Goal: Find specific page/section: Find specific page/section

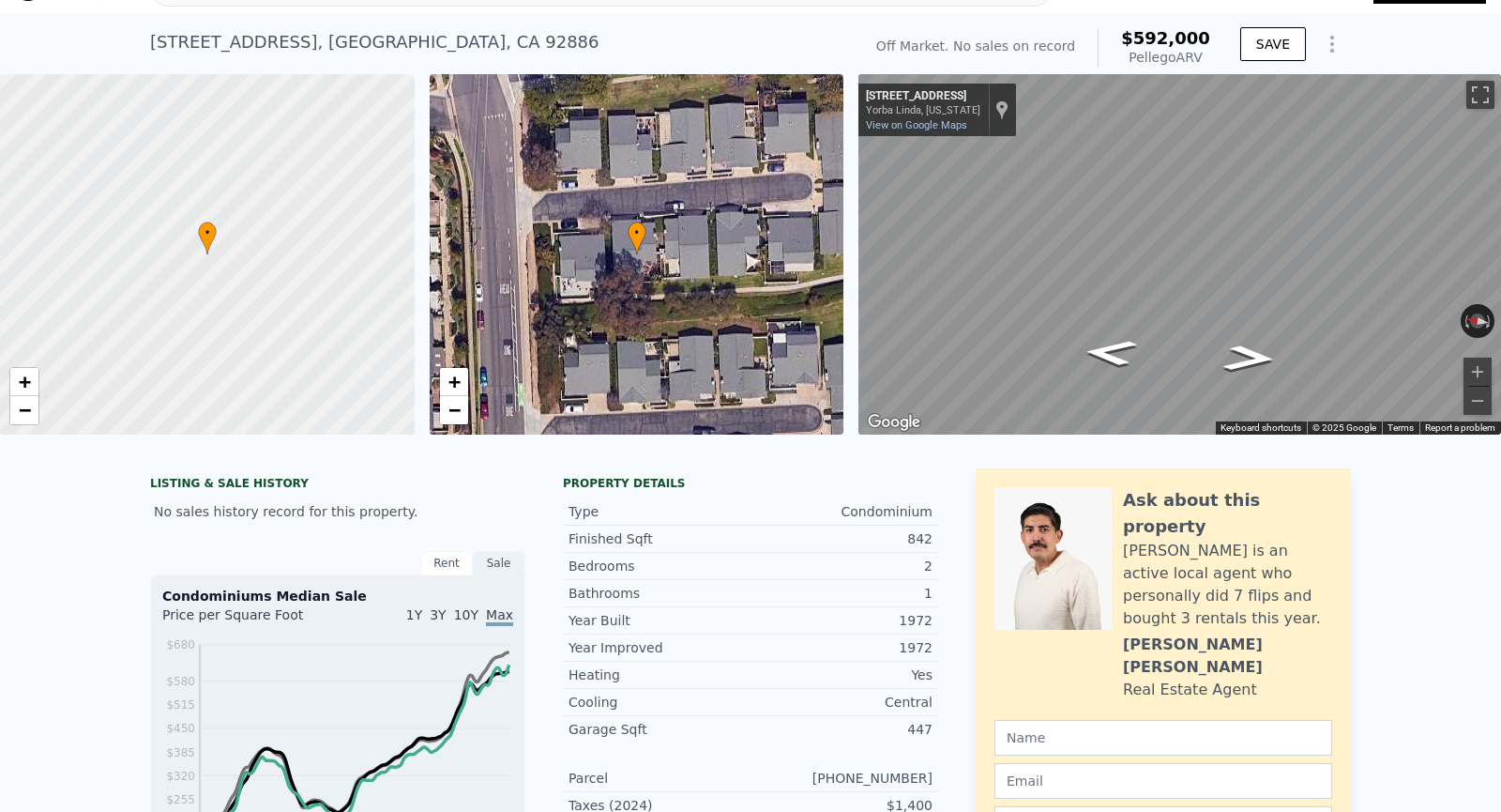
scroll to position [7, 0]
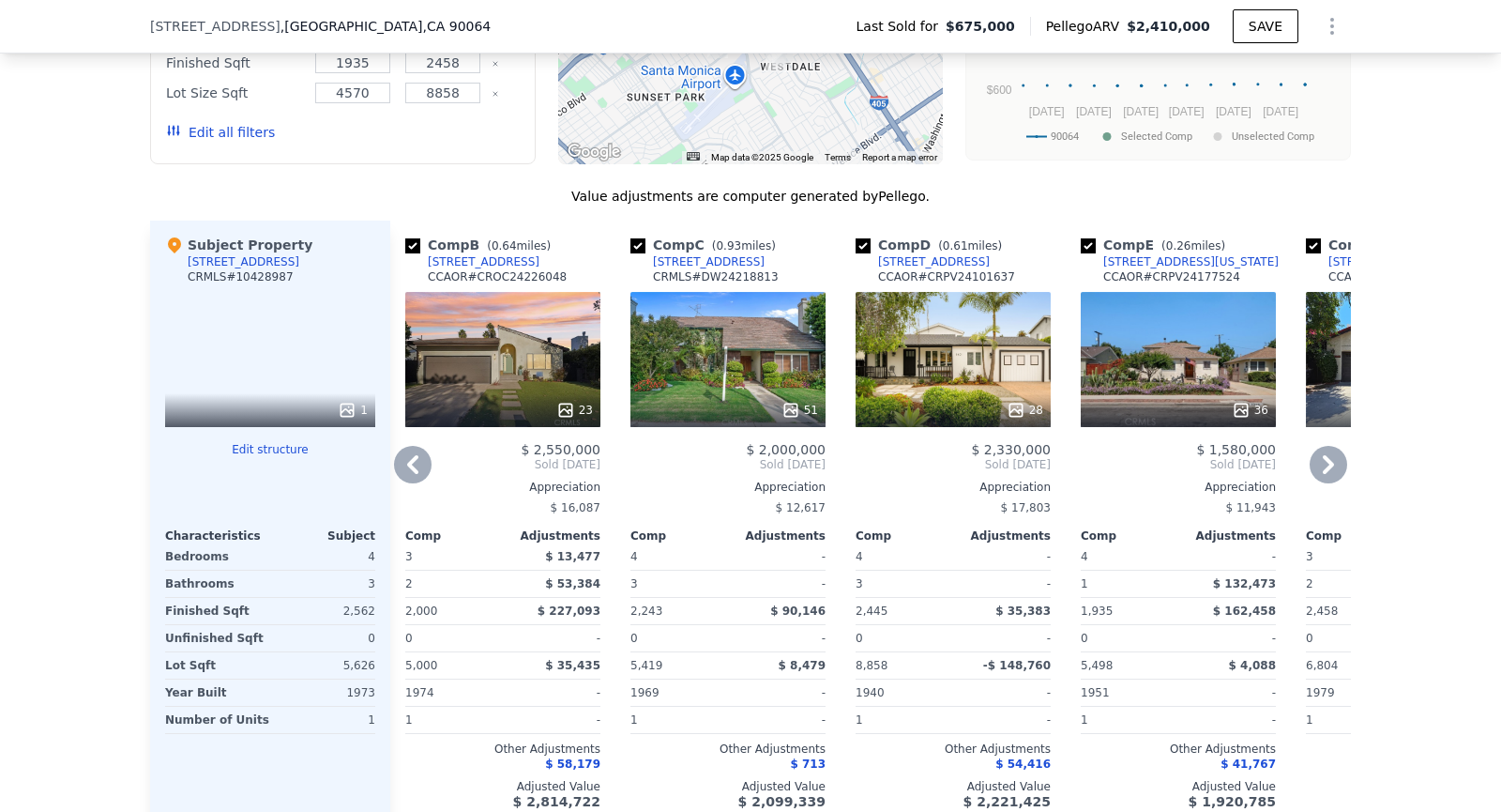
scroll to position [2062, 0]
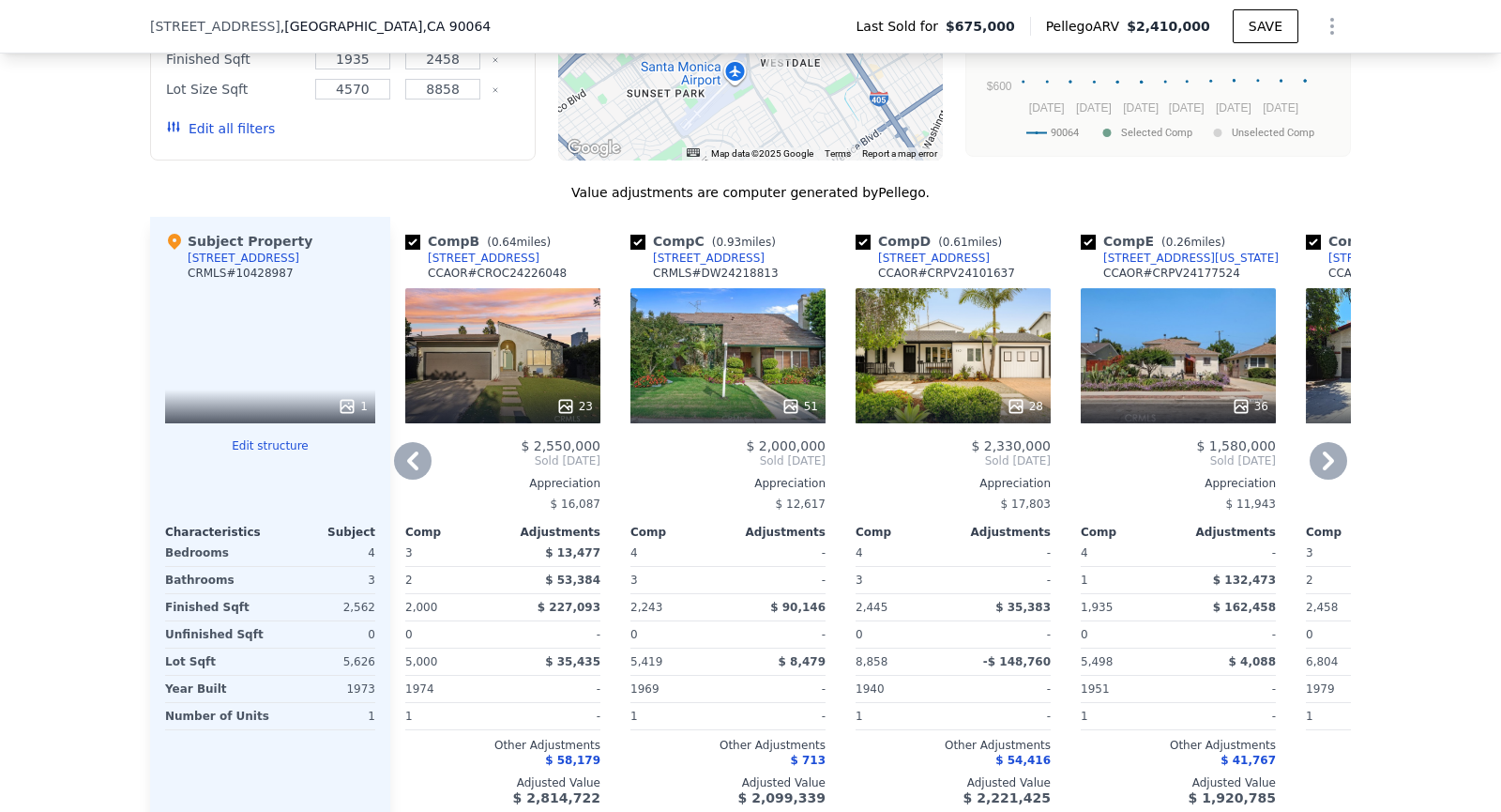
click at [1215, 298] on div "36" at bounding box center [1178, 356] width 195 height 135
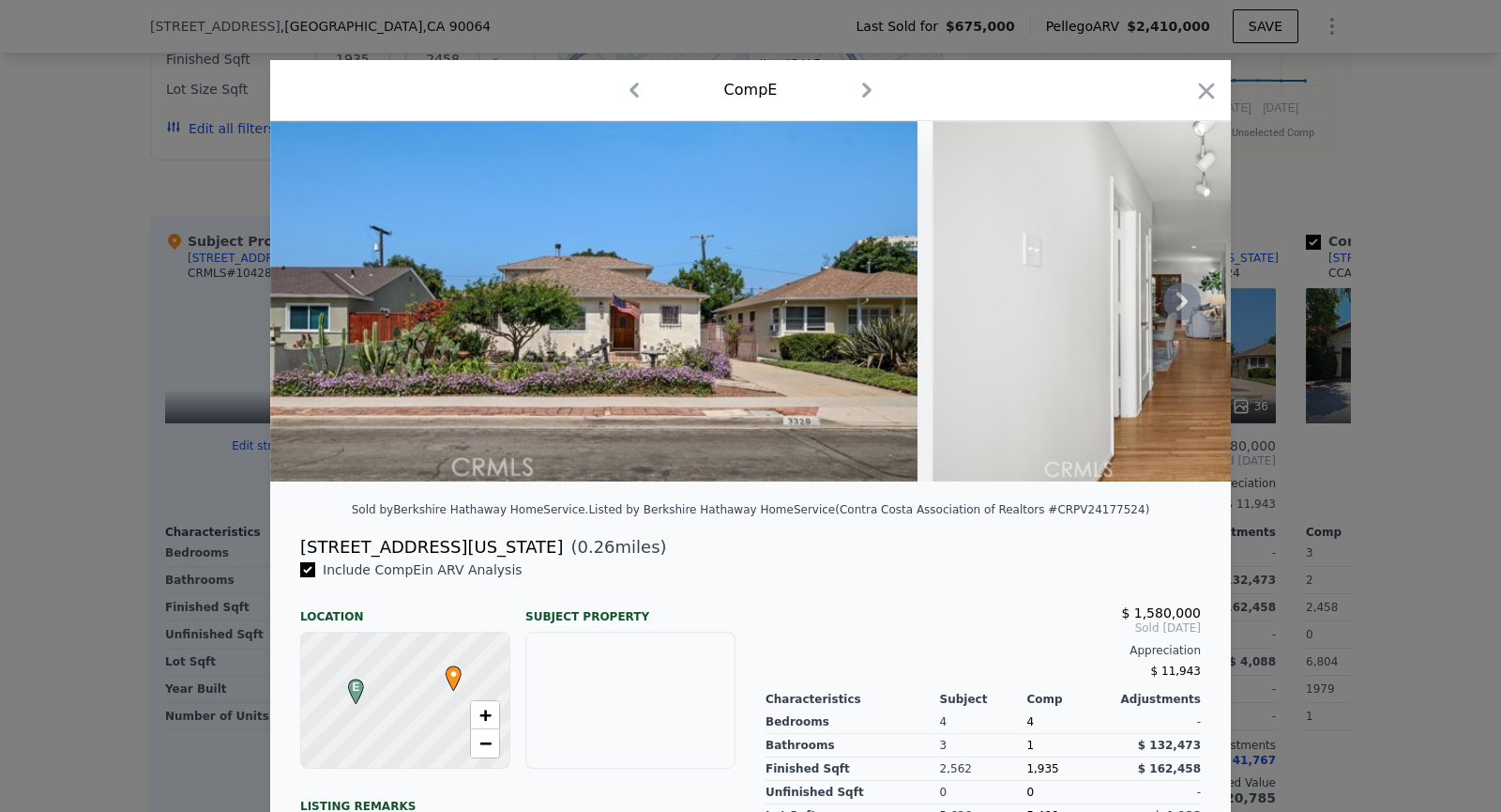
click at [1192, 289] on icon at bounding box center [1182, 301] width 37 height 37
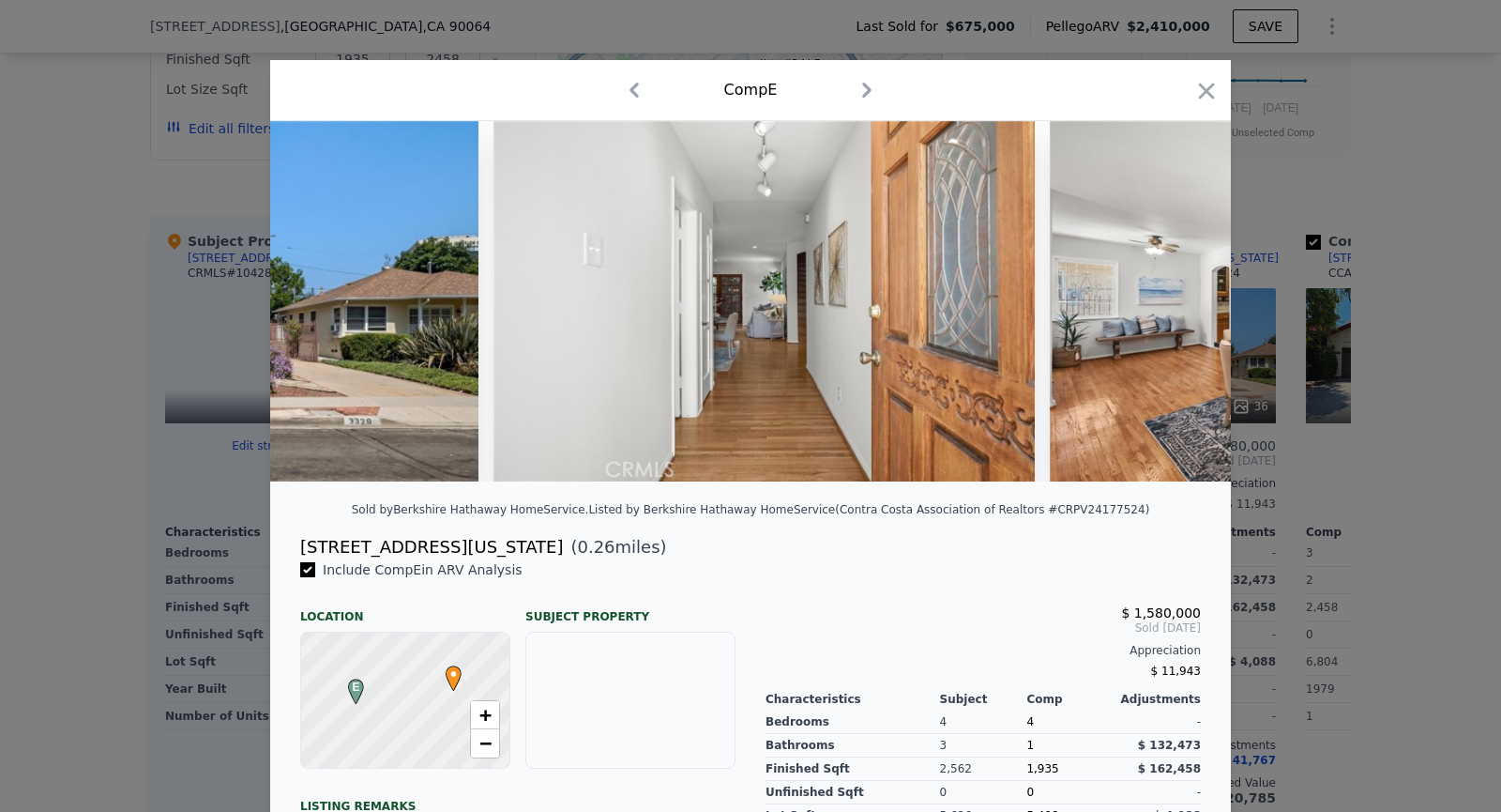
click at [1192, 289] on img at bounding box center [1320, 301] width 541 height 360
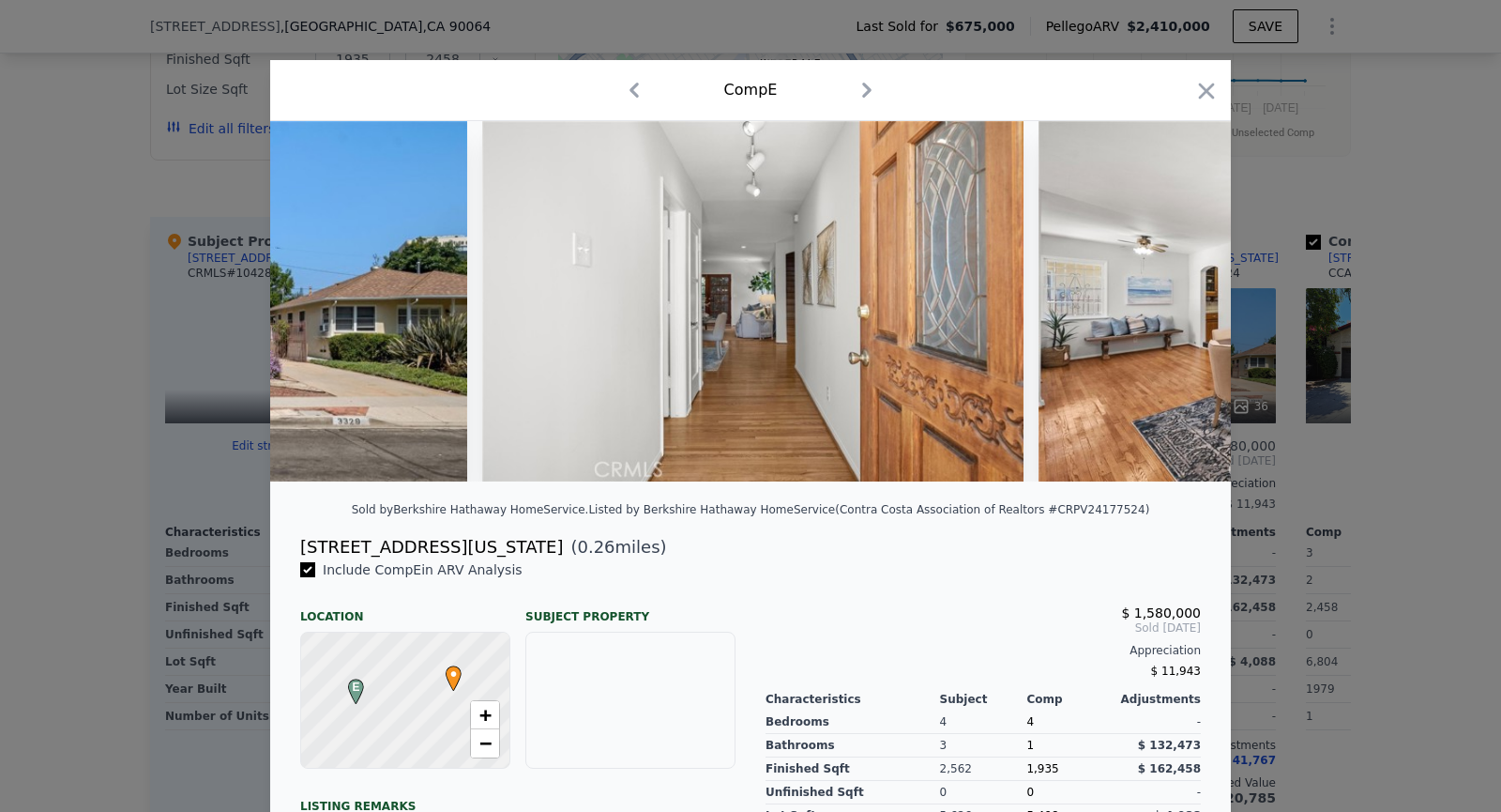
click at [1192, 289] on img at bounding box center [1309, 301] width 541 height 360
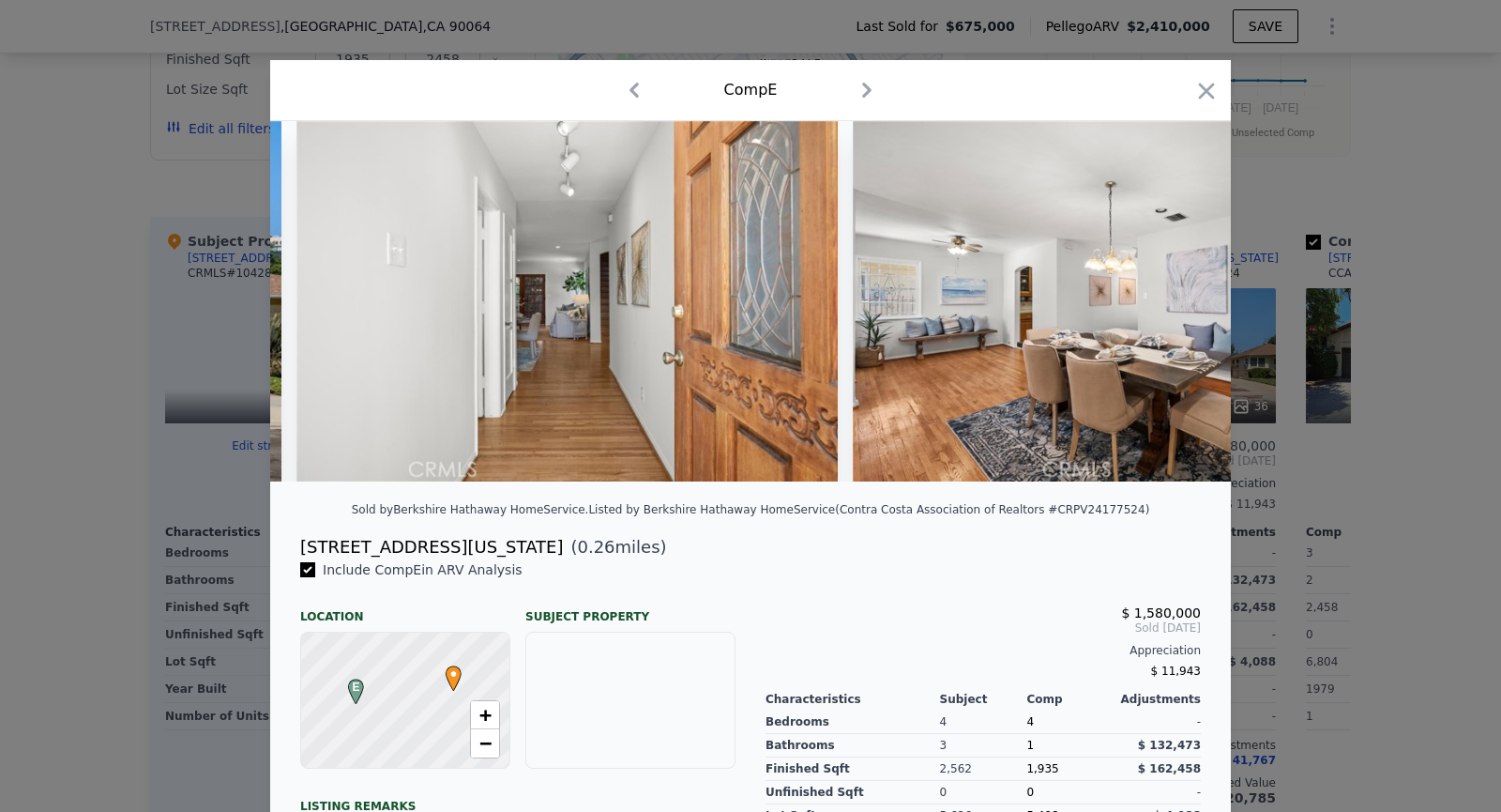
click at [1192, 289] on img at bounding box center [1123, 301] width 541 height 360
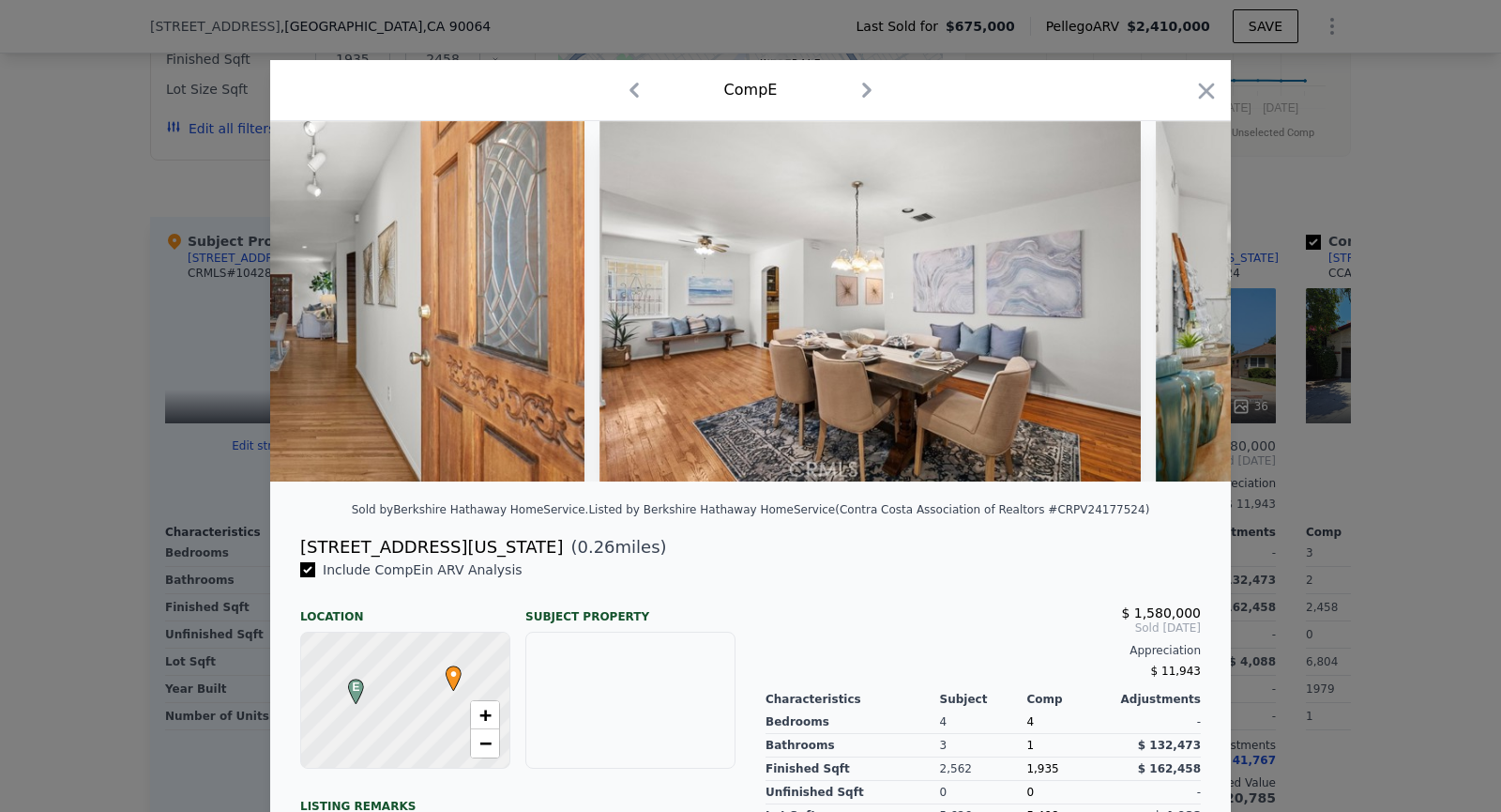
click at [1192, 289] on img at bounding box center [1436, 301] width 560 height 360
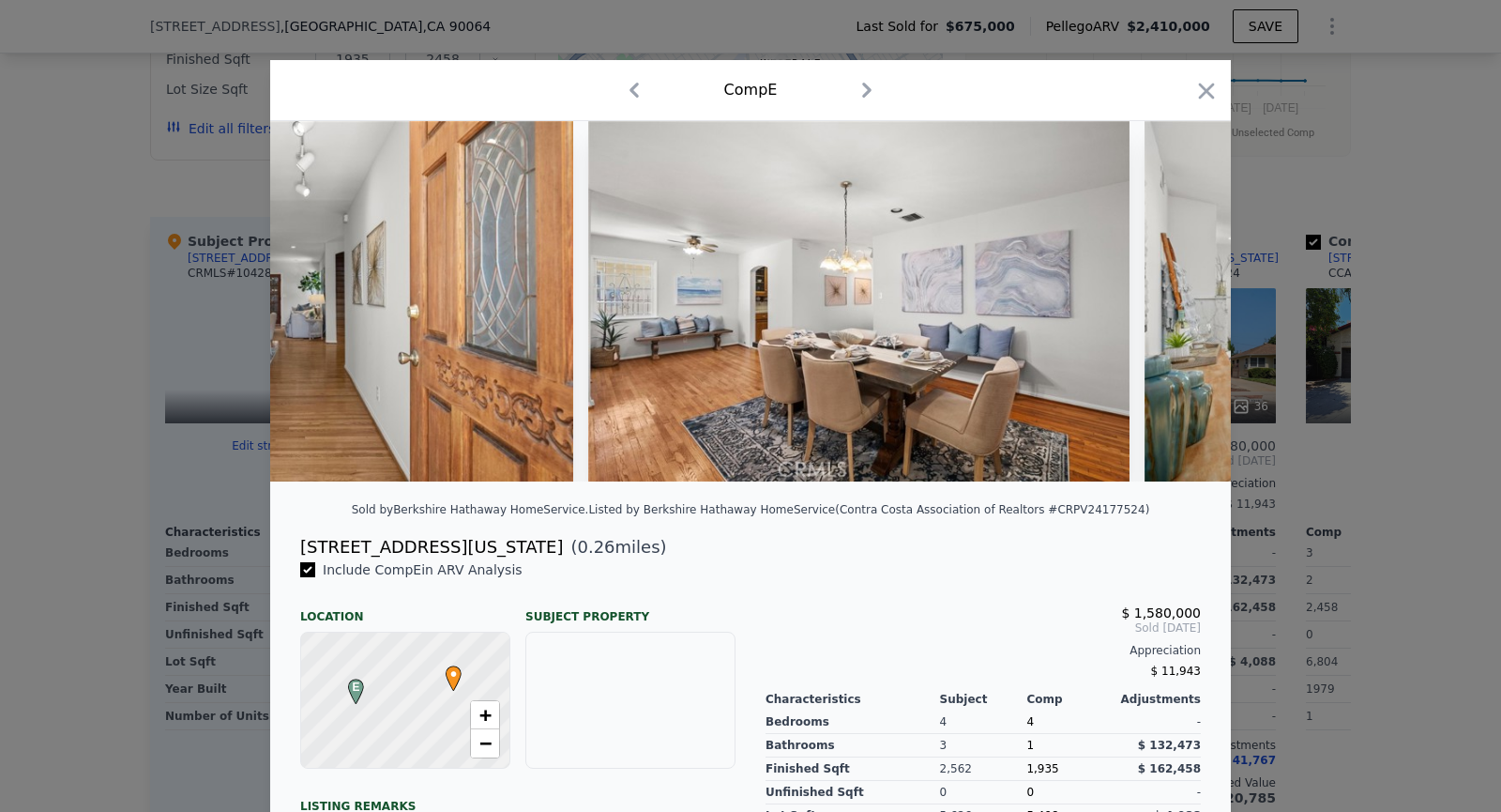
click at [1192, 289] on img at bounding box center [1424, 301] width 560 height 360
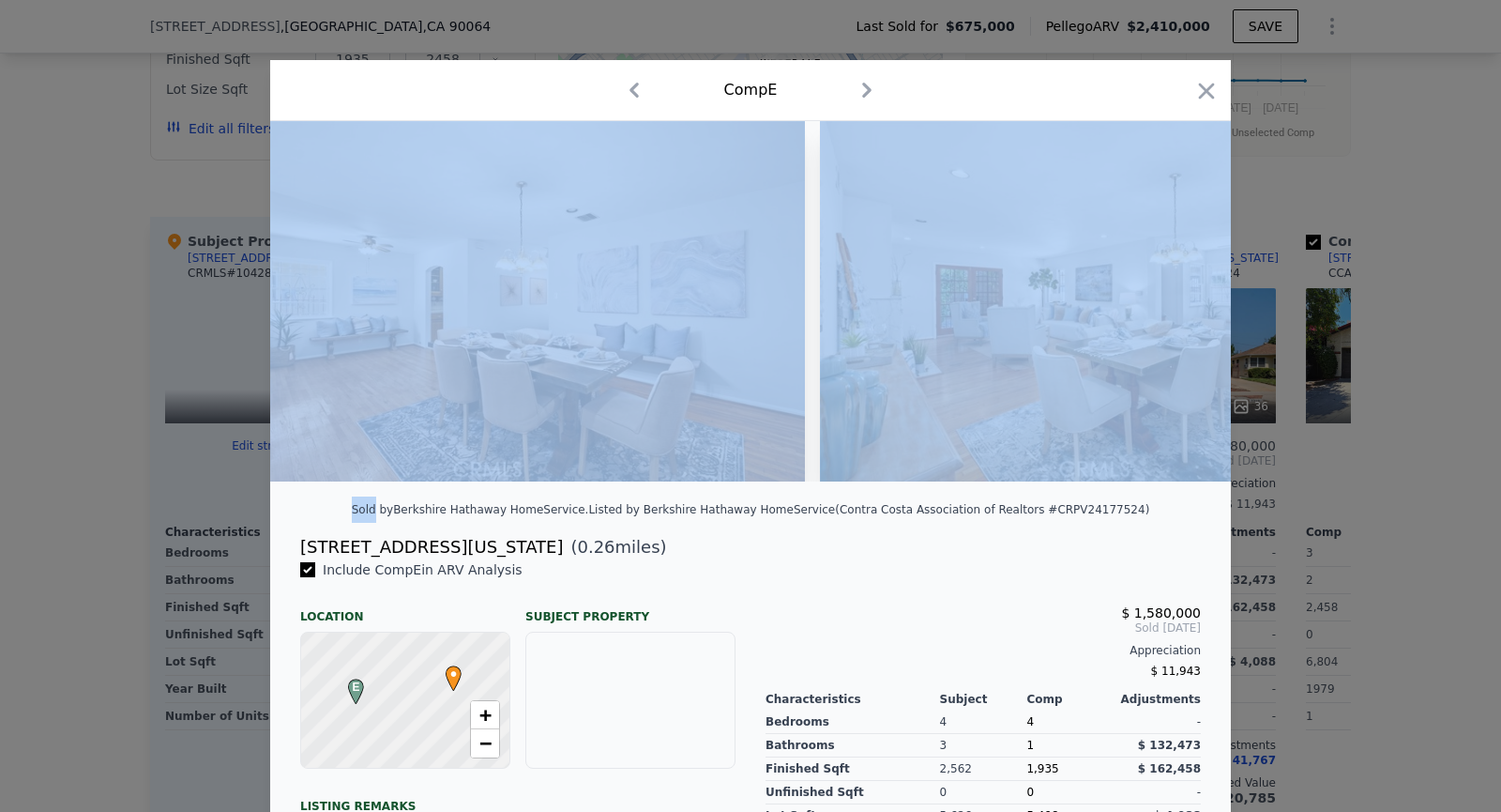
click at [1192, 289] on img at bounding box center [1099, 301] width 560 height 360
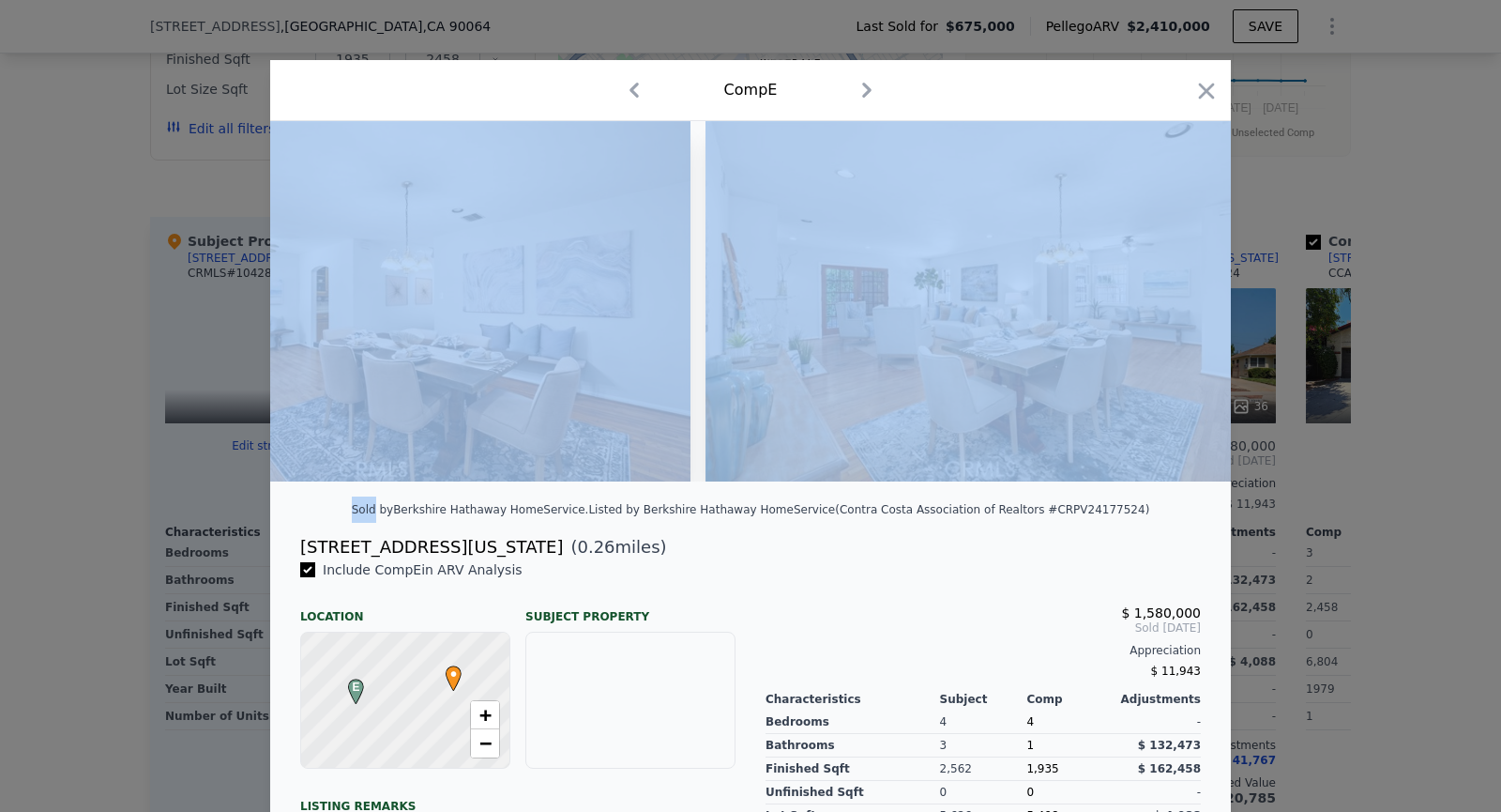
click at [1192, 289] on img at bounding box center [985, 301] width 560 height 360
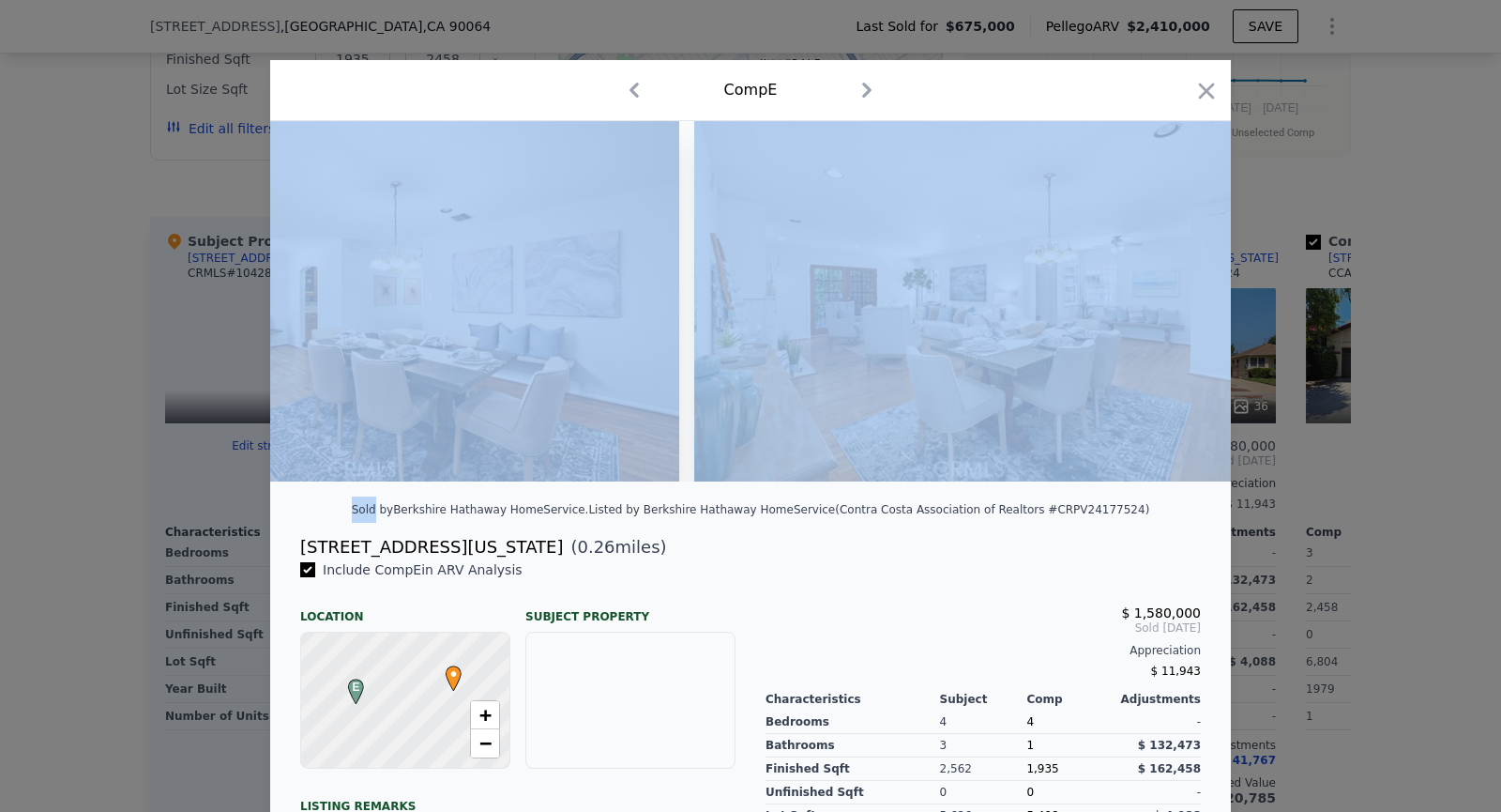
click at [1192, 289] on img at bounding box center [974, 301] width 560 height 360
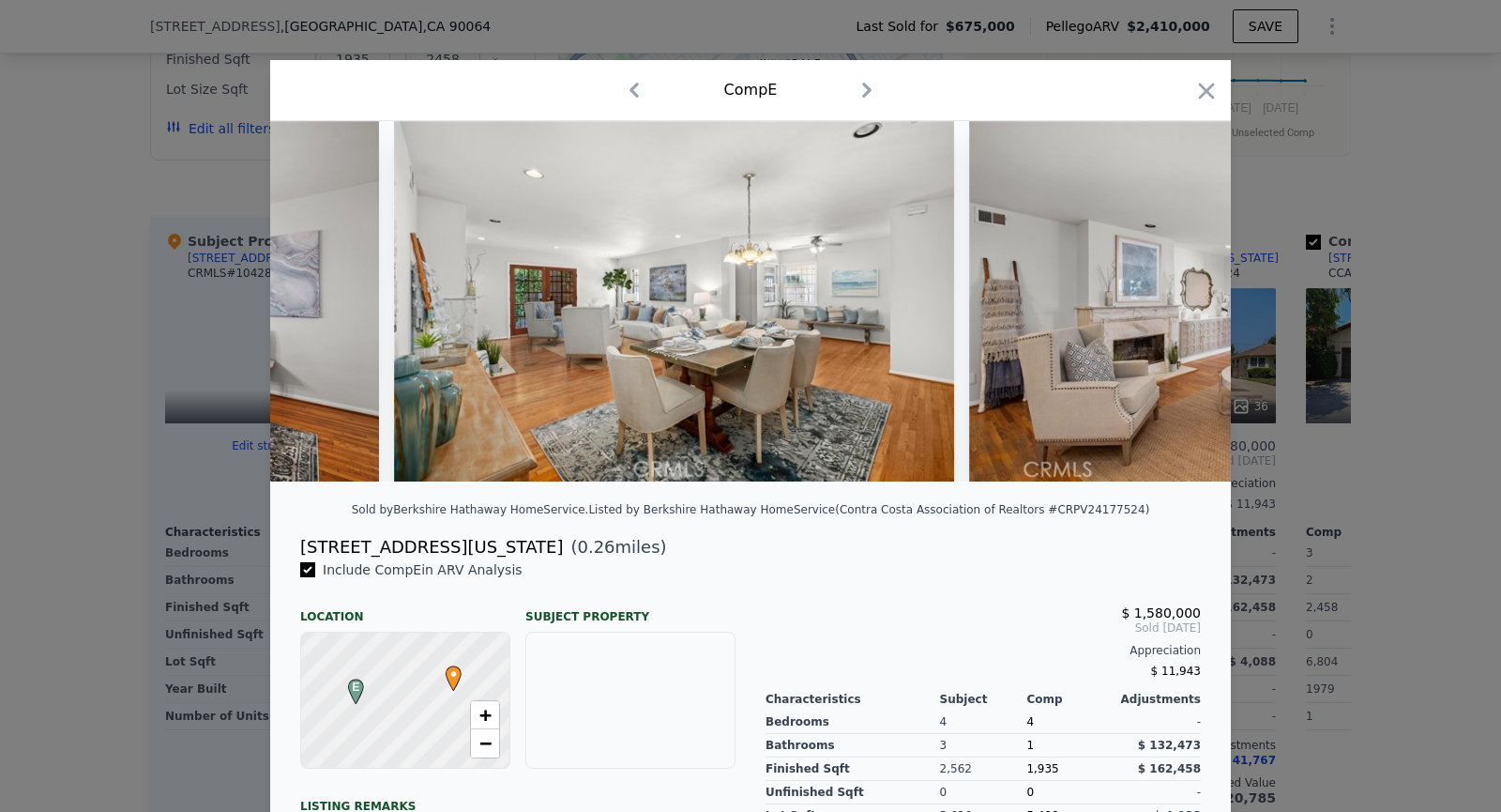
click at [1192, 289] on img at bounding box center [1240, 301] width 541 height 360
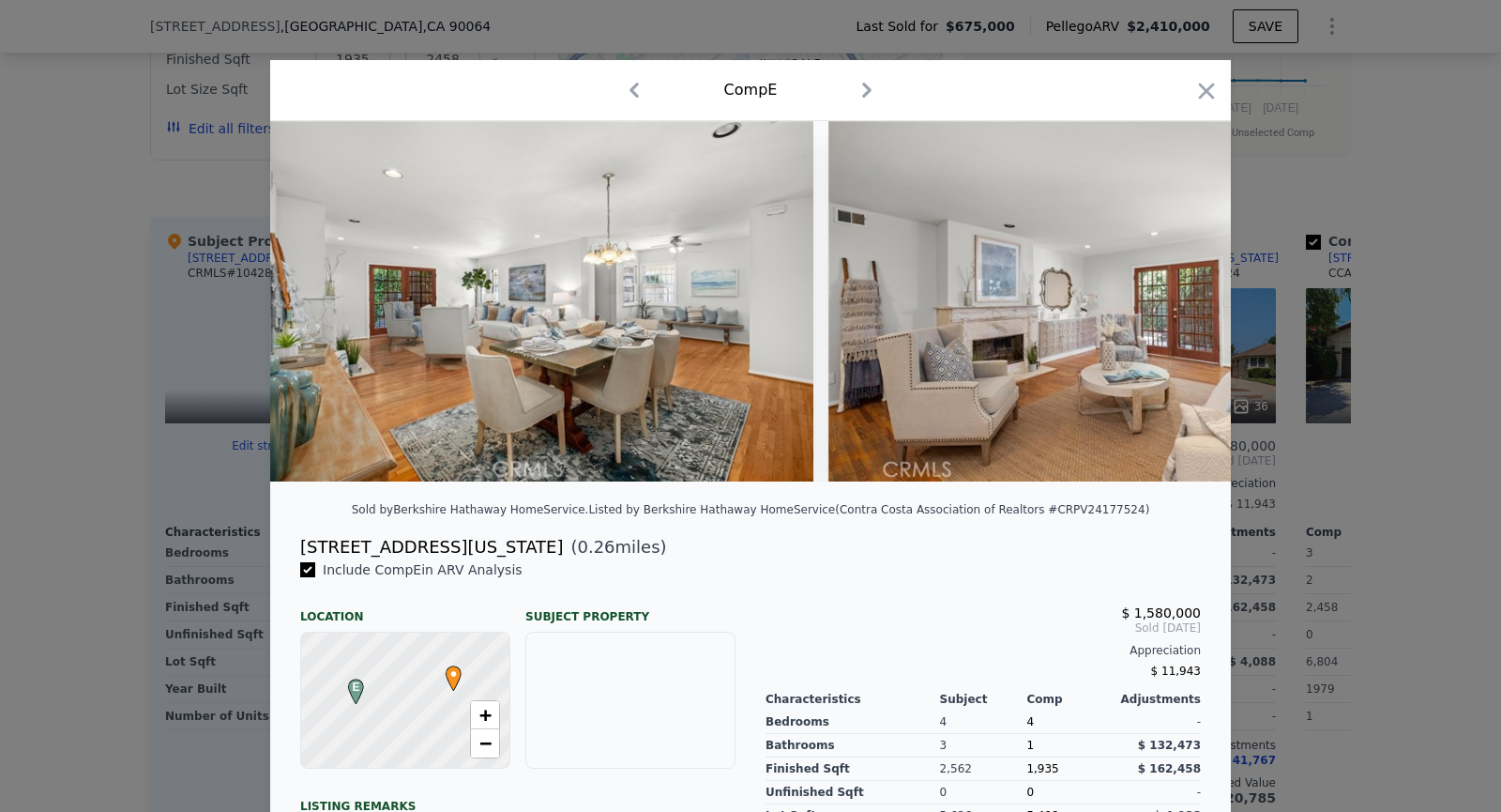
click at [1192, 289] on img at bounding box center [1098, 301] width 541 height 360
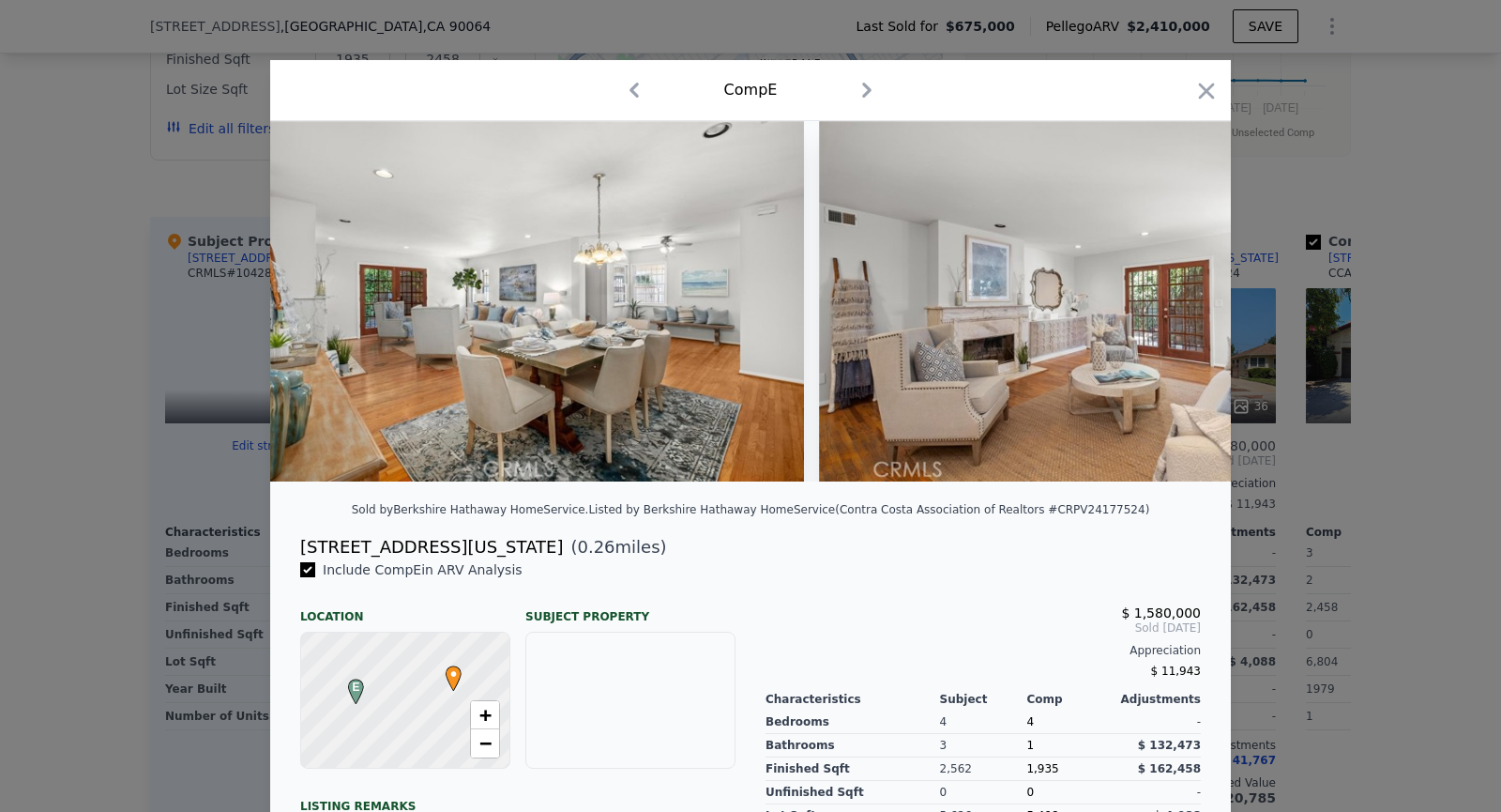
click at [1192, 289] on img at bounding box center [1089, 301] width 541 height 360
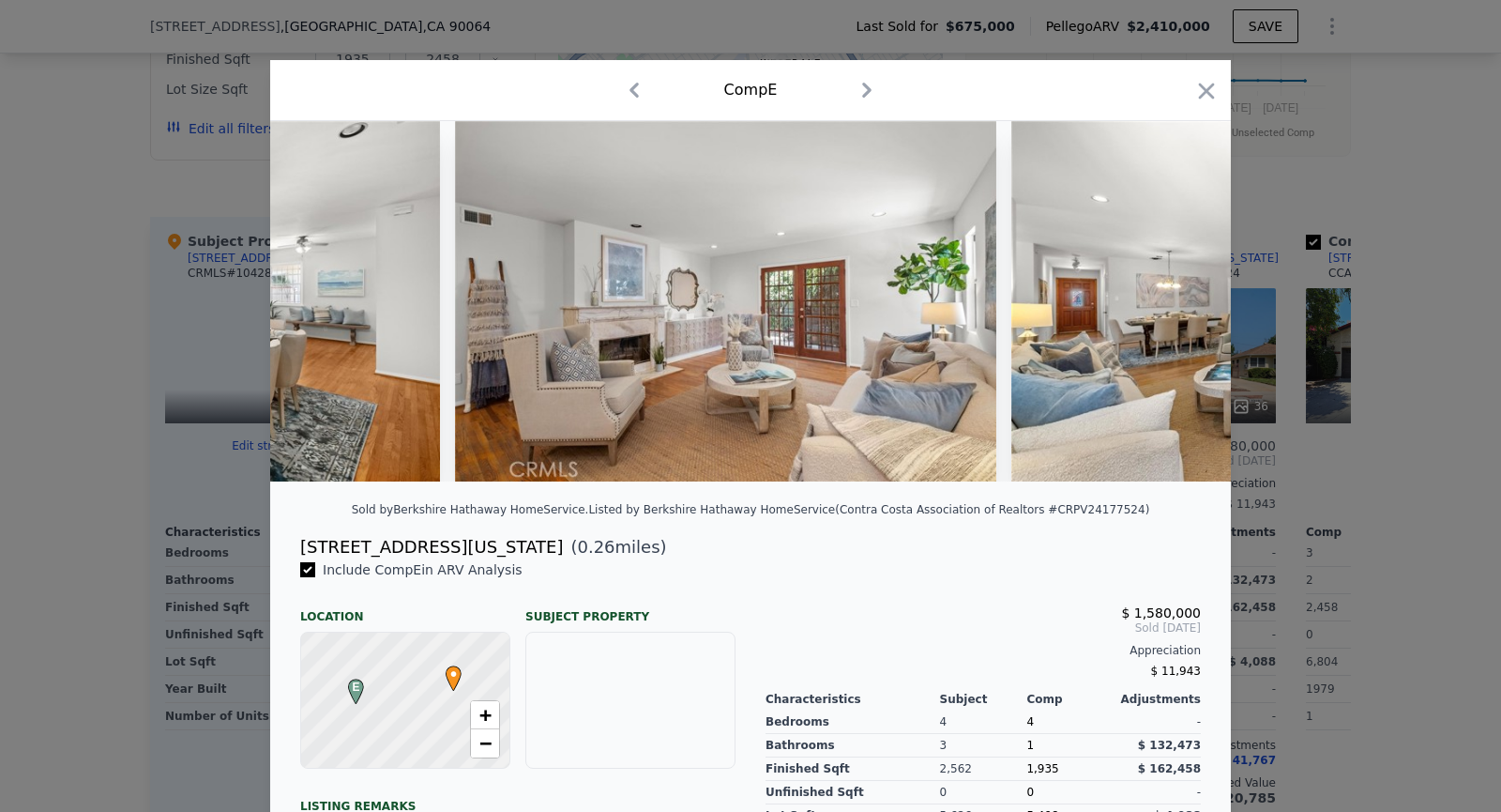
click at [1192, 289] on img at bounding box center [1282, 301] width 541 height 360
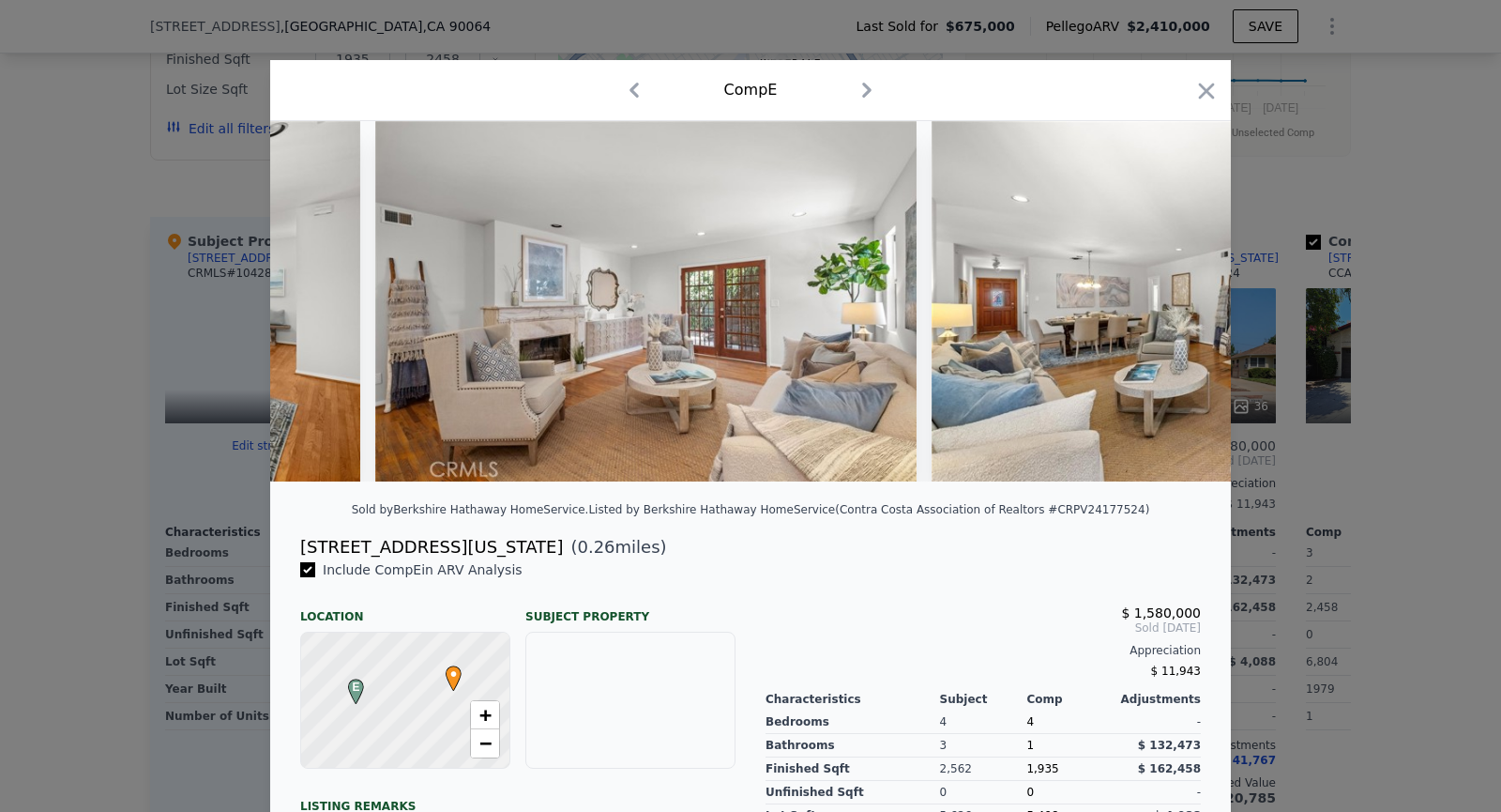
click at [1192, 289] on img at bounding box center [1202, 301] width 541 height 360
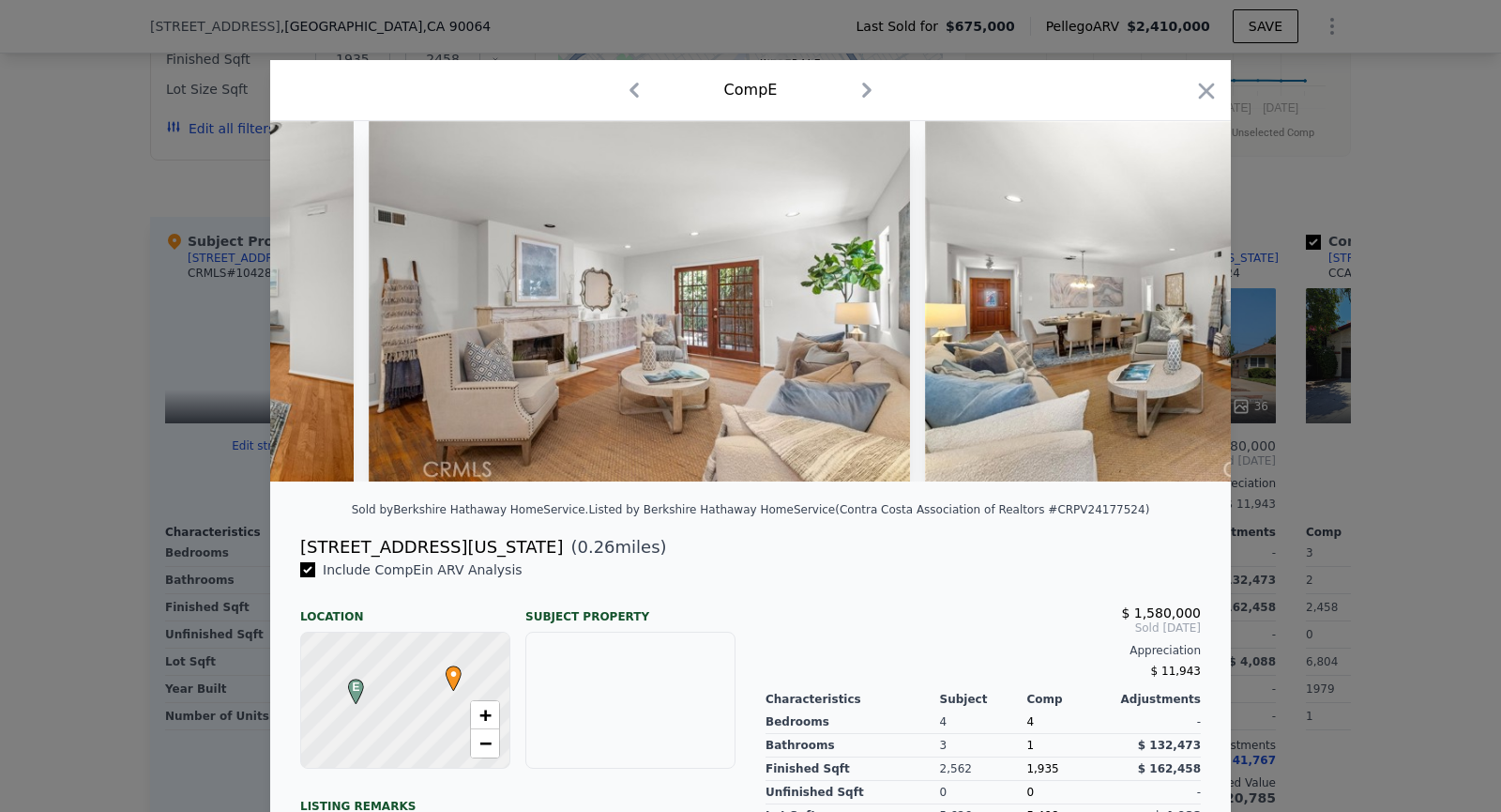
click at [1192, 289] on img at bounding box center [1195, 301] width 541 height 360
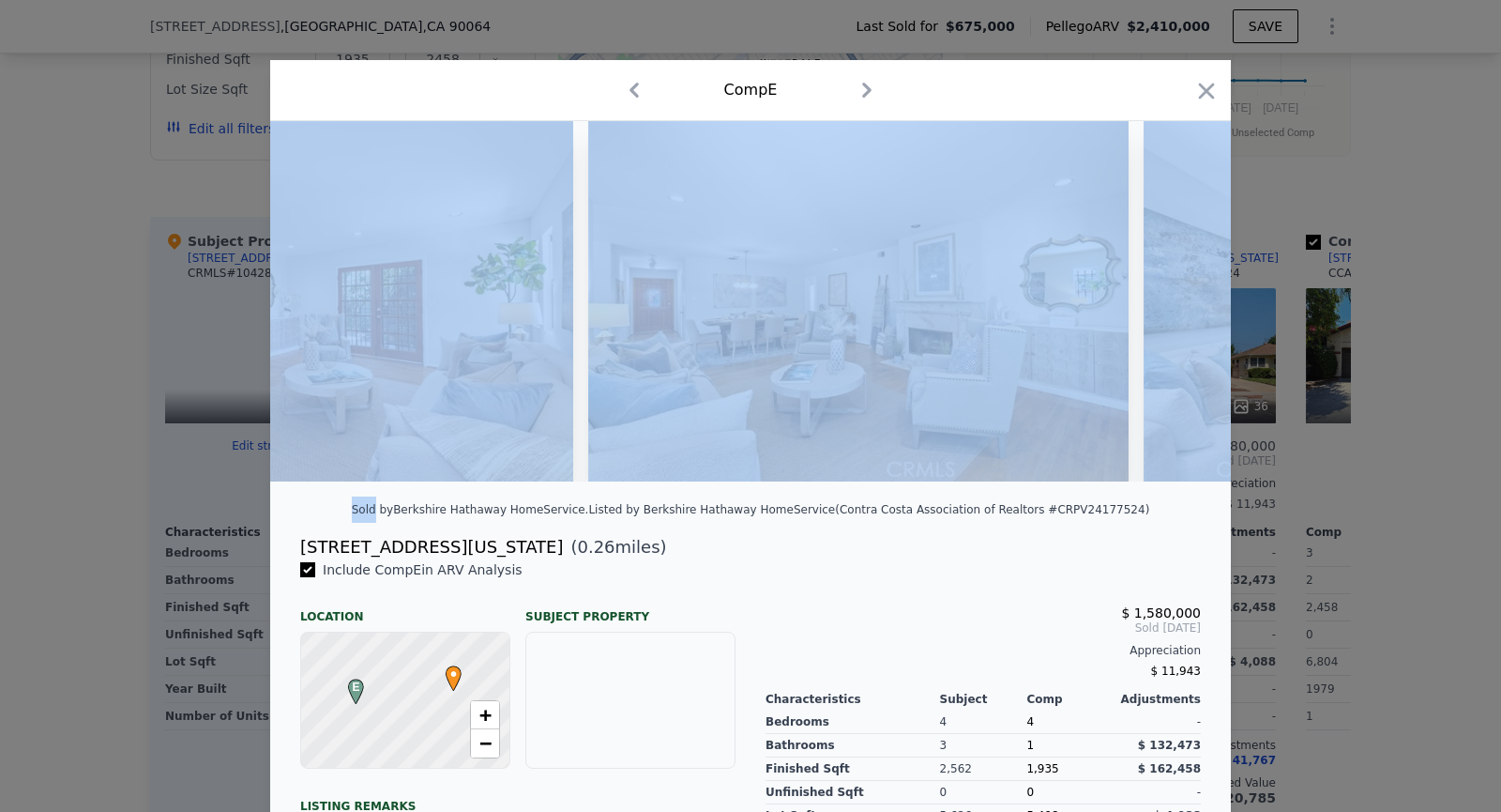
click at [1192, 289] on img at bounding box center [1414, 301] width 541 height 360
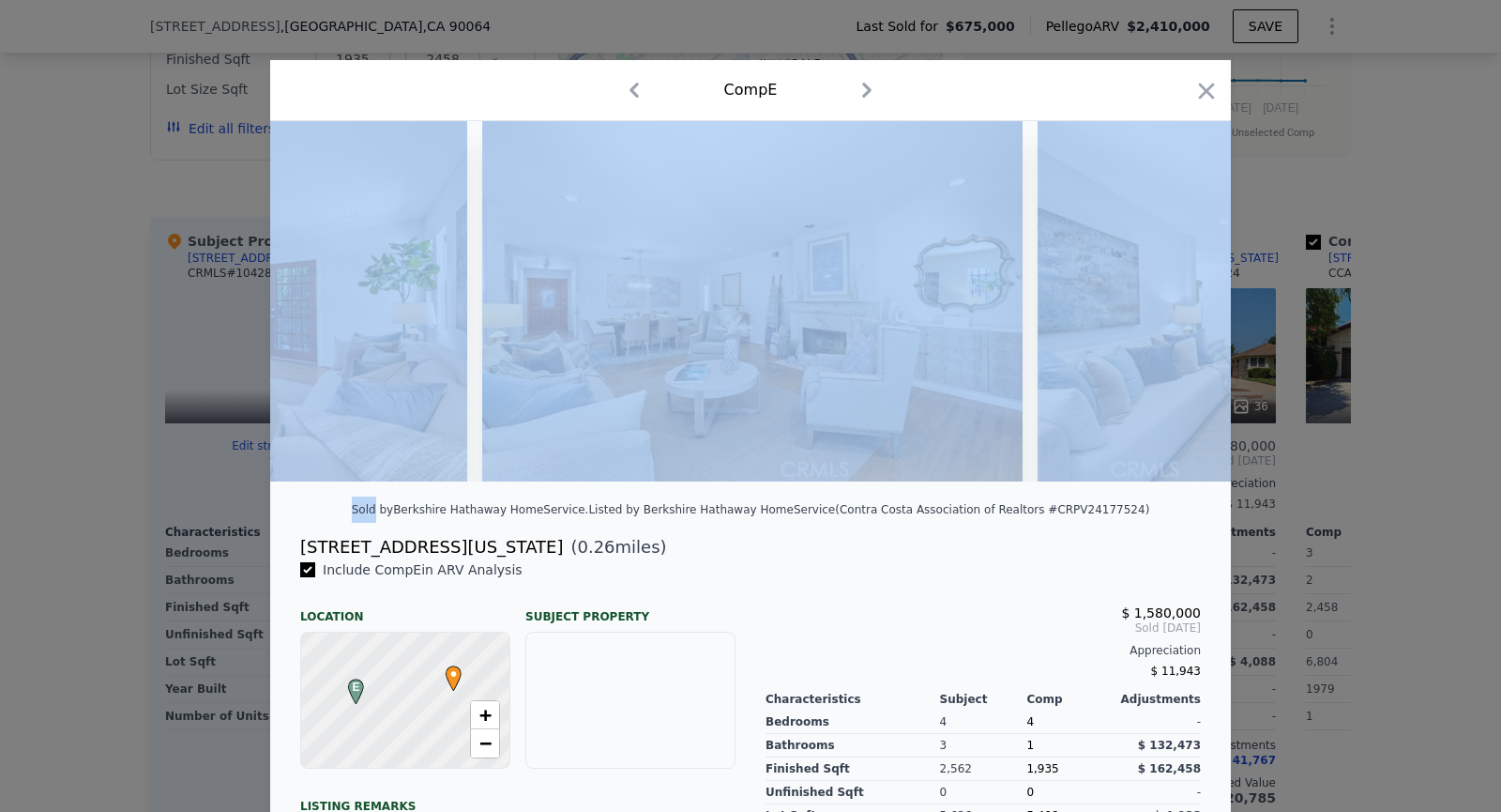
click at [1192, 289] on img at bounding box center [1308, 301] width 541 height 360
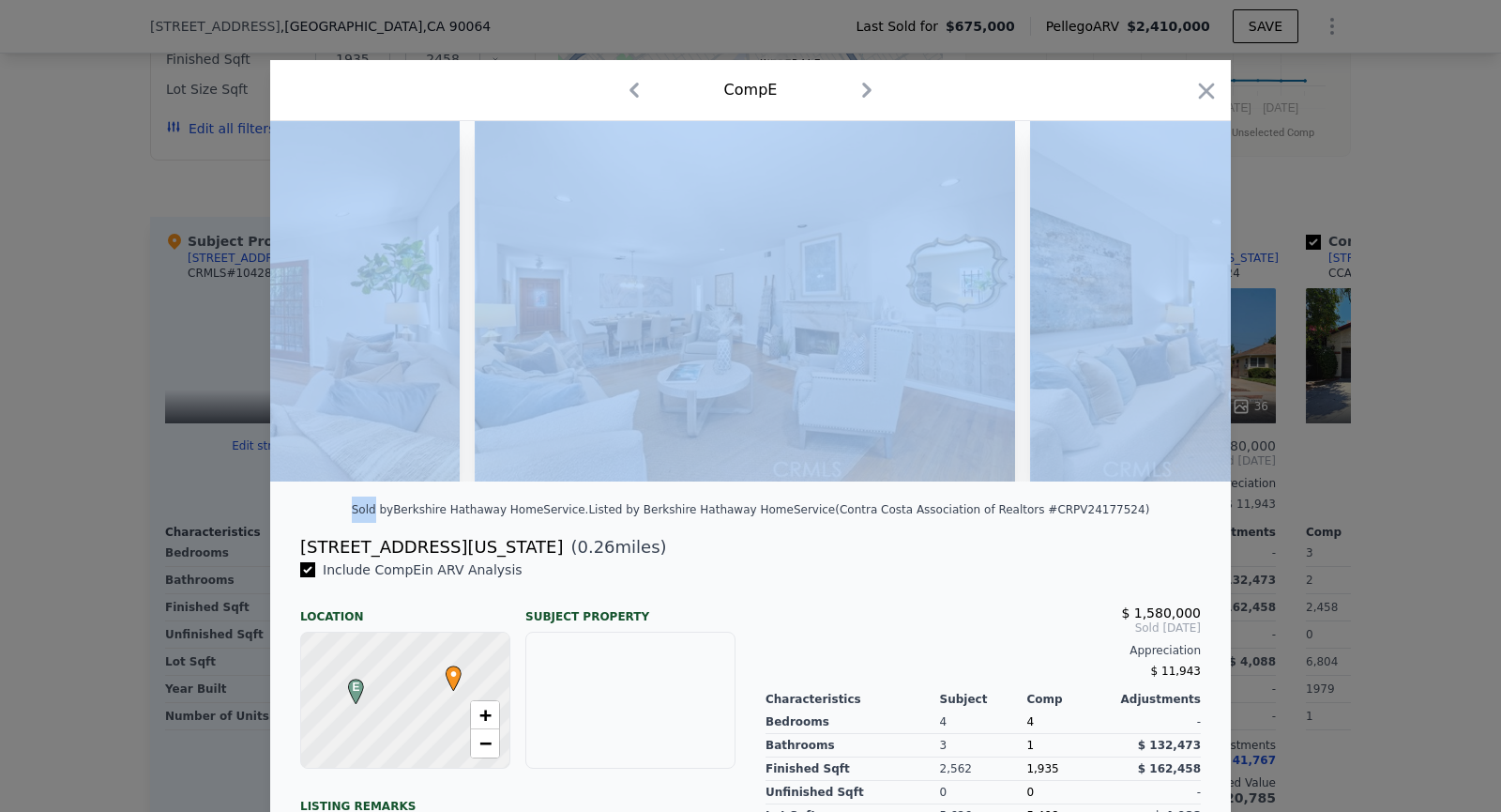
click at [1192, 289] on img at bounding box center [1300, 301] width 541 height 360
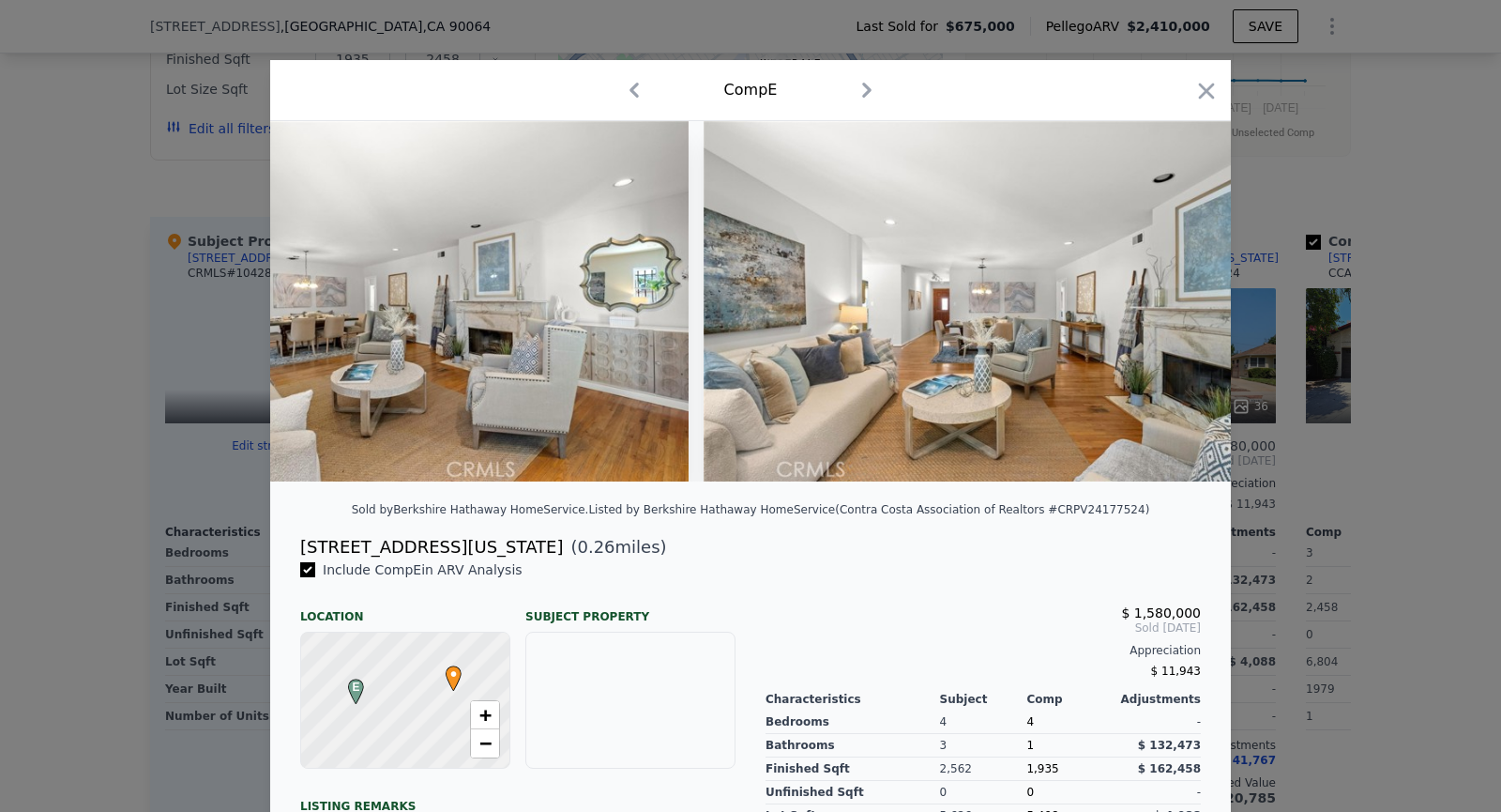
click at [1192, 289] on img at bounding box center [973, 301] width 541 height 360
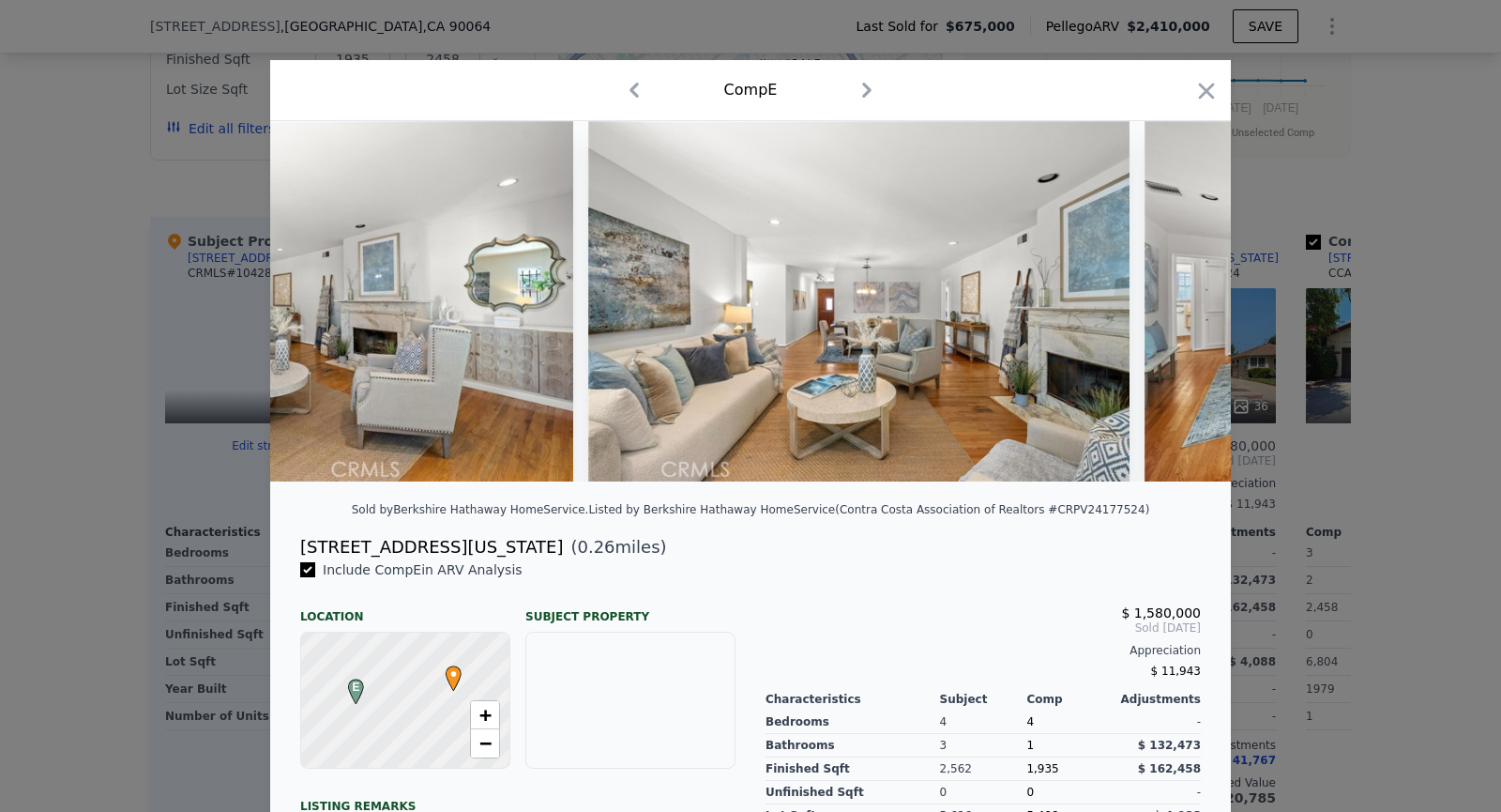
click at [1192, 289] on img at bounding box center [1415, 301] width 541 height 360
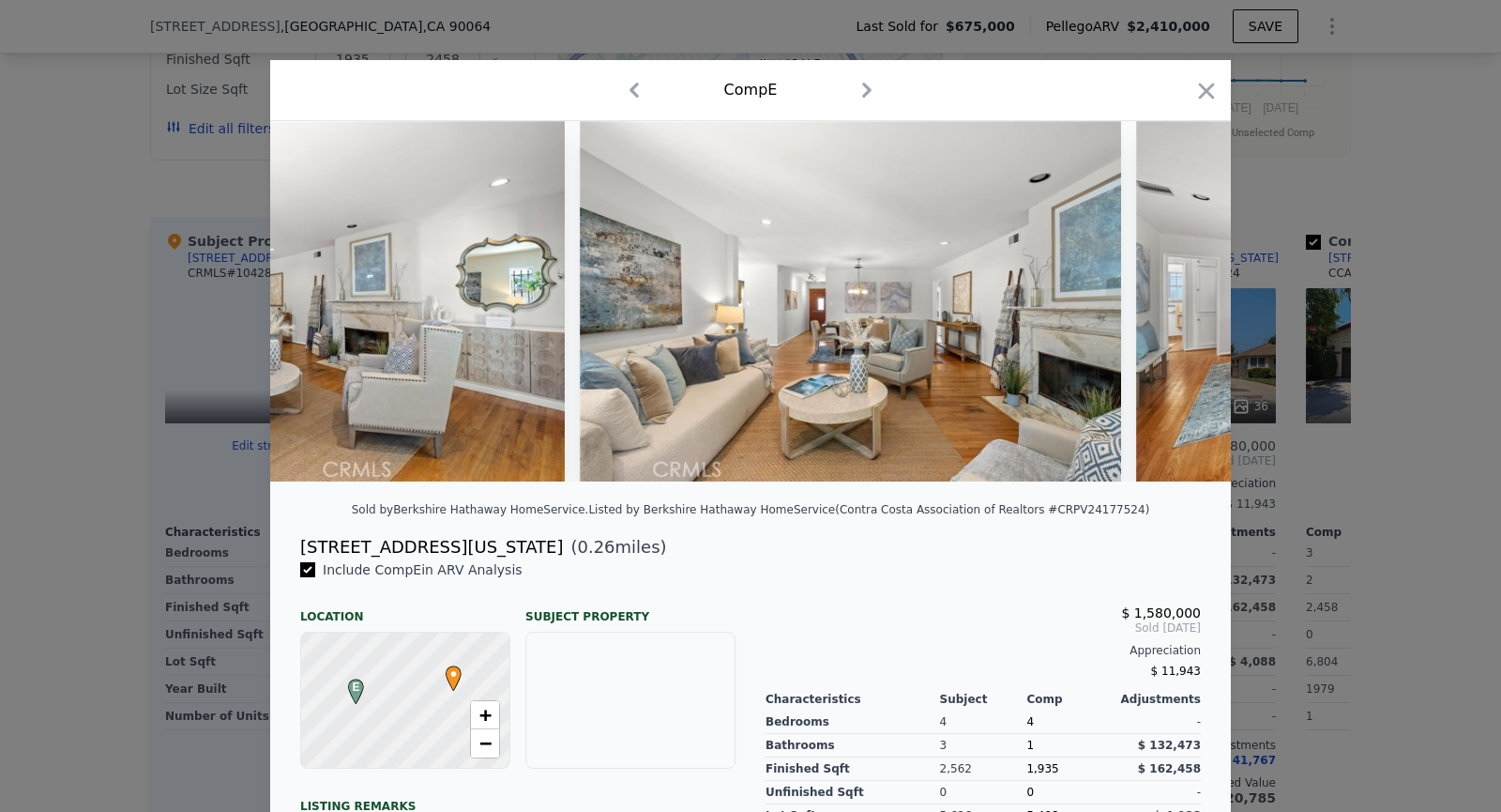
click at [1192, 289] on img at bounding box center [1407, 301] width 541 height 360
click at [1192, 289] on icon at bounding box center [1182, 301] width 37 height 37
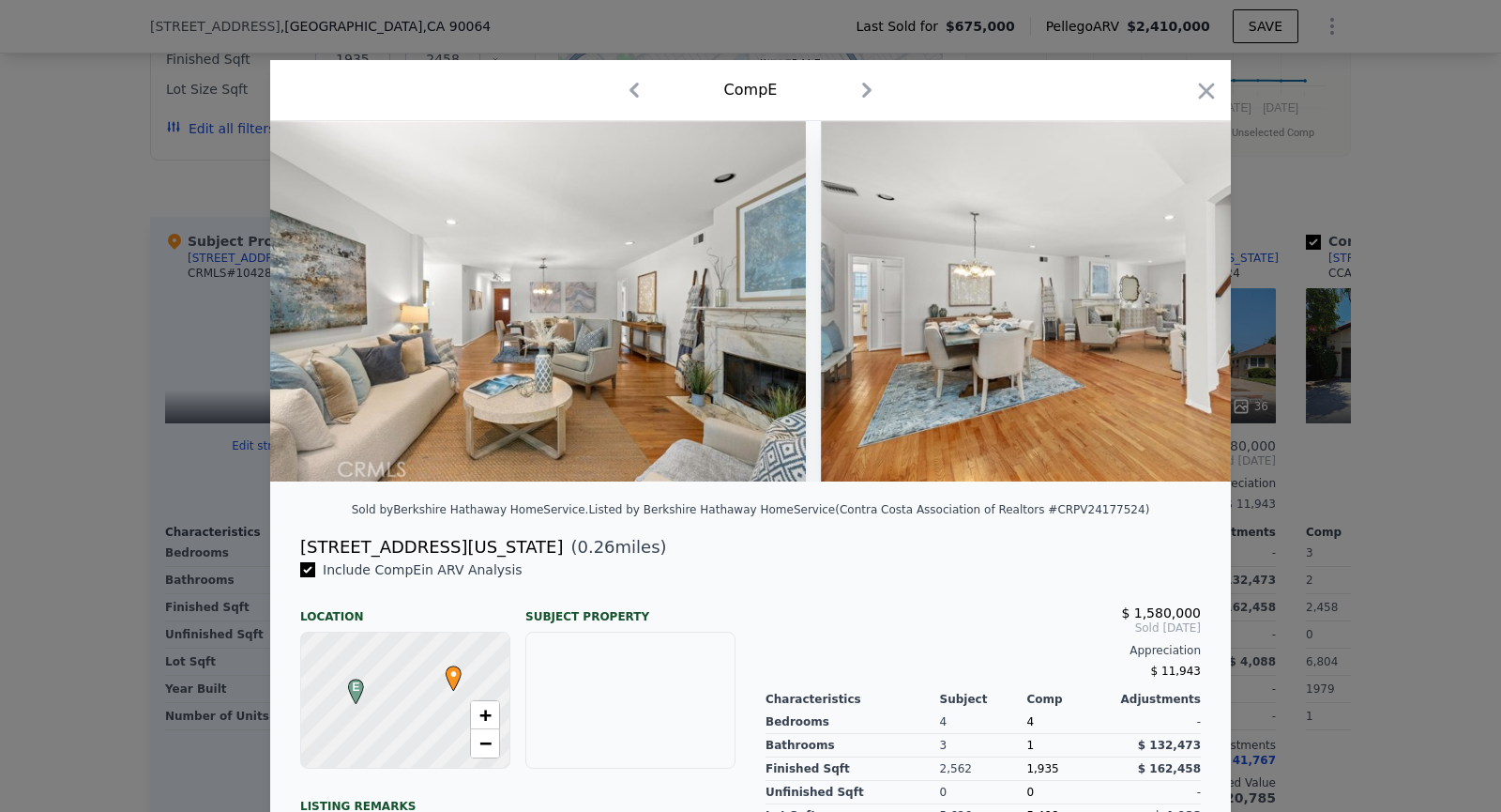
click at [1192, 289] on img at bounding box center [1091, 301] width 541 height 360
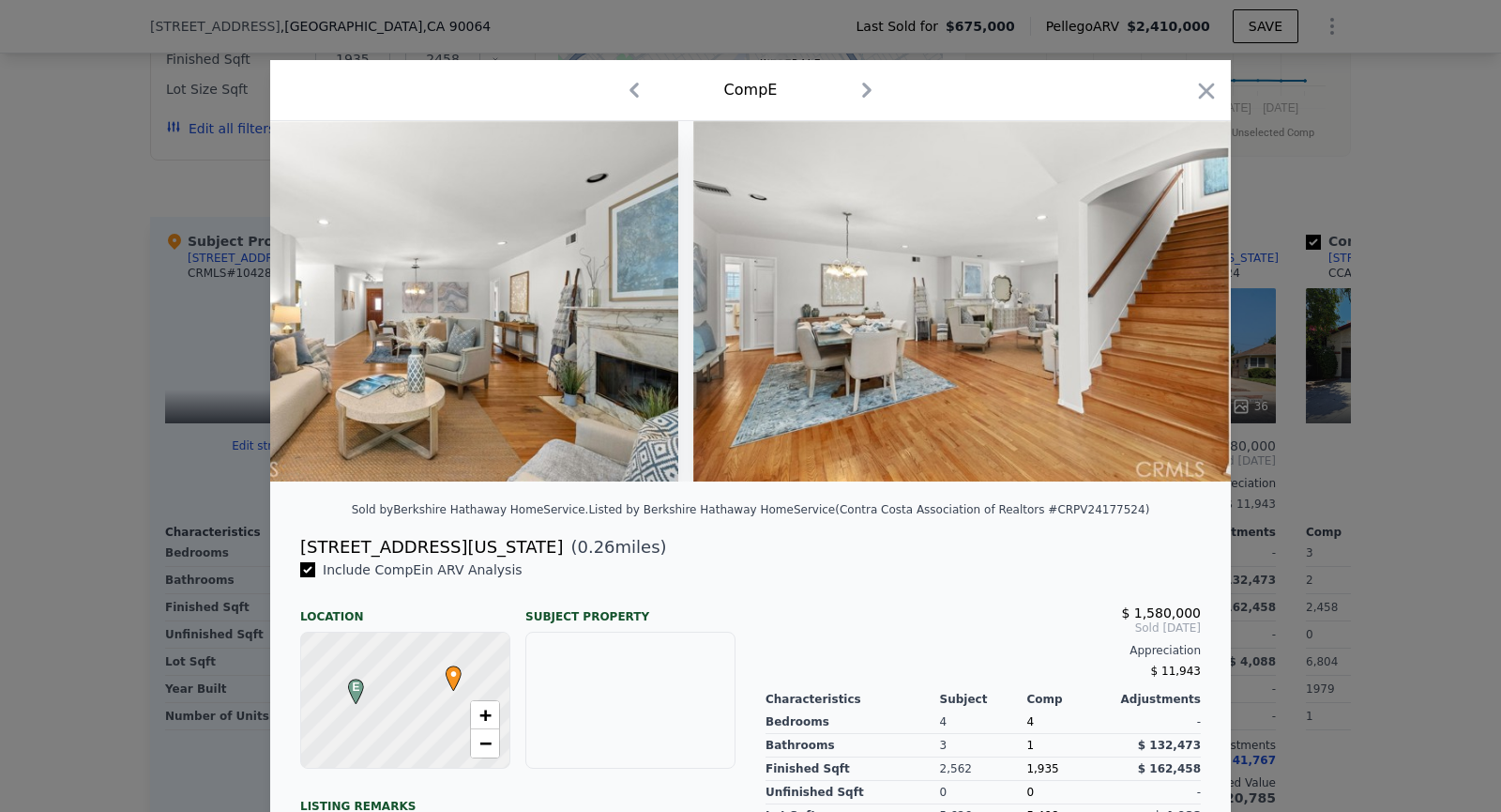
click at [1192, 289] on img at bounding box center [964, 301] width 541 height 360
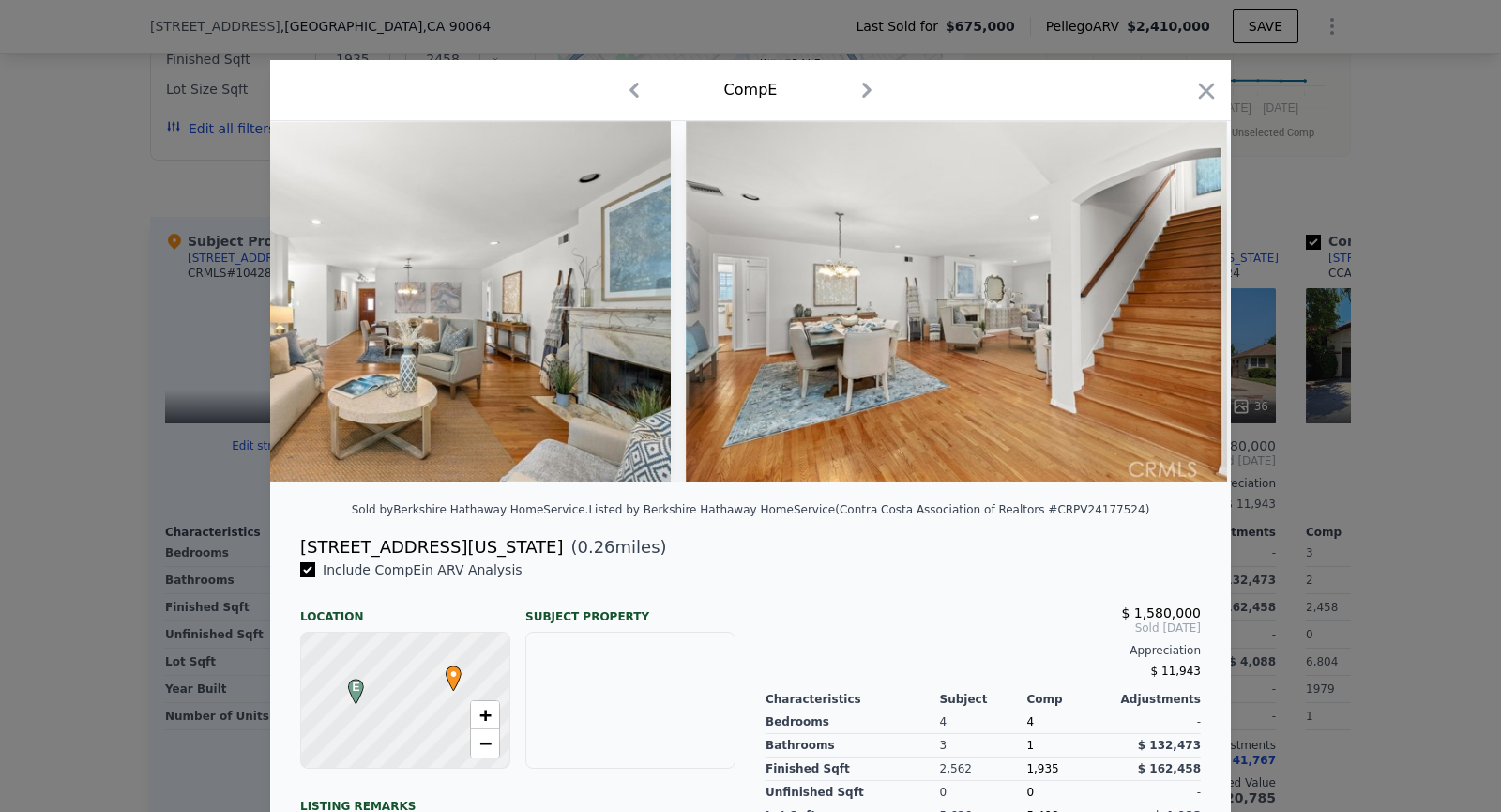
click at [1192, 289] on img at bounding box center [956, 301] width 541 height 360
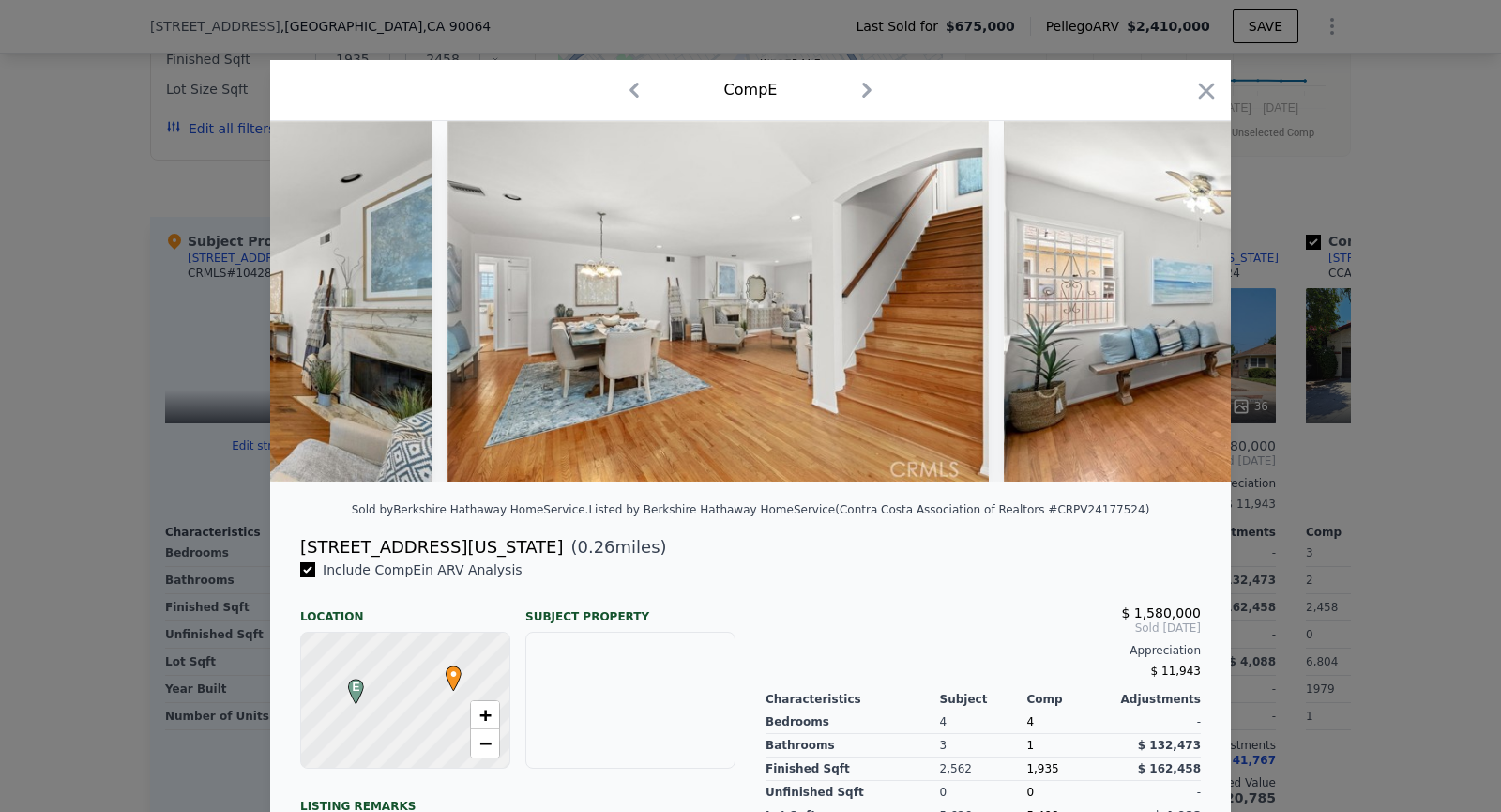
click at [1192, 289] on img at bounding box center [1274, 301] width 541 height 360
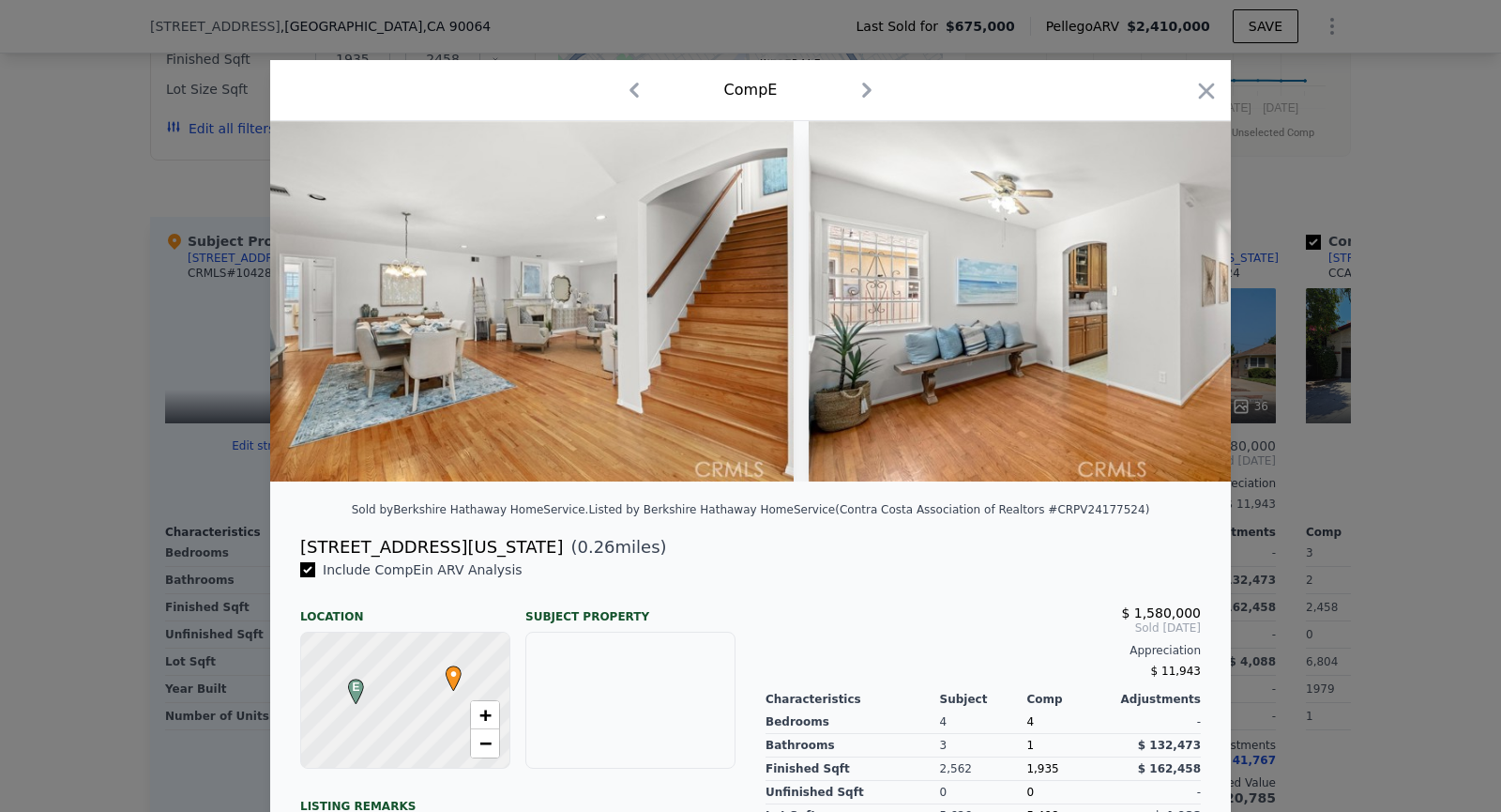
click at [1192, 289] on img at bounding box center [1079, 301] width 541 height 360
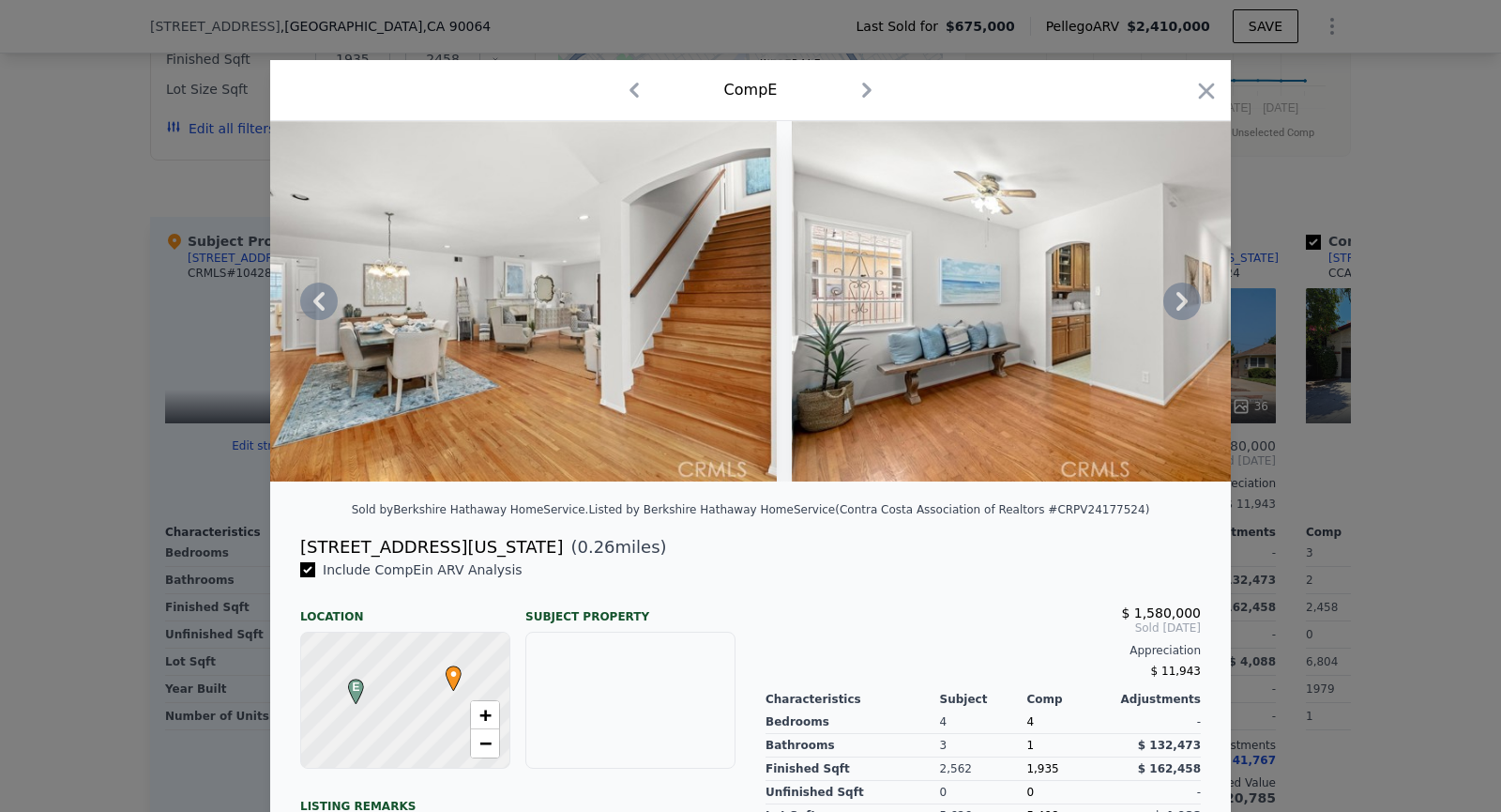
click at [1192, 289] on icon at bounding box center [1182, 301] width 37 height 37
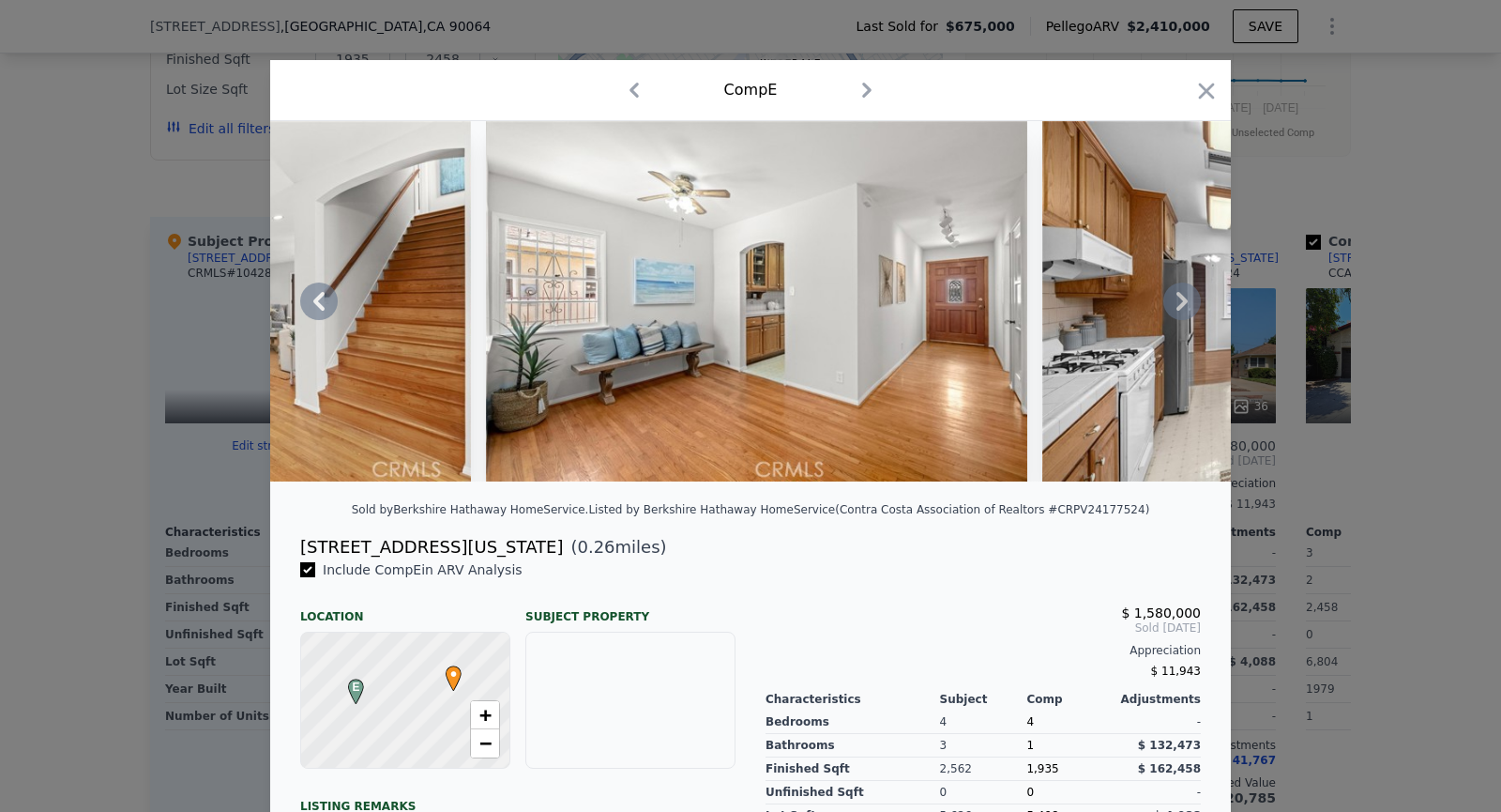
click at [1192, 289] on img at bounding box center [1313, 301] width 541 height 360
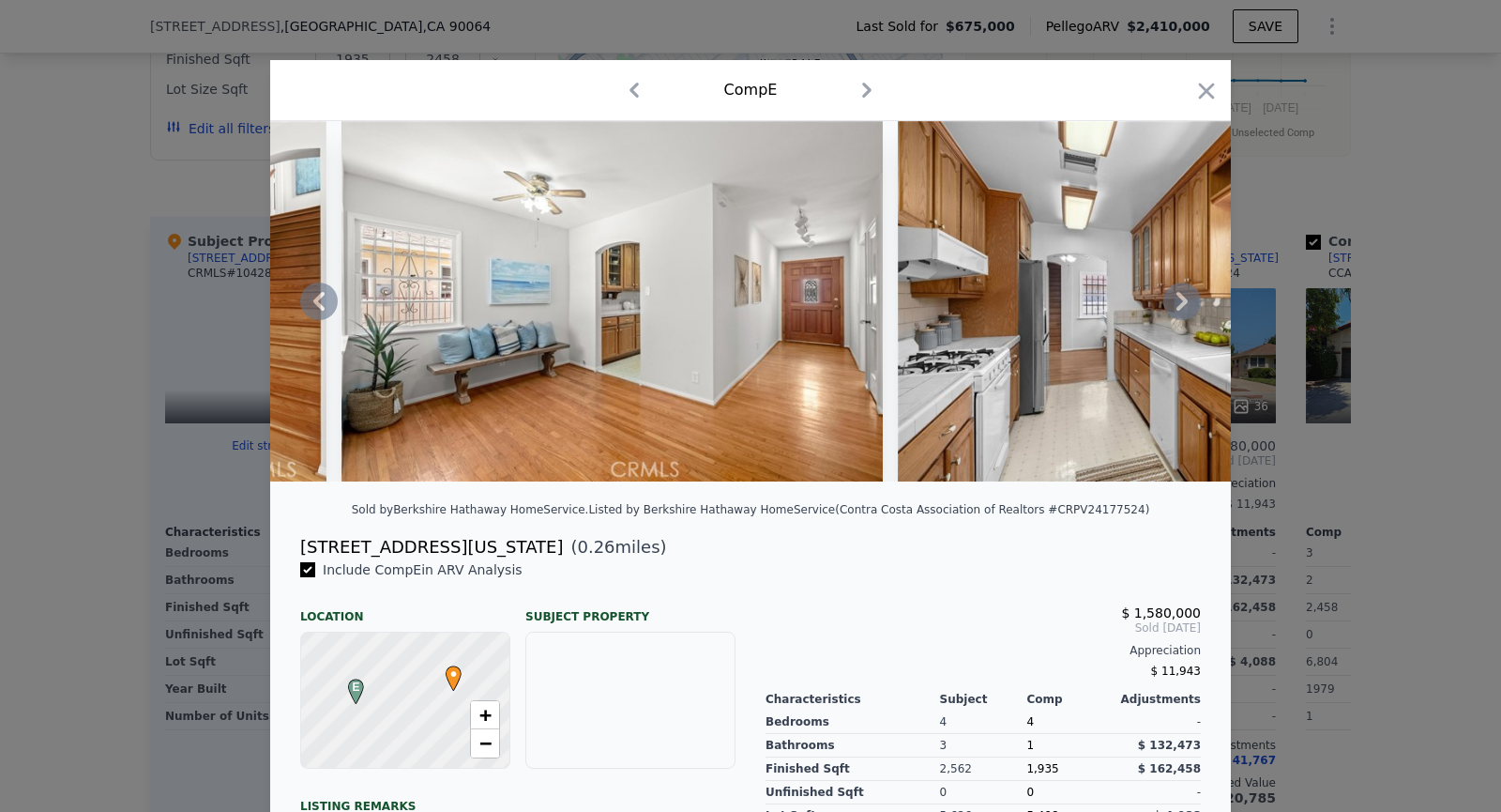
click at [1186, 296] on icon at bounding box center [1182, 301] width 37 height 37
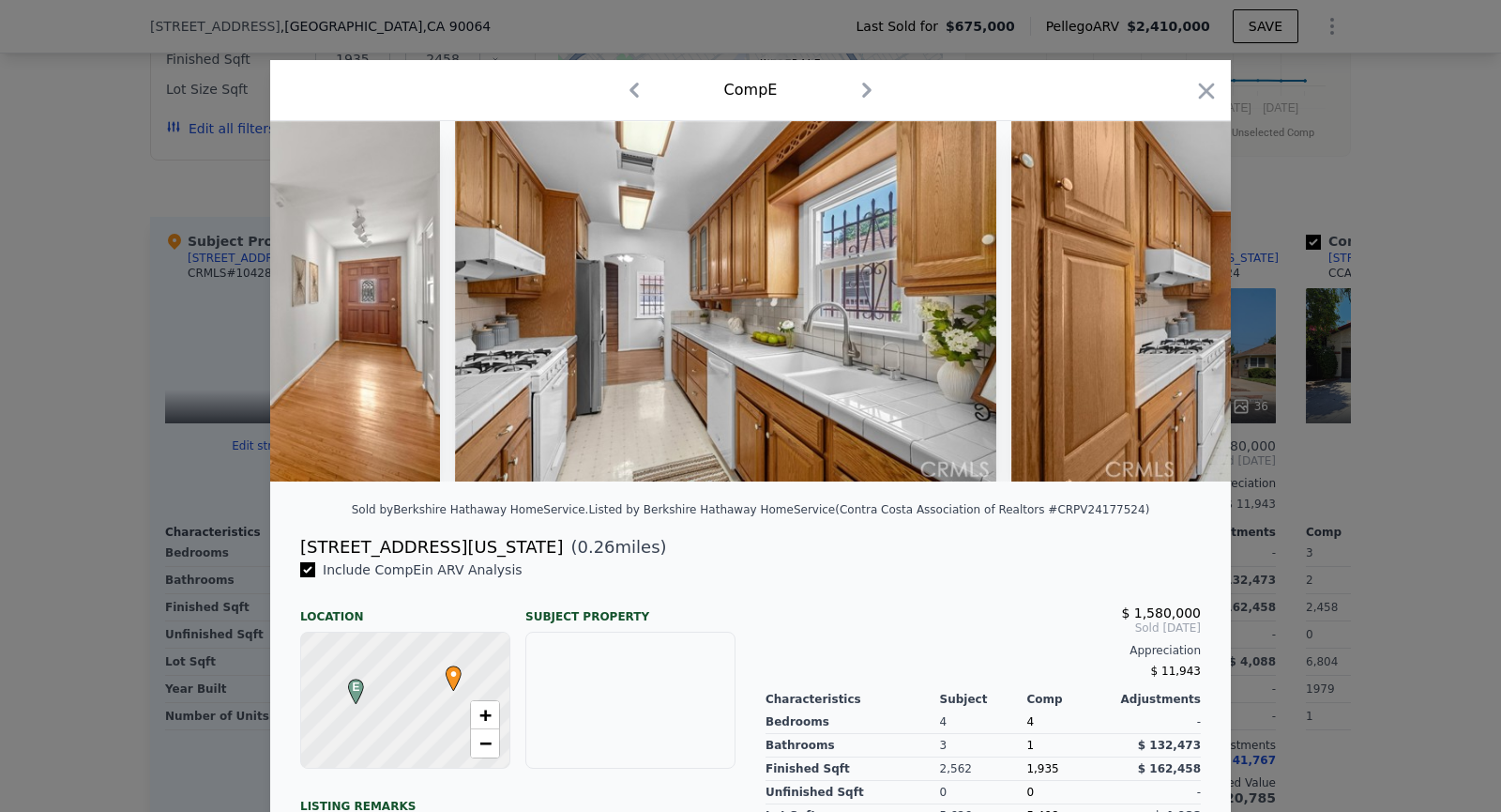
click at [1186, 296] on img at bounding box center [1282, 301] width 541 height 360
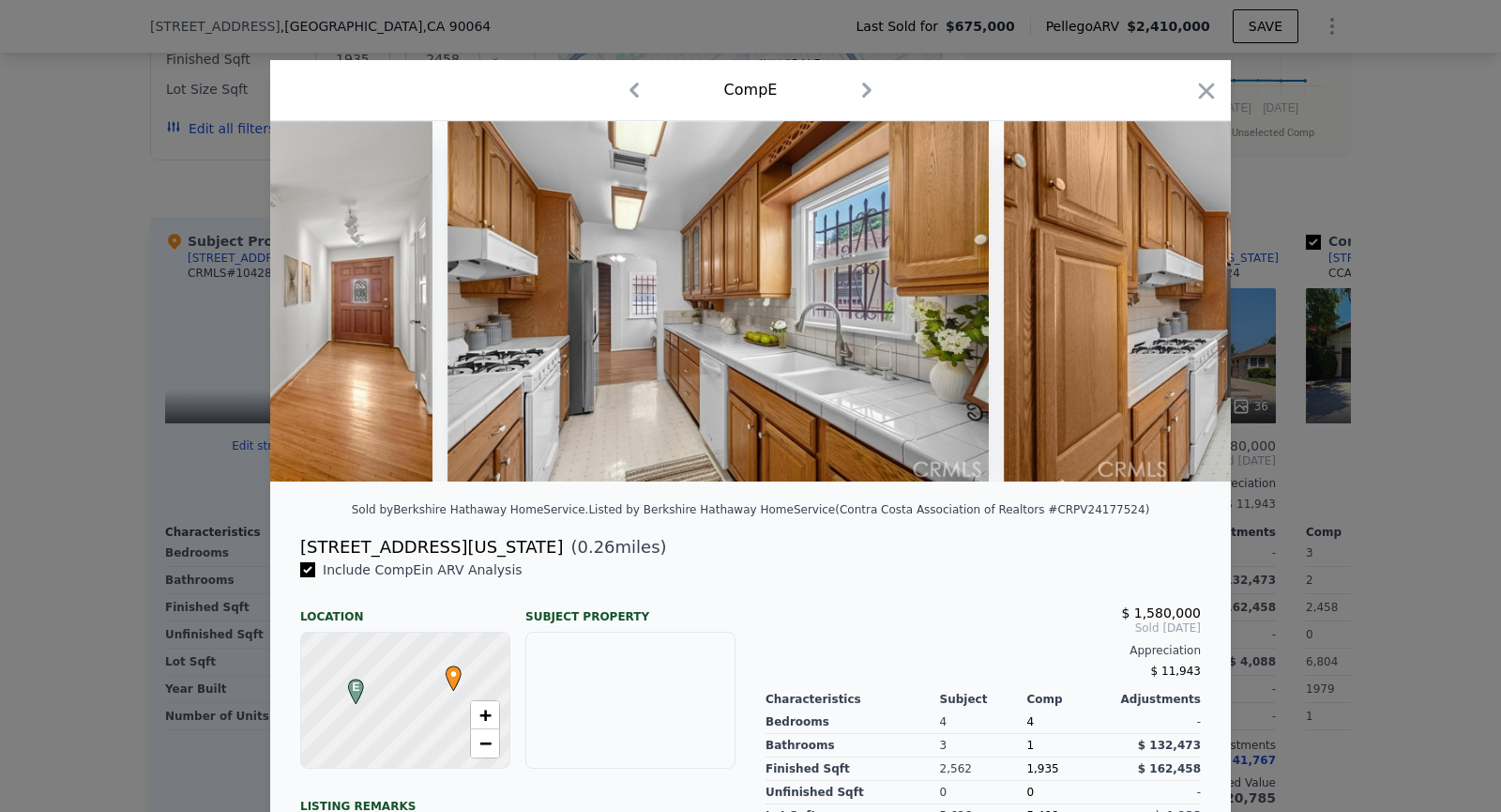
click at [1186, 296] on img at bounding box center [1274, 301] width 541 height 360
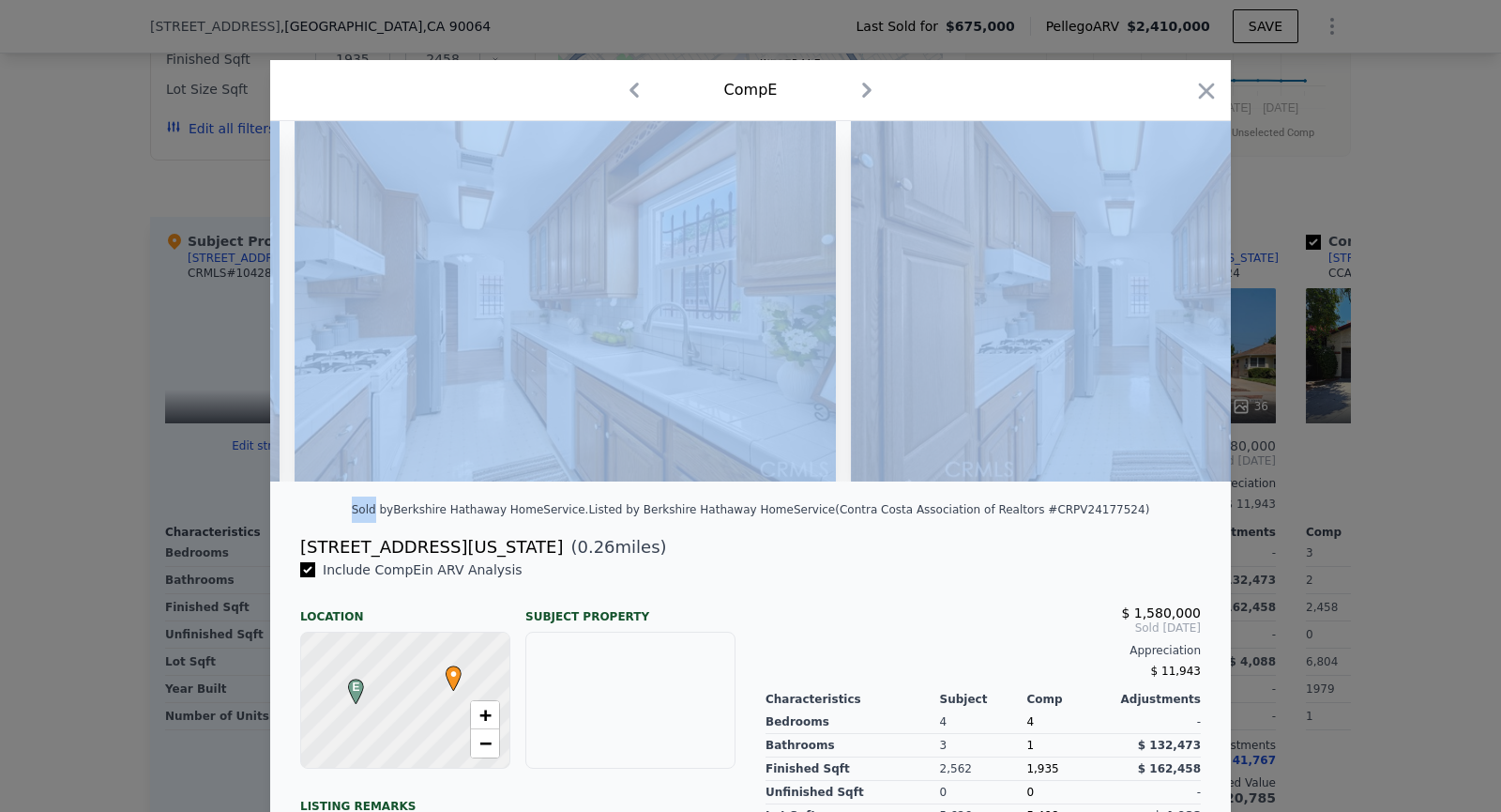
click at [1186, 296] on img at bounding box center [1121, 301] width 541 height 360
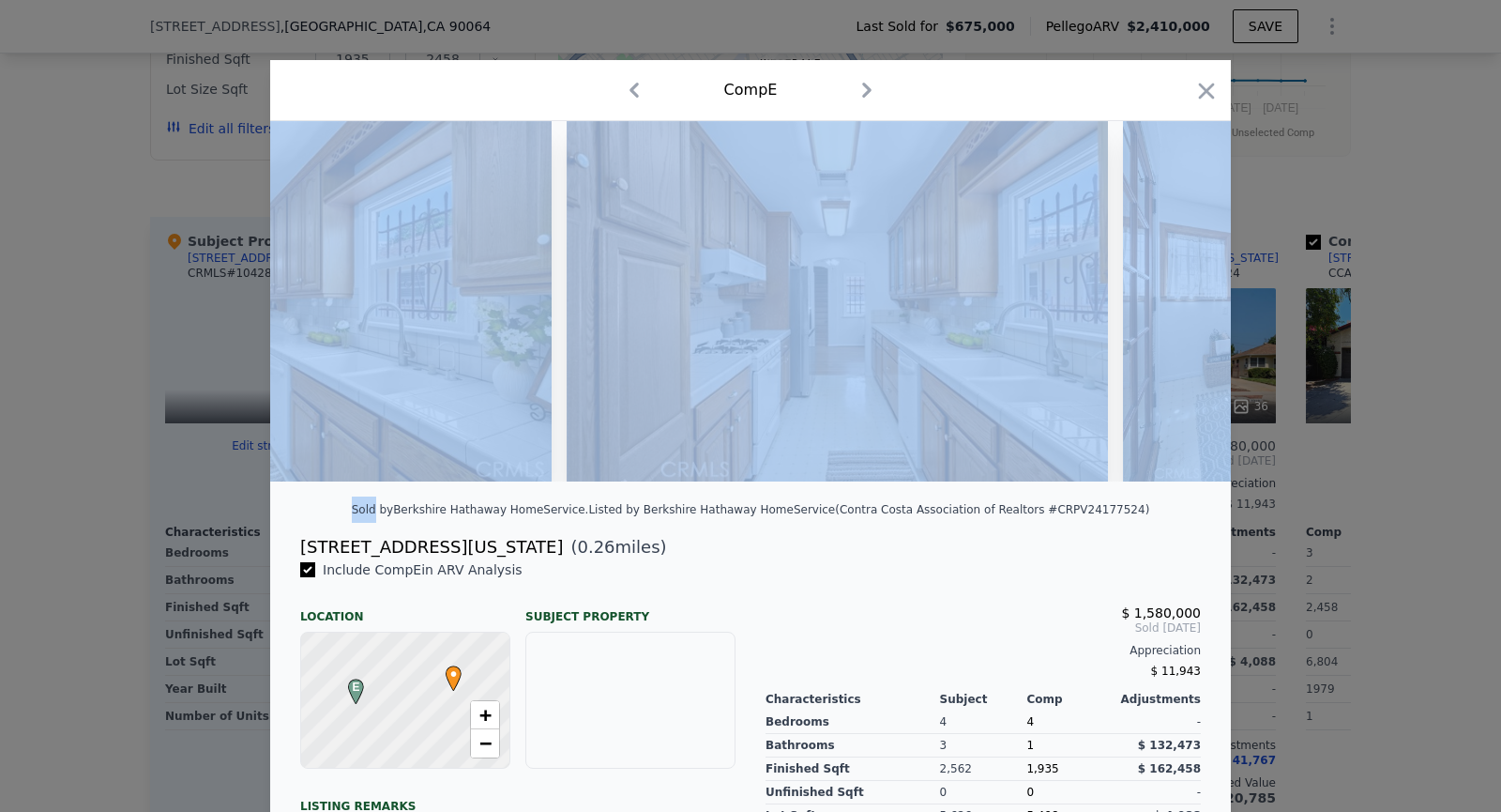
click at [1186, 296] on img at bounding box center [1243, 301] width 240 height 360
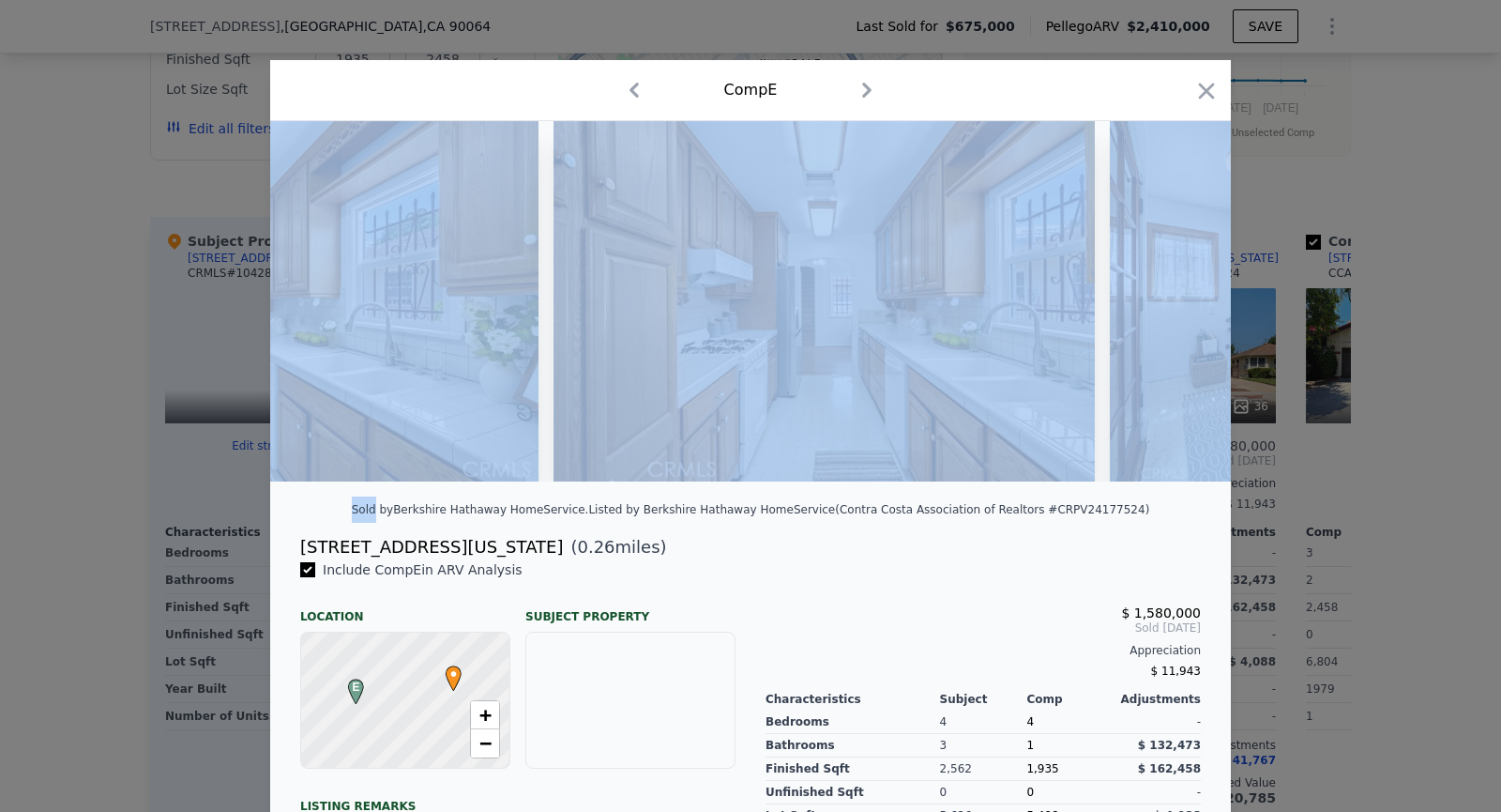
click at [1186, 296] on img at bounding box center [1230, 301] width 240 height 360
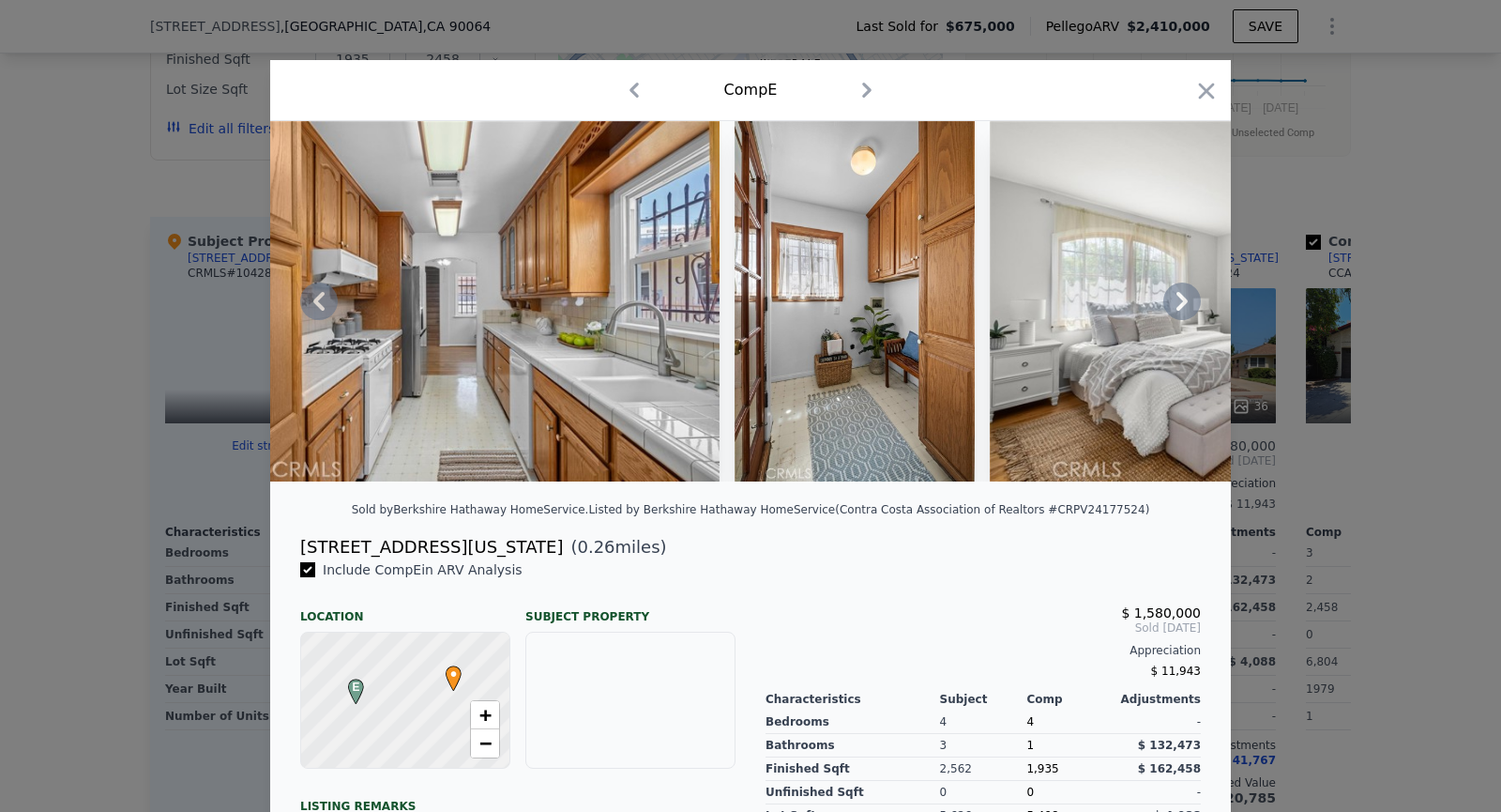
click at [1186, 296] on img at bounding box center [1260, 301] width 541 height 360
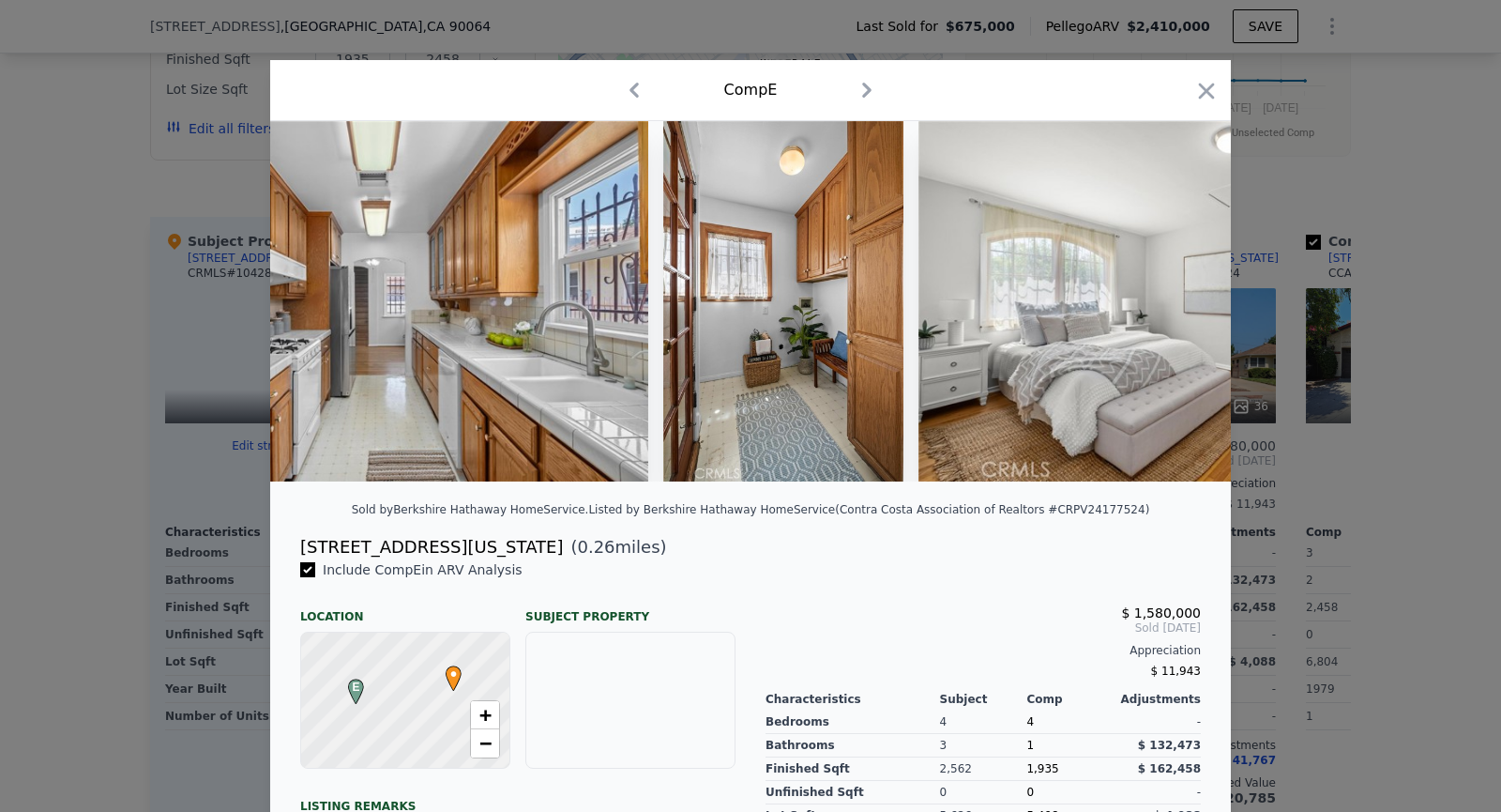
click at [1186, 296] on img at bounding box center [1189, 301] width 541 height 360
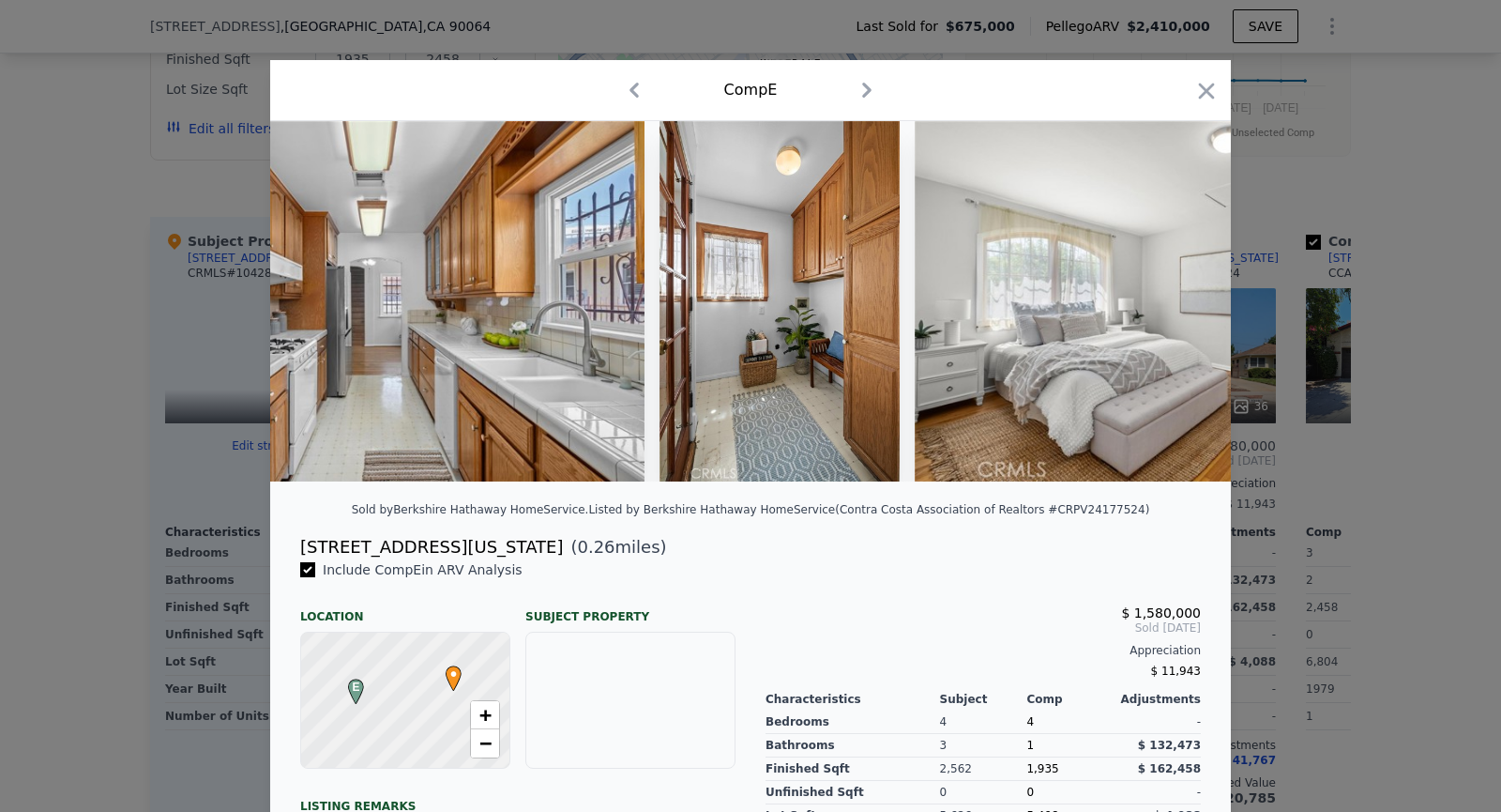
click at [1186, 296] on img at bounding box center [1185, 301] width 541 height 360
click at [1186, 296] on icon at bounding box center [1182, 301] width 37 height 37
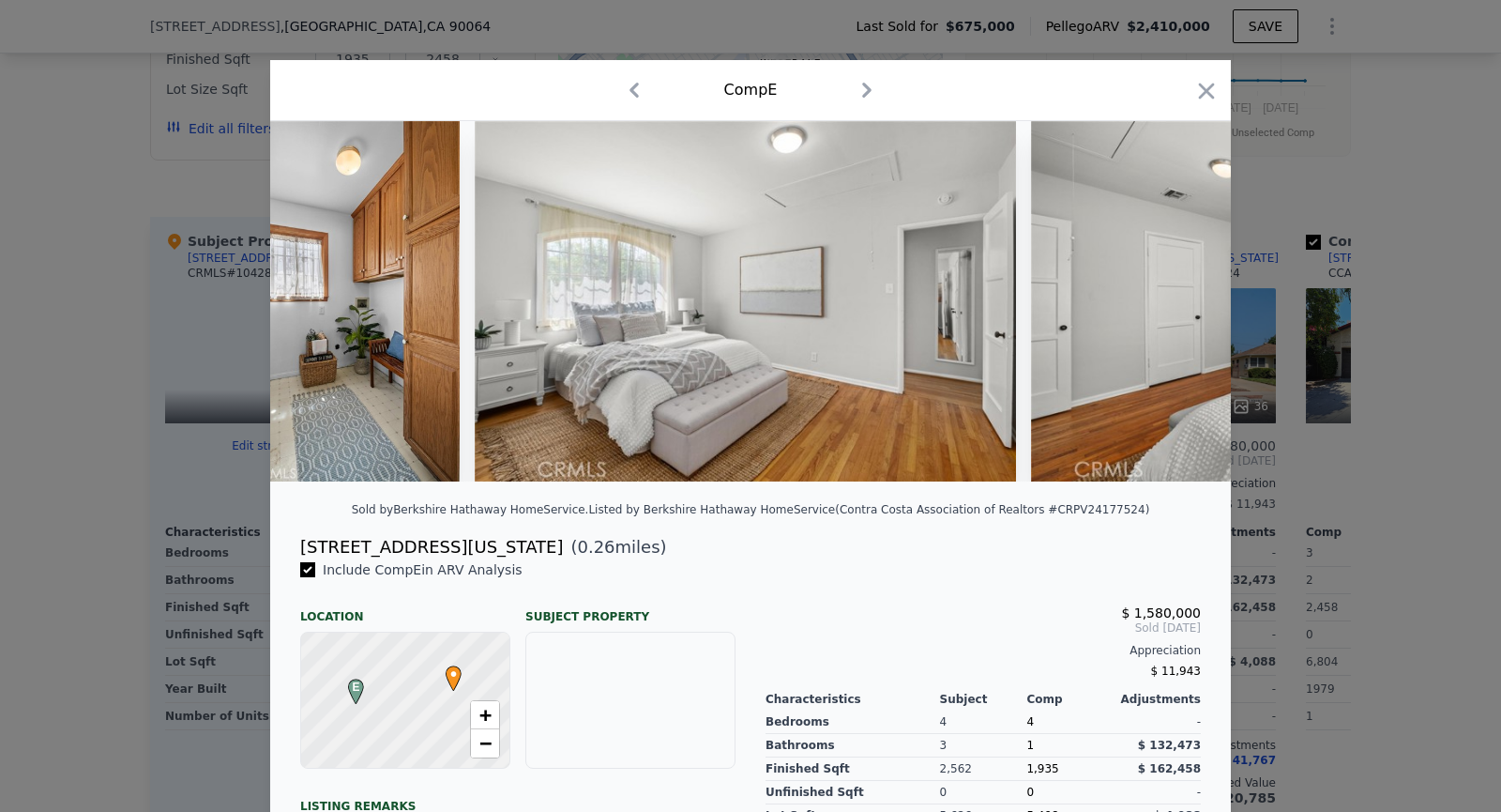
click at [1186, 296] on img at bounding box center [1301, 301] width 541 height 360
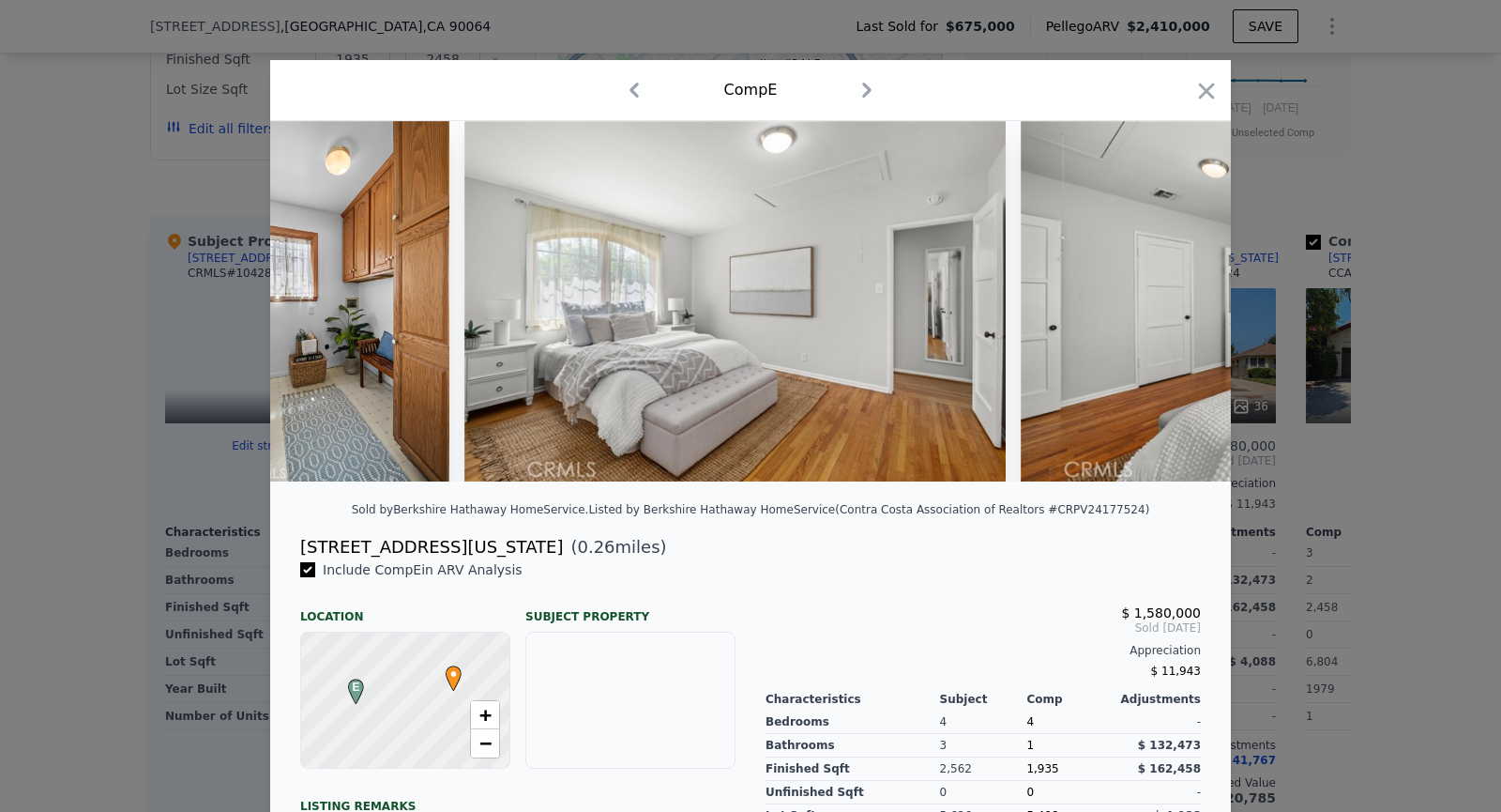
click at [1186, 296] on img at bounding box center [1291, 301] width 541 height 360
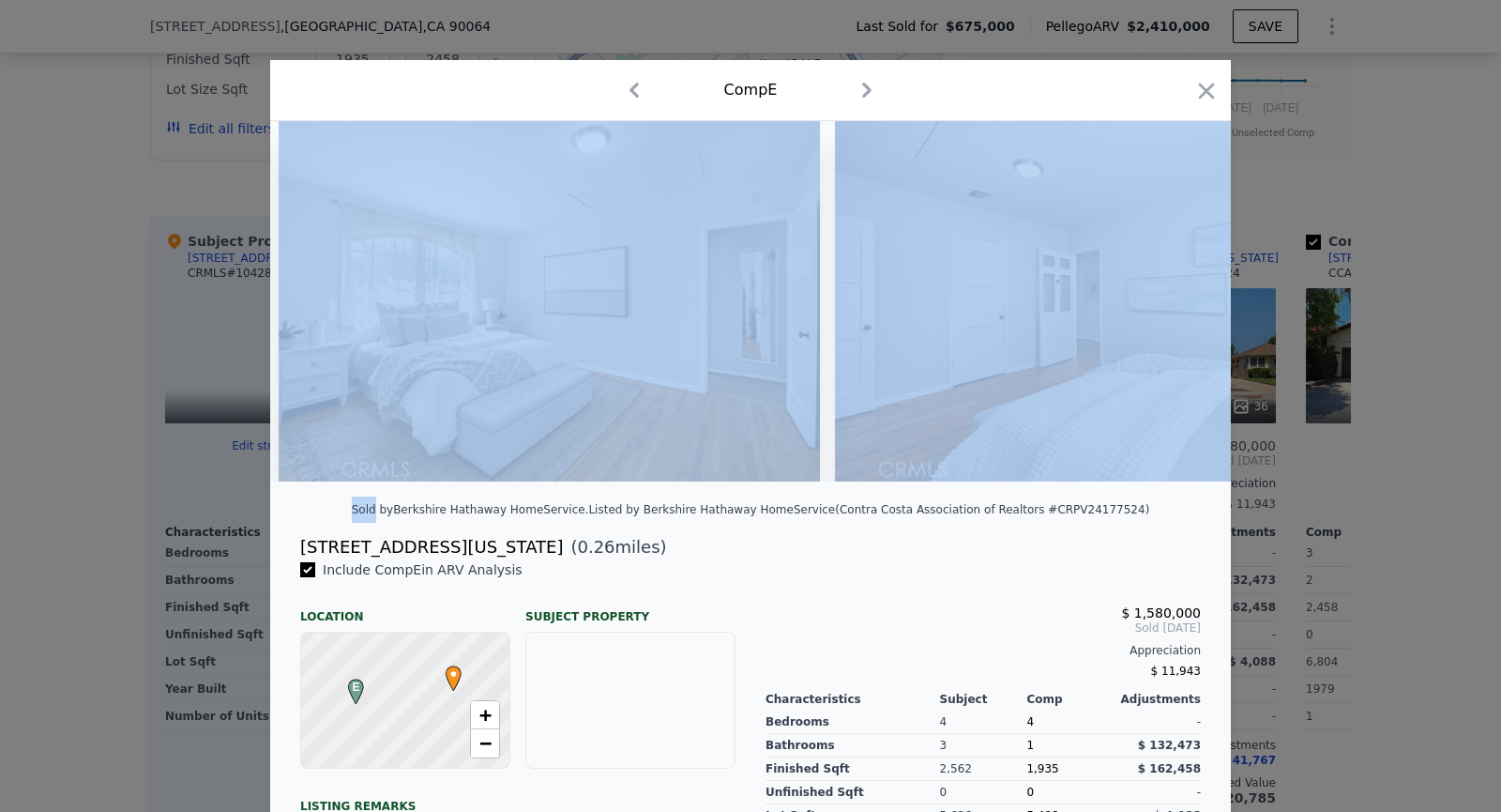
click at [1186, 296] on img at bounding box center [1105, 301] width 541 height 360
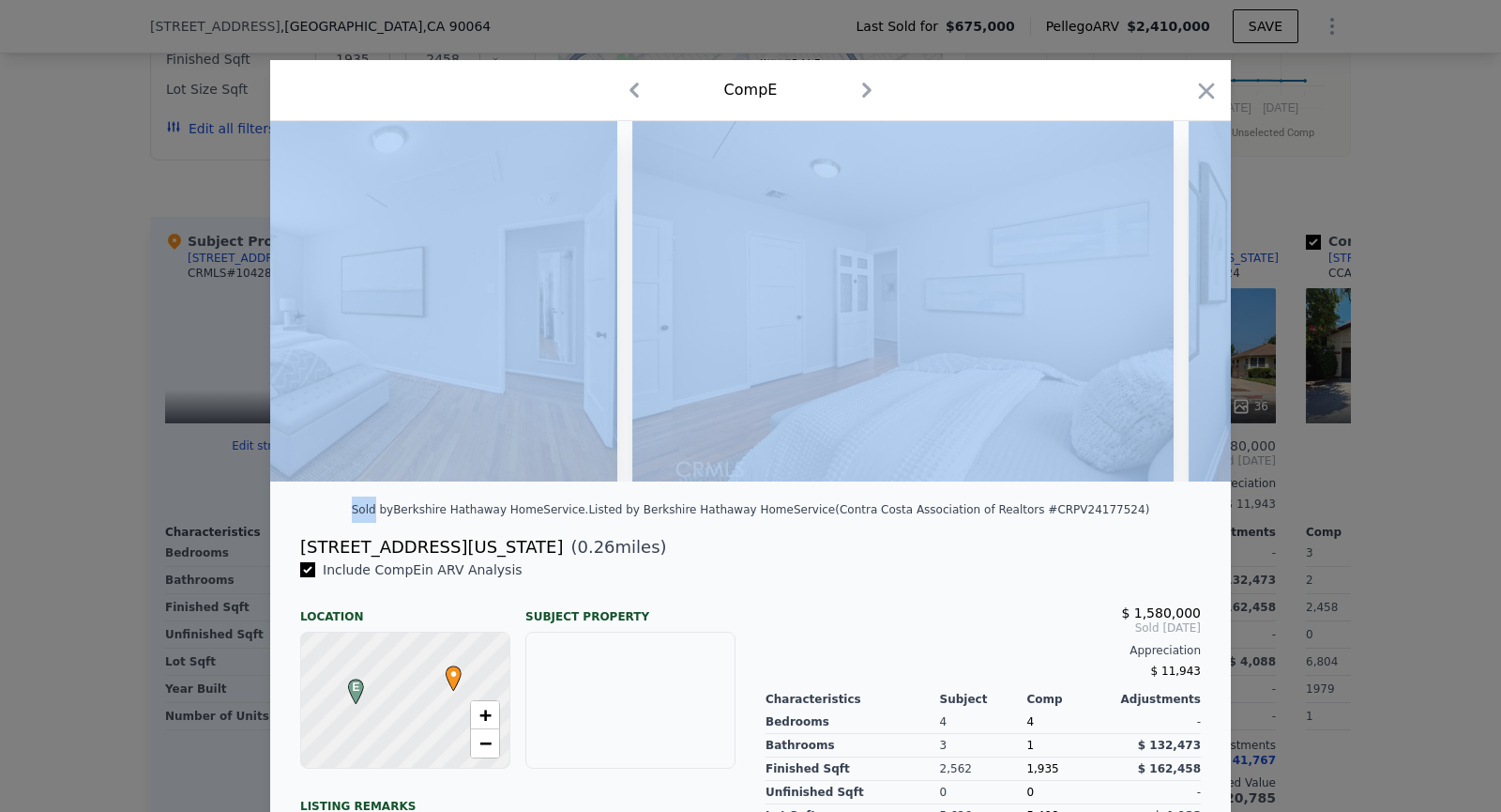
click at [1189, 296] on img at bounding box center [1459, 301] width 541 height 360
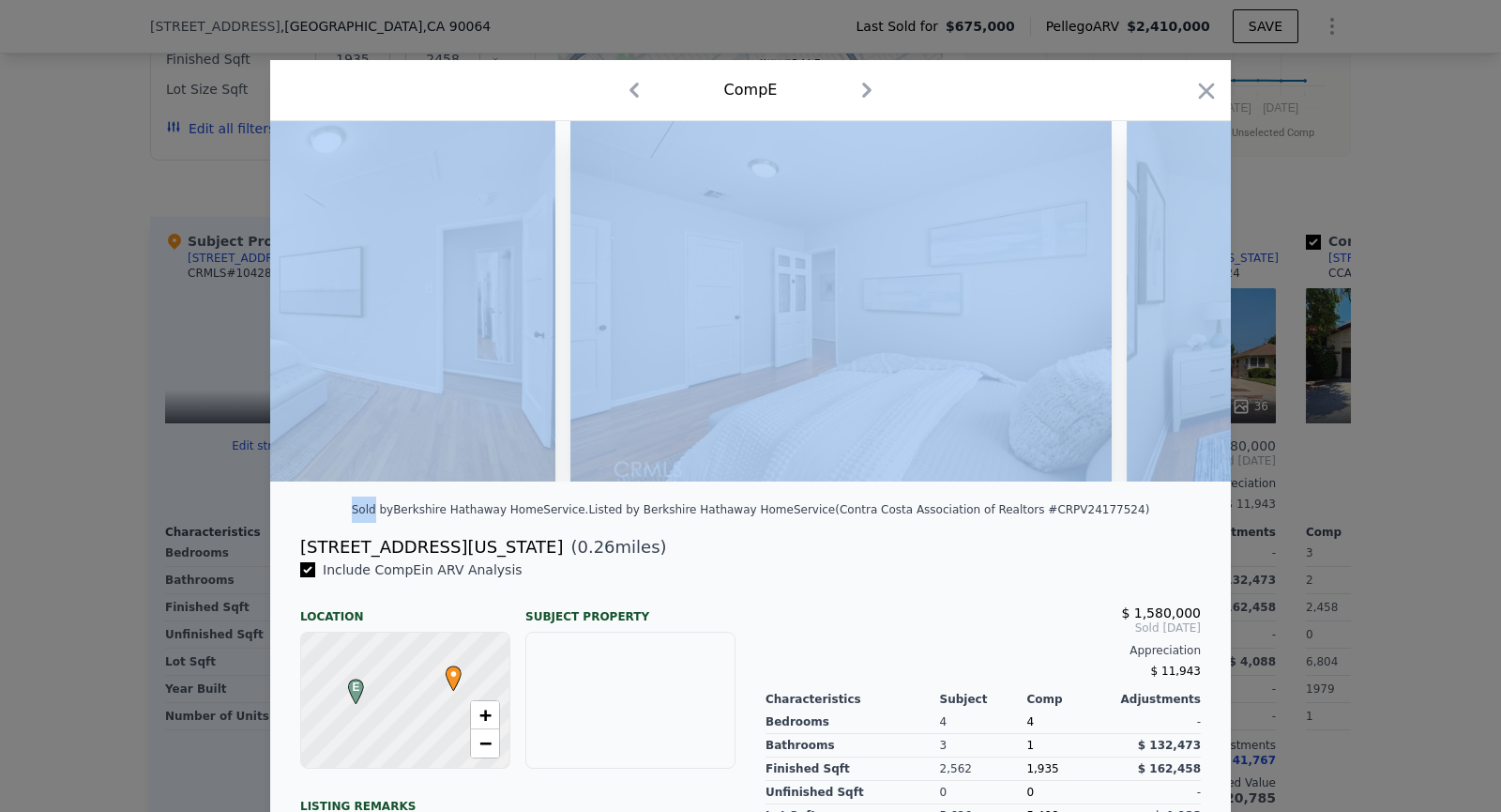
click at [1186, 296] on img at bounding box center [1397, 301] width 541 height 360
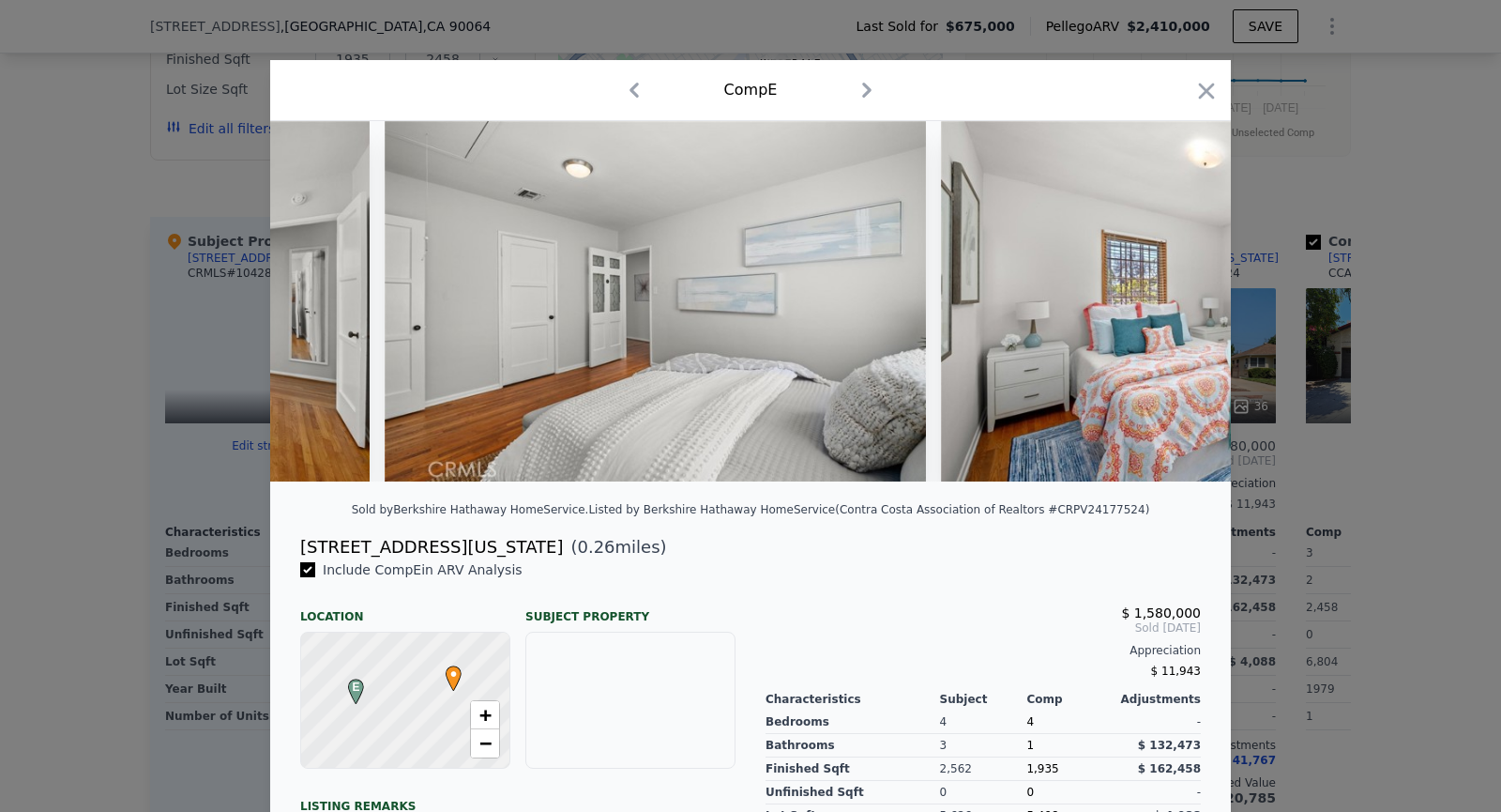
click at [1186, 296] on img at bounding box center [1211, 301] width 541 height 360
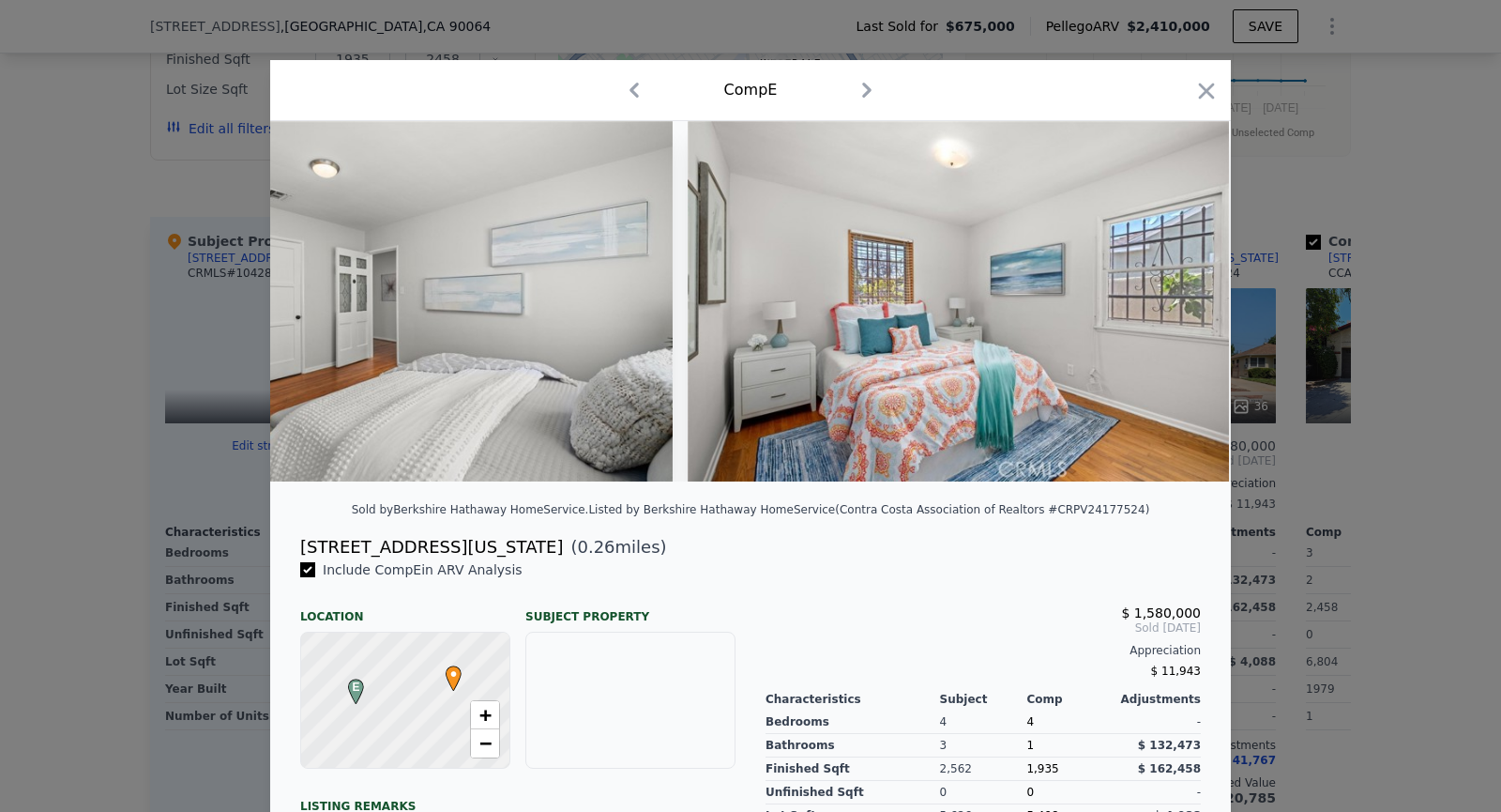
click at [1186, 296] on img at bounding box center [958, 301] width 541 height 360
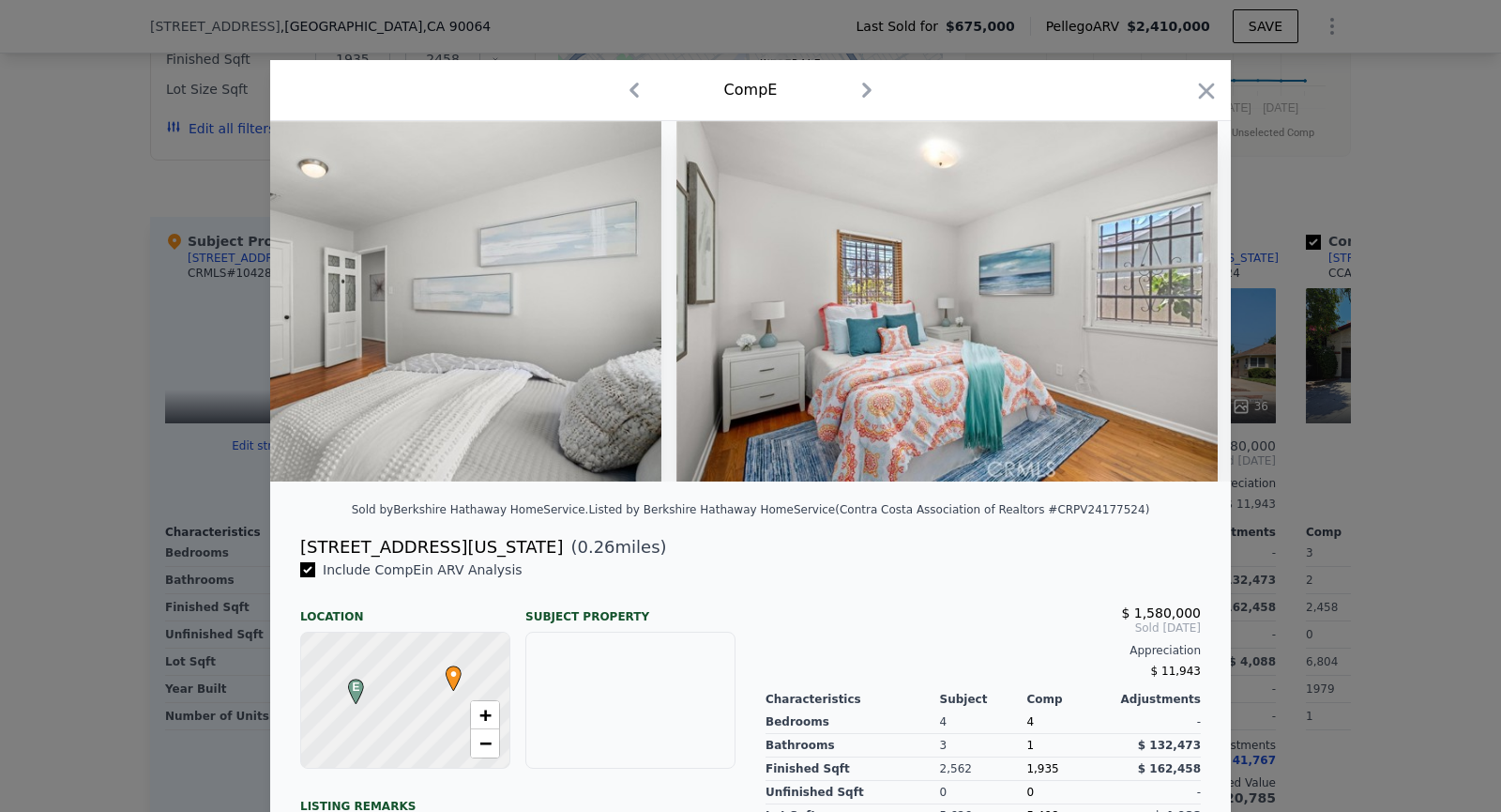
click at [1186, 296] on img at bounding box center [947, 301] width 541 height 360
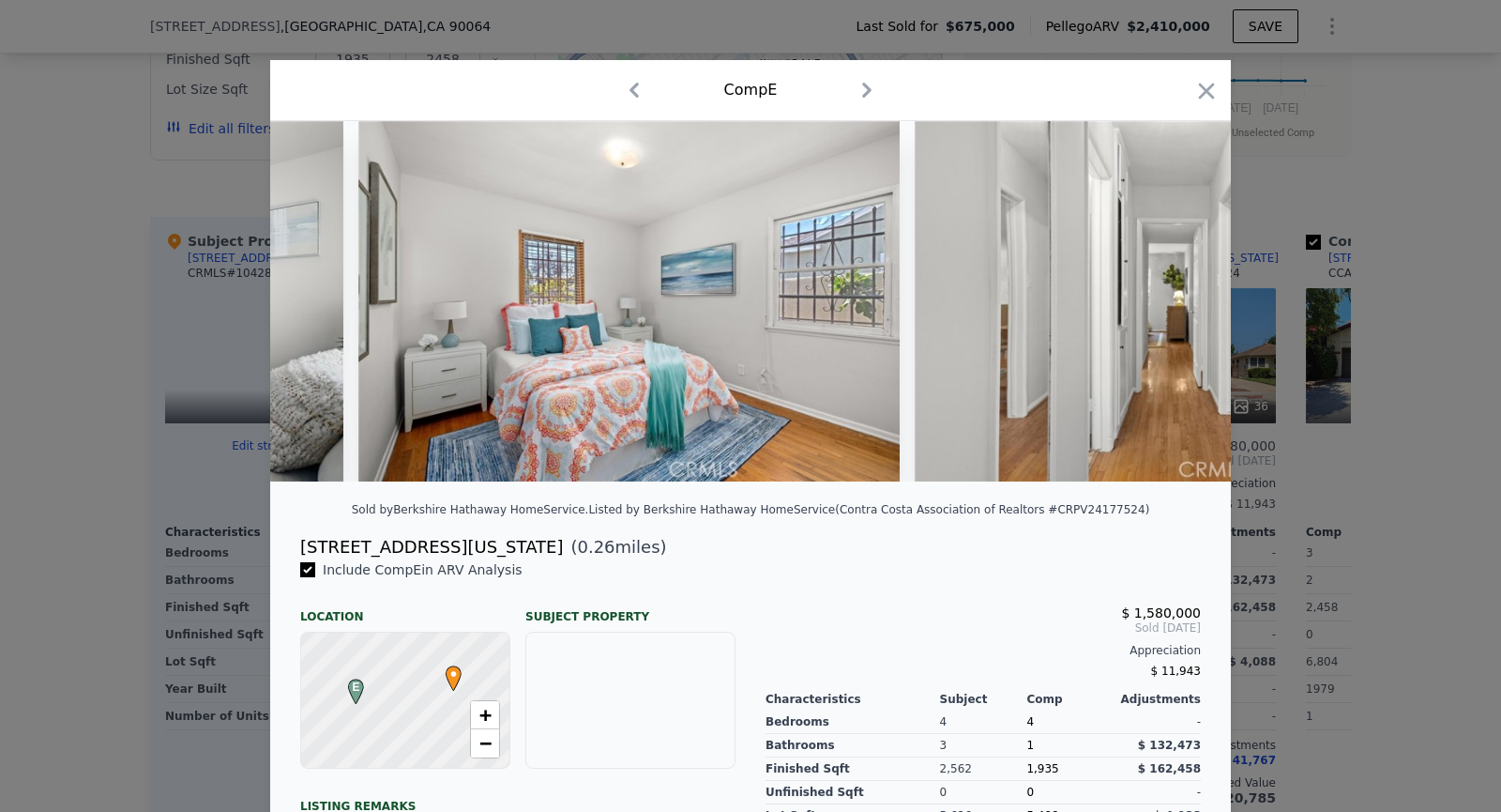
click at [1186, 296] on img at bounding box center [1185, 301] width 541 height 360
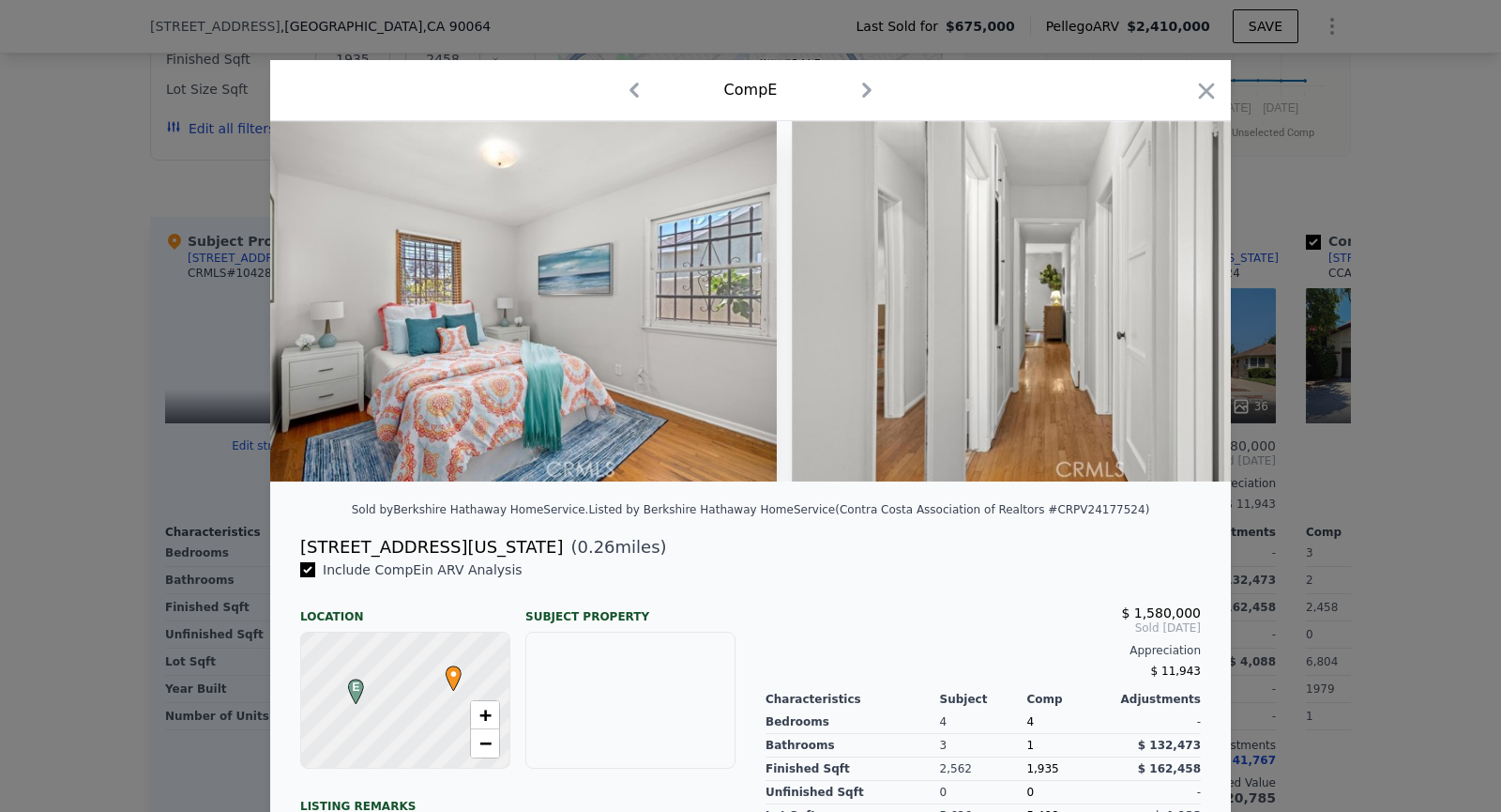
click at [1186, 296] on img at bounding box center [1062, 301] width 541 height 360
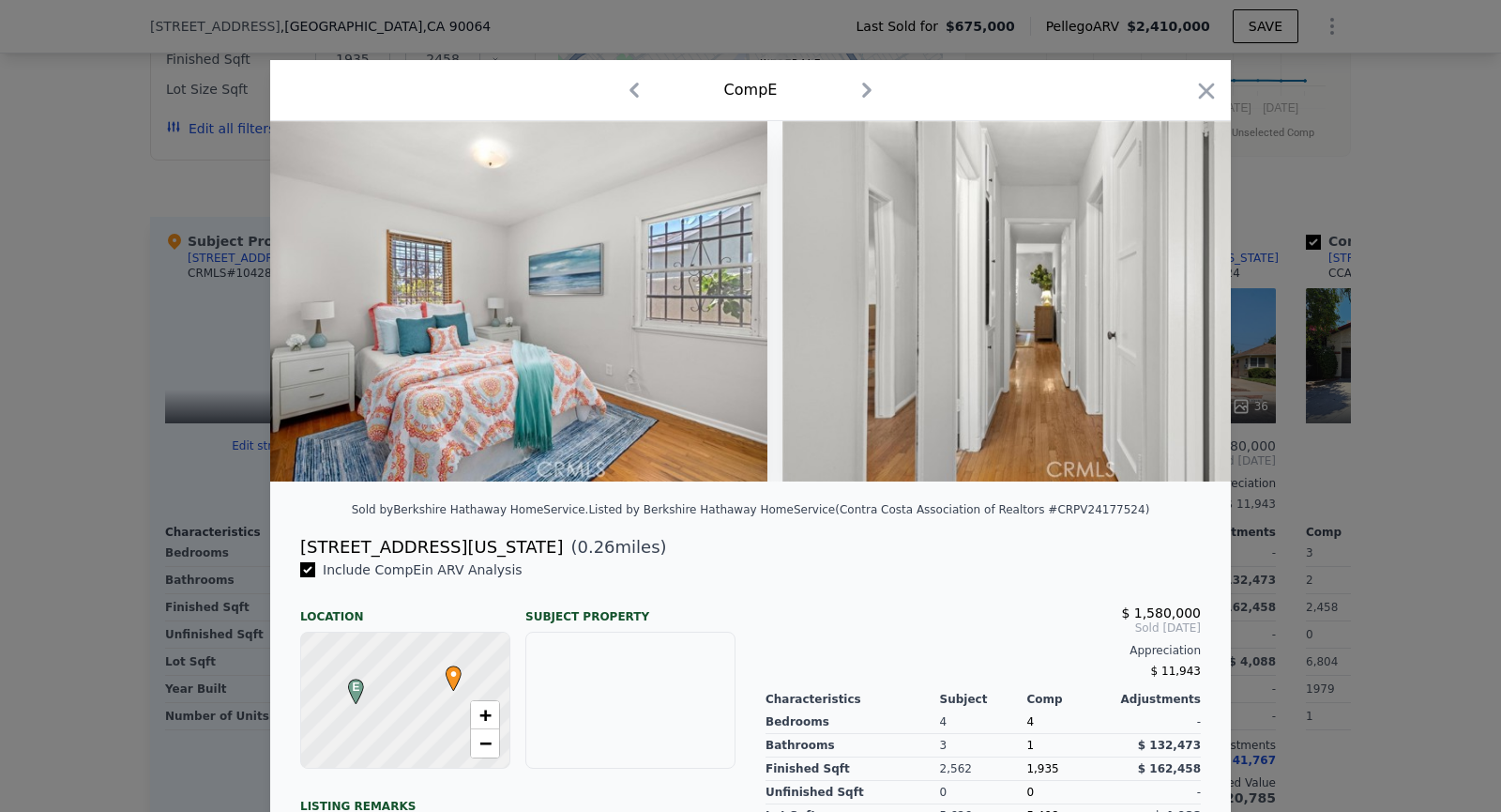
click at [1186, 296] on img at bounding box center [1052, 301] width 541 height 360
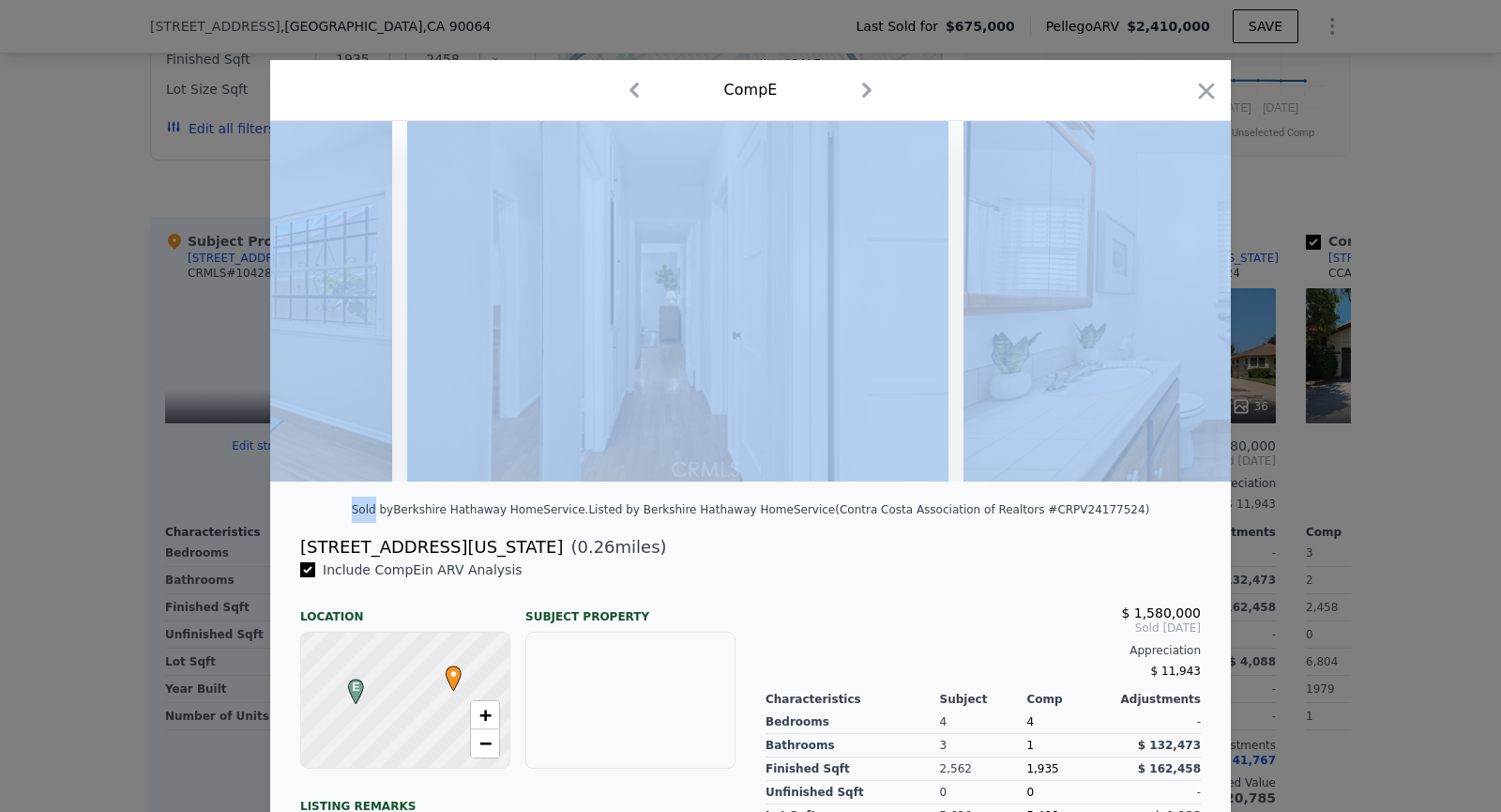
click at [1186, 296] on img at bounding box center [1234, 301] width 541 height 360
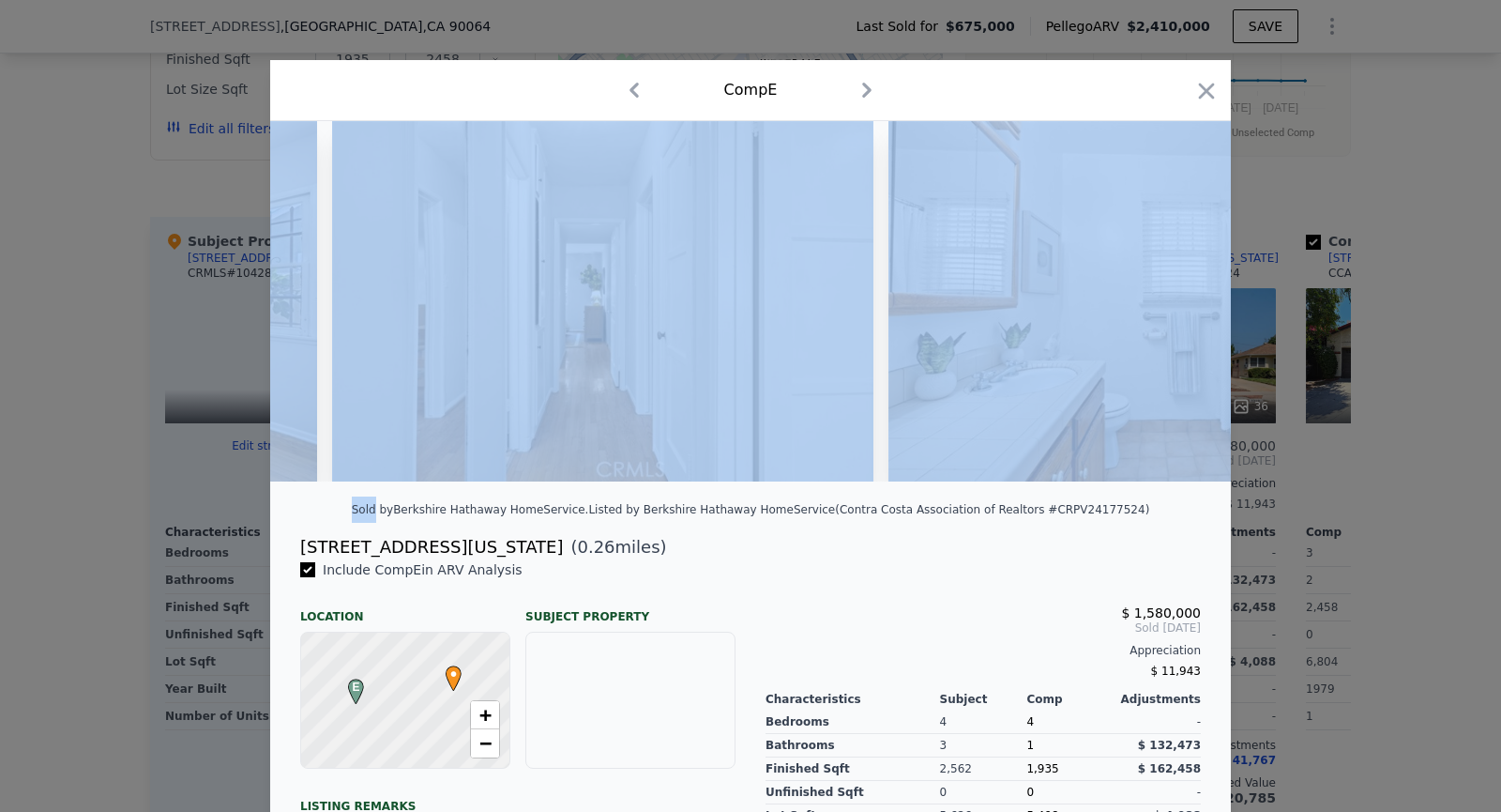
click at [1186, 296] on img at bounding box center [1159, 301] width 541 height 360
click at [1186, 296] on icon at bounding box center [1182, 301] width 37 height 37
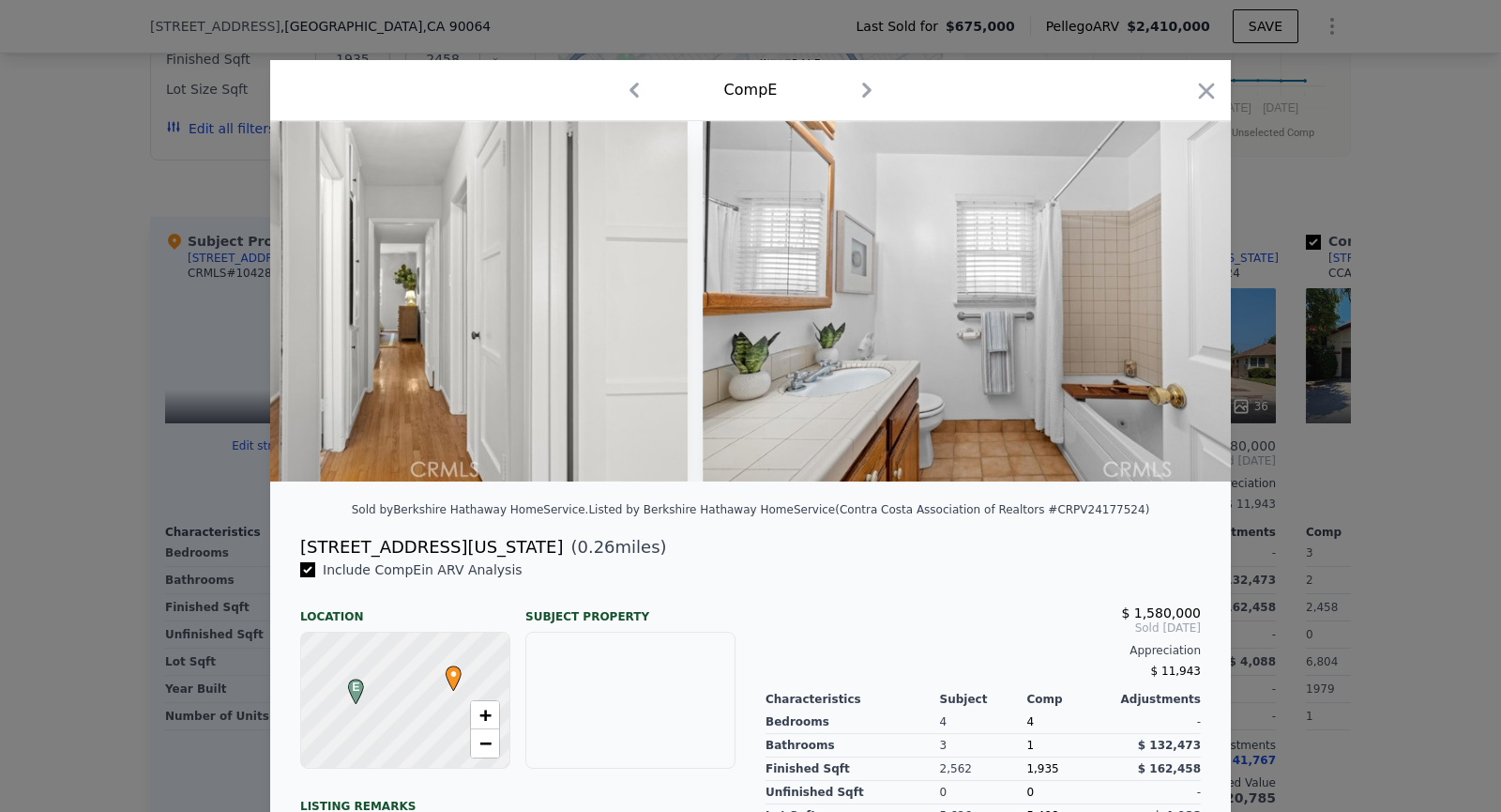
click at [1258, 296] on img at bounding box center [1528, 301] width 541 height 360
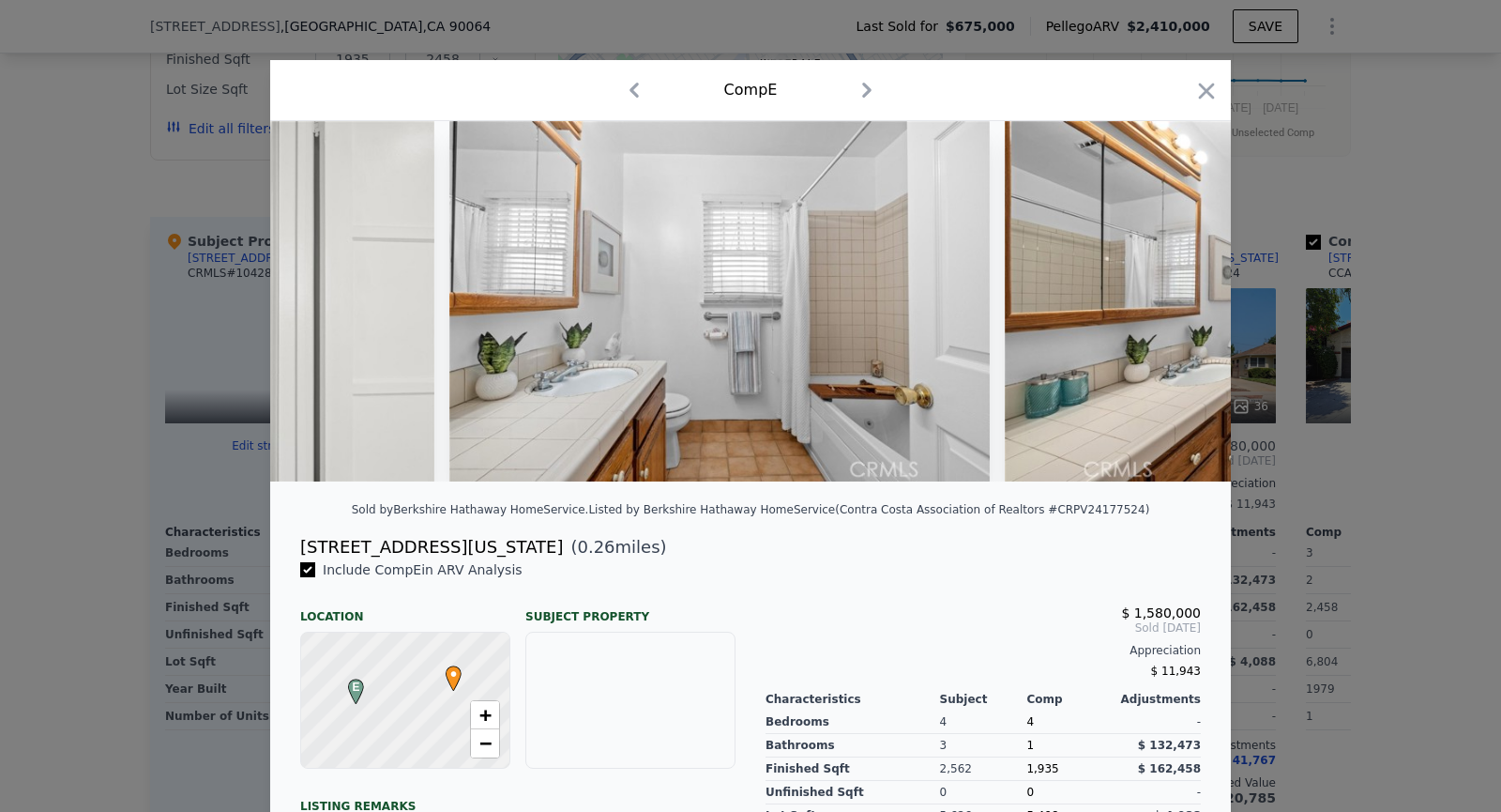
click at [1186, 296] on img at bounding box center [1275, 301] width 541 height 360
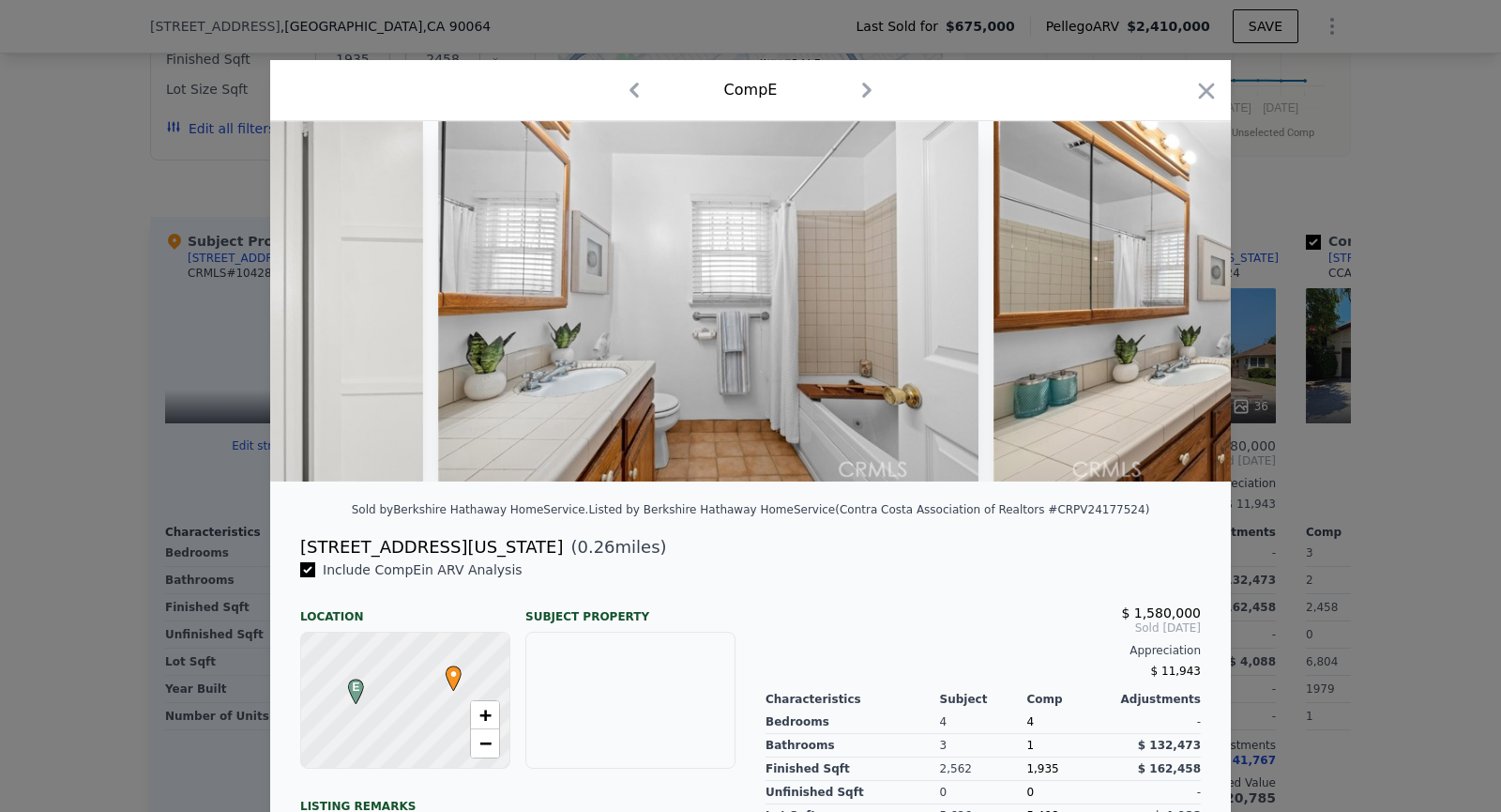
click at [1186, 296] on img at bounding box center [1264, 301] width 541 height 360
click at [1186, 296] on icon at bounding box center [1182, 301] width 37 height 37
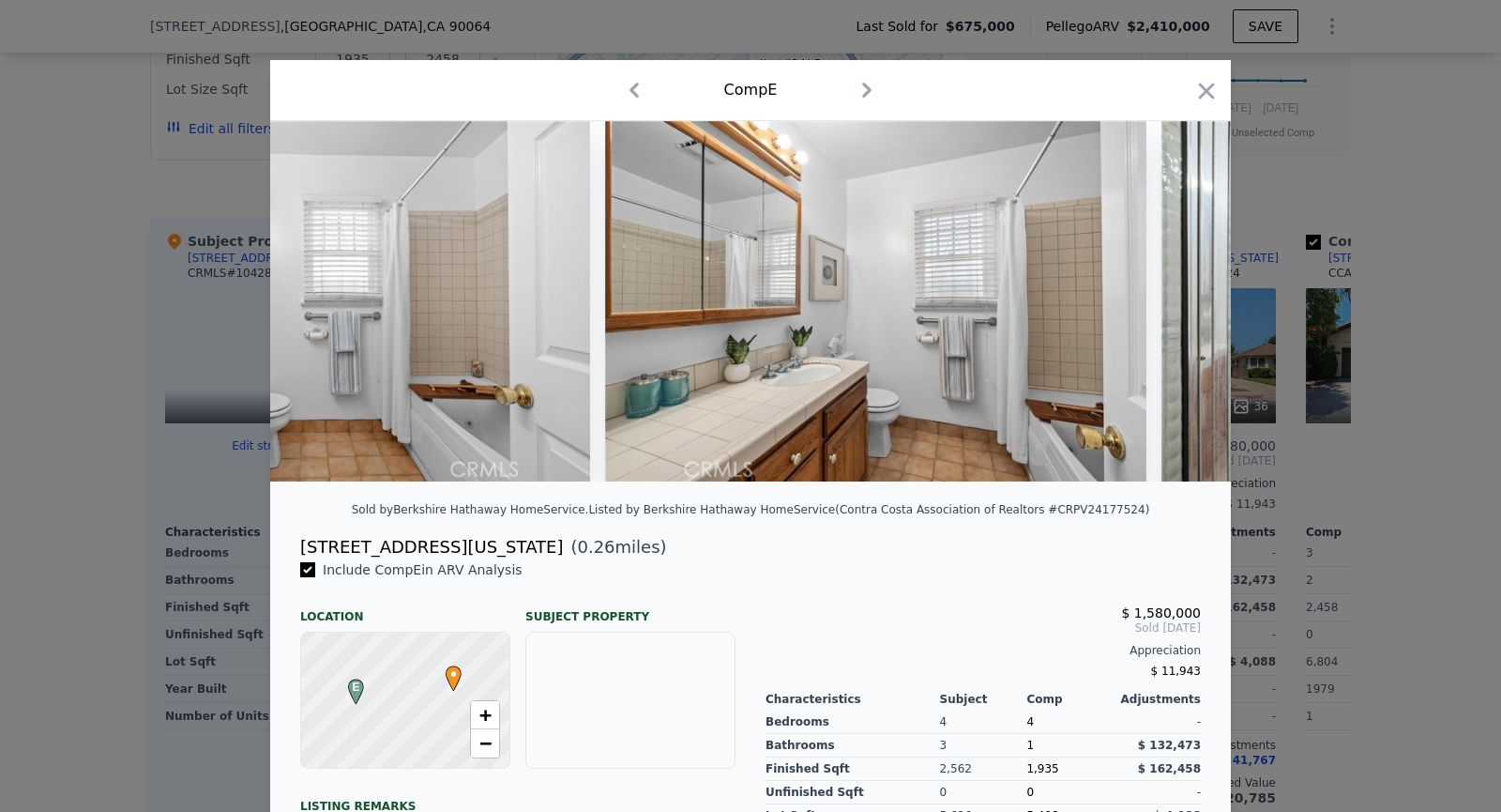
scroll to position [0, 9008]
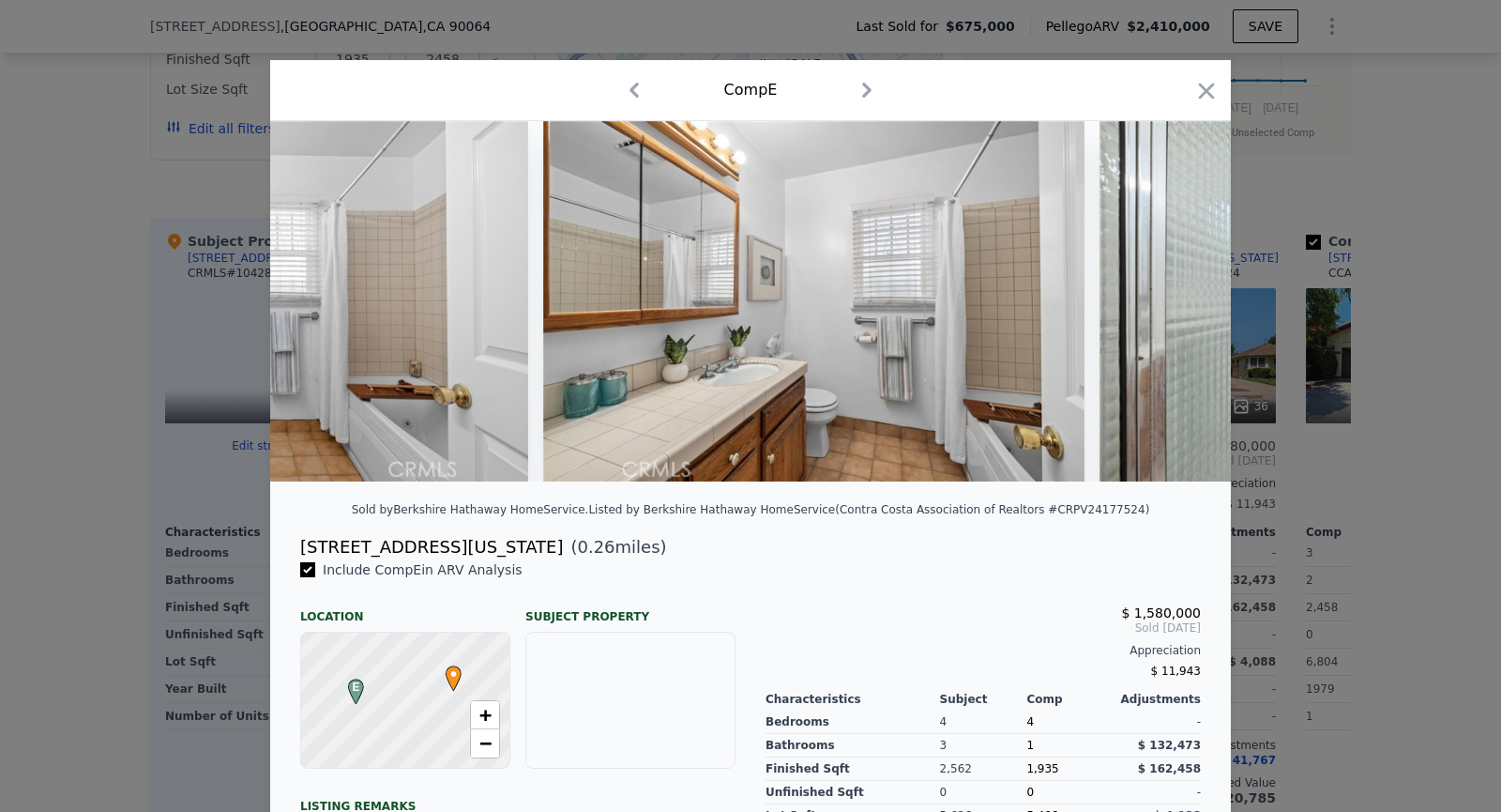
click at [1191, 88] on div "Comp E" at bounding box center [750, 89] width 931 height 30
click at [1200, 87] on icon "button" at bounding box center [1206, 90] width 26 height 26
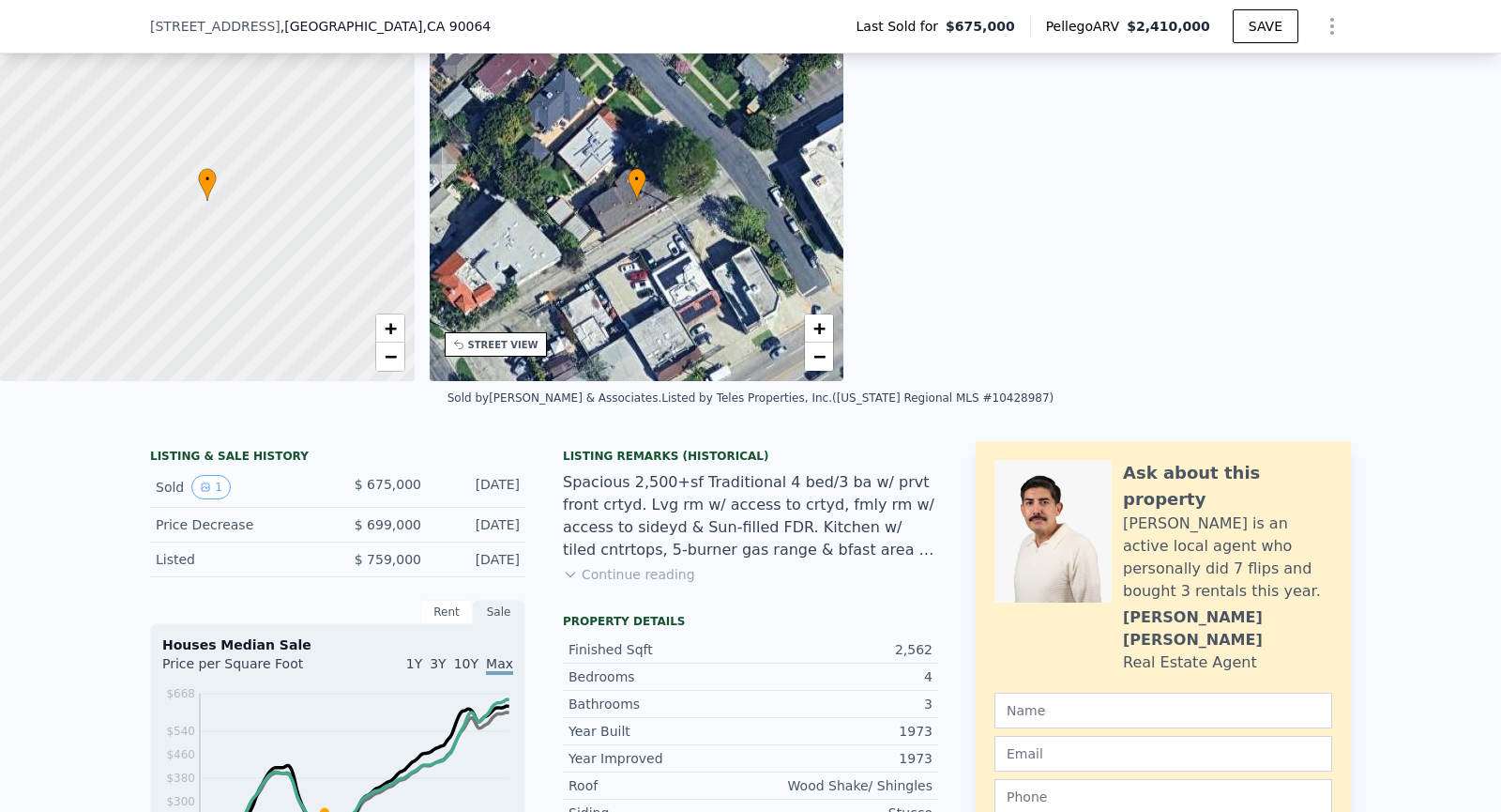
scroll to position [86, 0]
